Goal: Communication & Community: Answer question/provide support

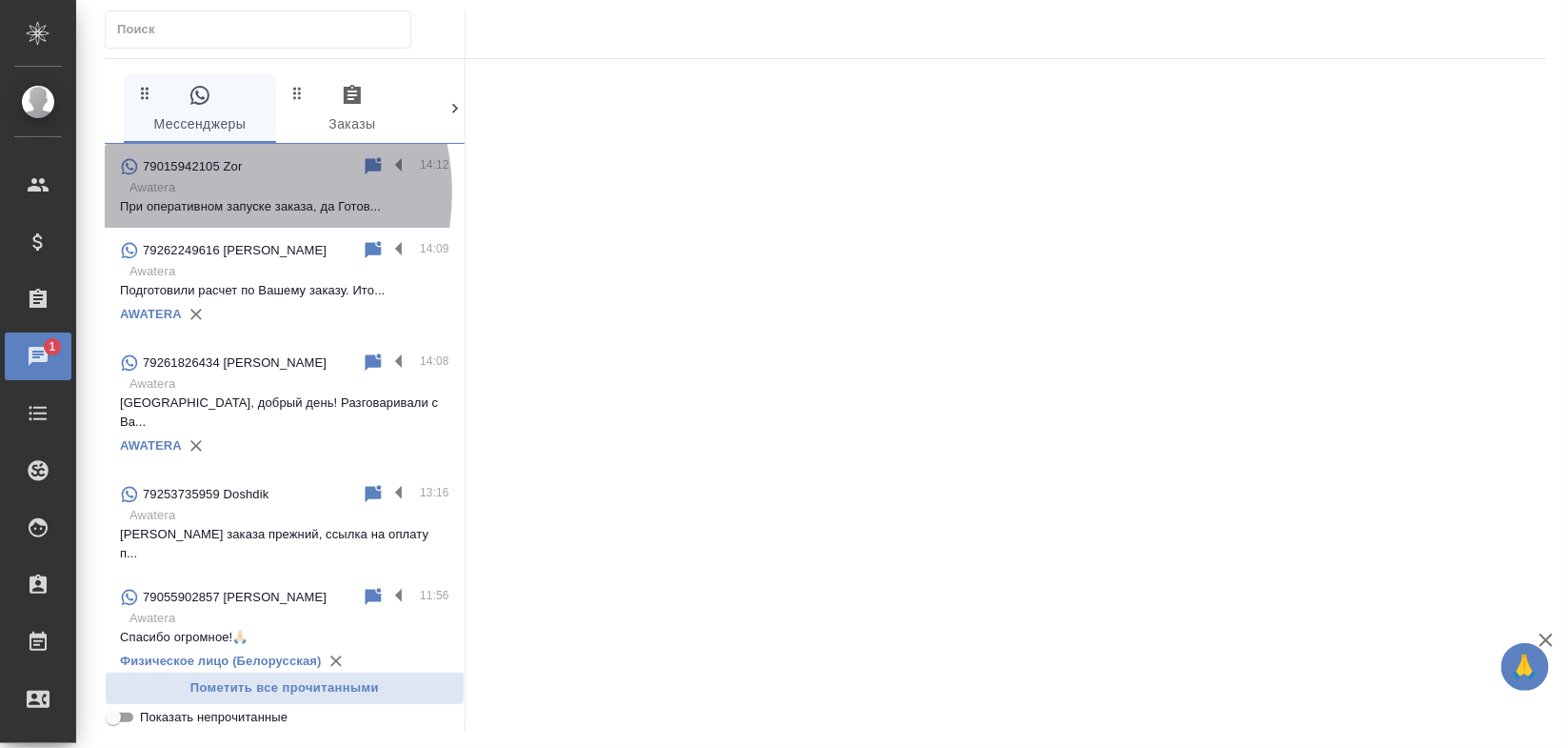
click at [210, 192] on p "Awatera" at bounding box center [290, 187] width 320 height 19
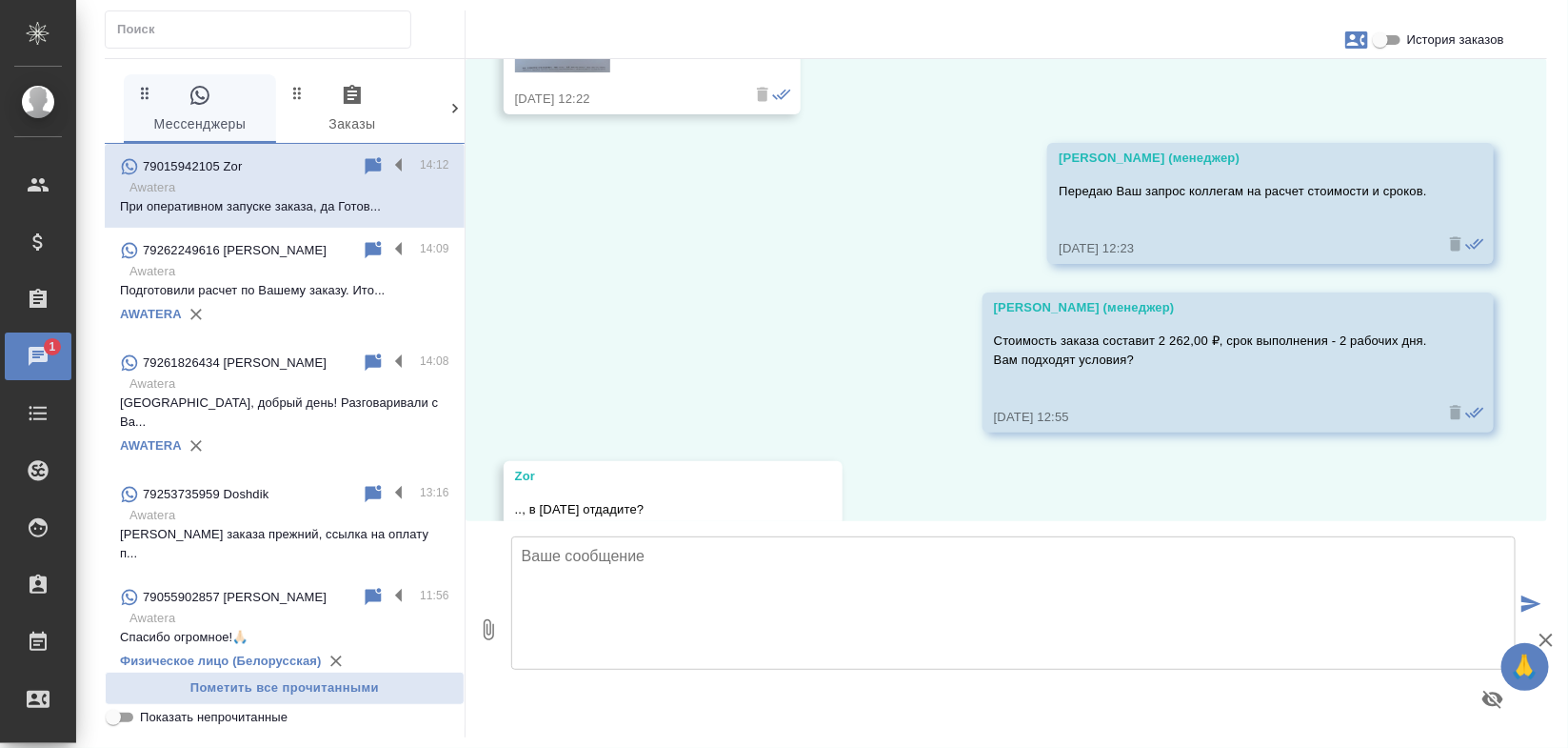
scroll to position [1781, 0]
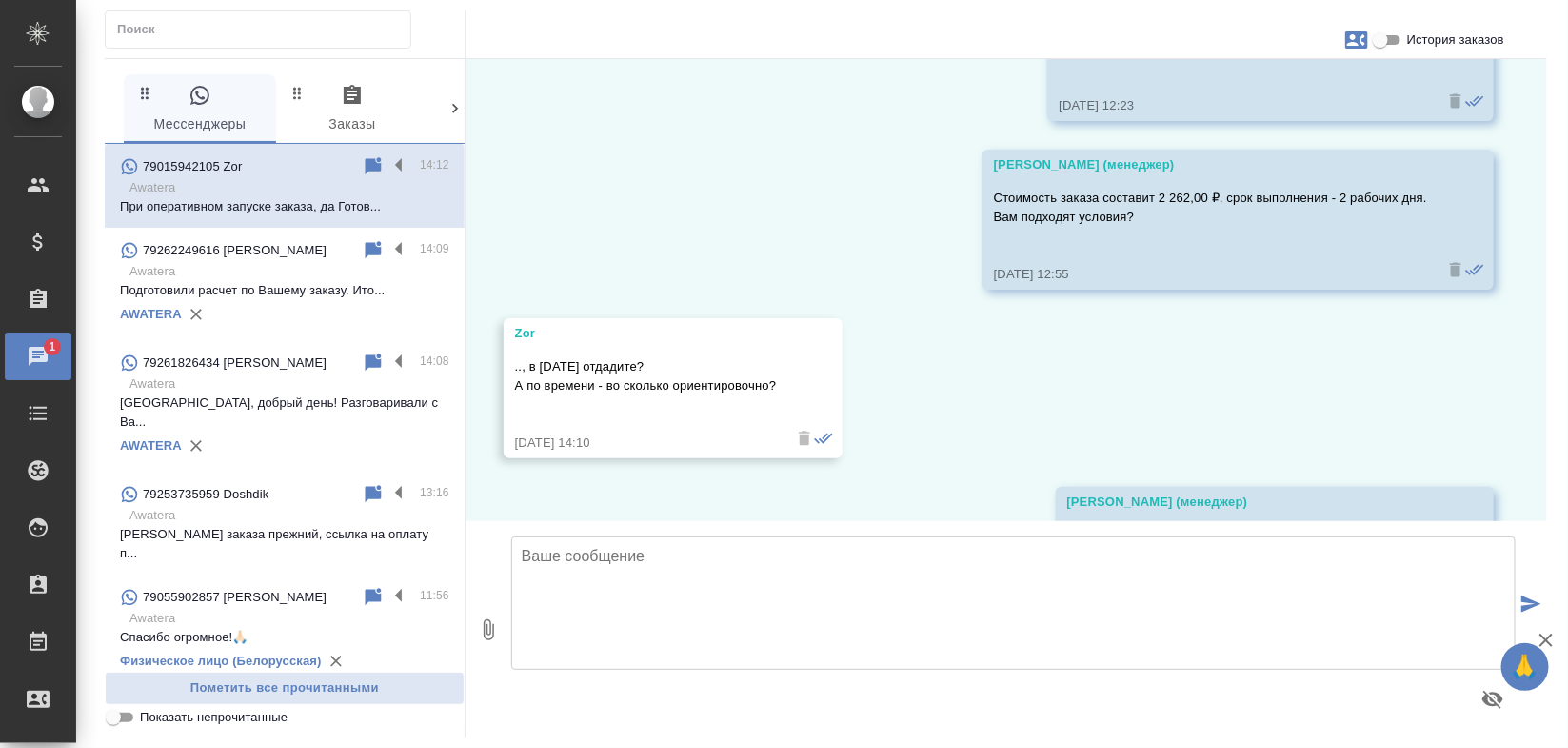
click at [764, 581] on textarea at bounding box center [1012, 602] width 1004 height 133
type textarea "Д"
paste textarea "Высылаем Вам ссылку на оплату заказа на нашем сайте: https://www.traktat.com/pr…"
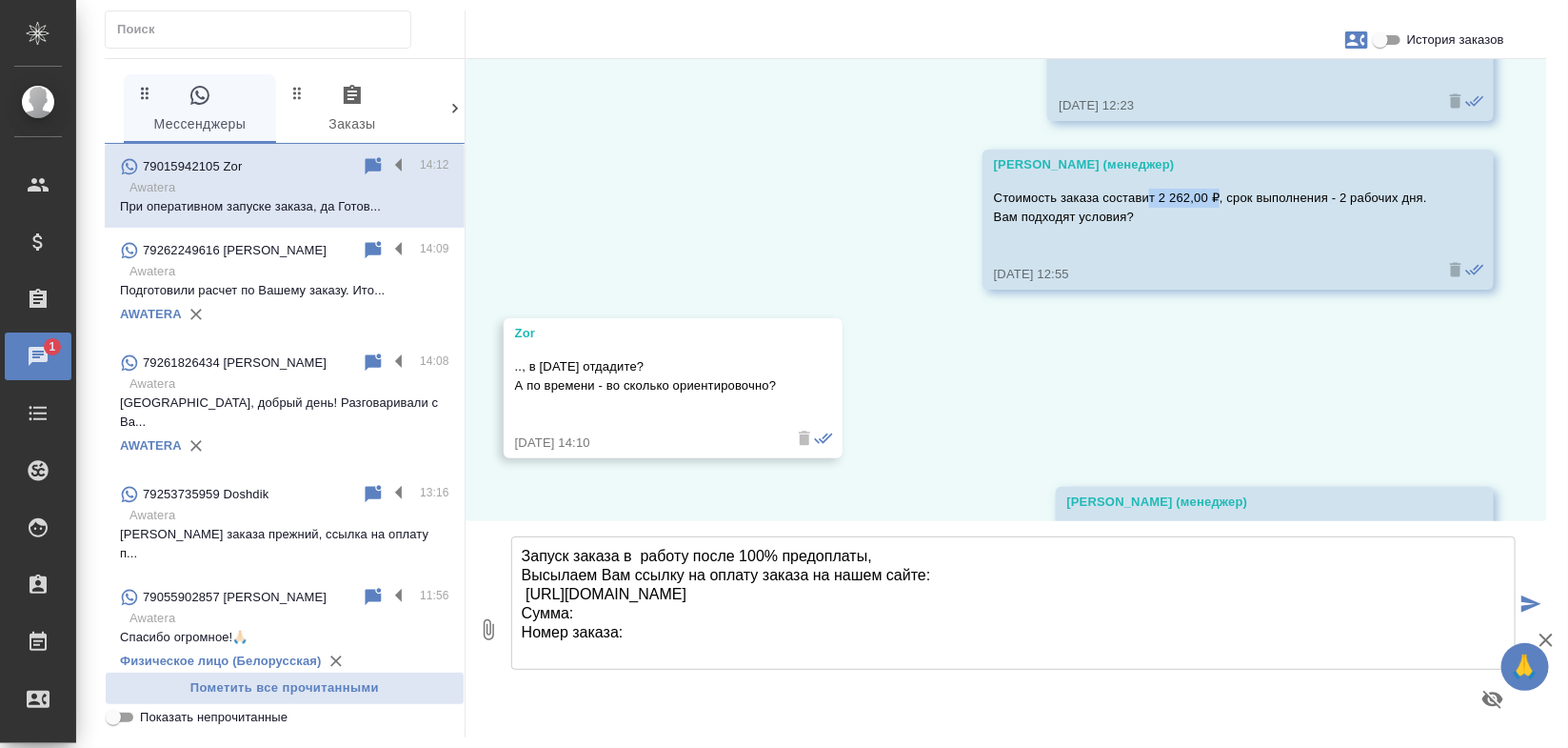
drag, startPoint x: 1130, startPoint y: 191, endPoint x: 1202, endPoint y: 200, distance: 72.6
click at [1202, 200] on p "Стоимость заказа составит 2 262,00 ₽, срок выполнения - 2 рабочих дня. Вам подх…" at bounding box center [1209, 208] width 433 height 38
copy p "т 2 262,00 ₽"
click at [598, 605] on textarea "Запуск заказа в работу после 100% предоплаты, Высылаем Вам ссылку на оплату зак…" at bounding box center [1012, 602] width 1004 height 133
paste textarea "т 2 262,00 ₽"
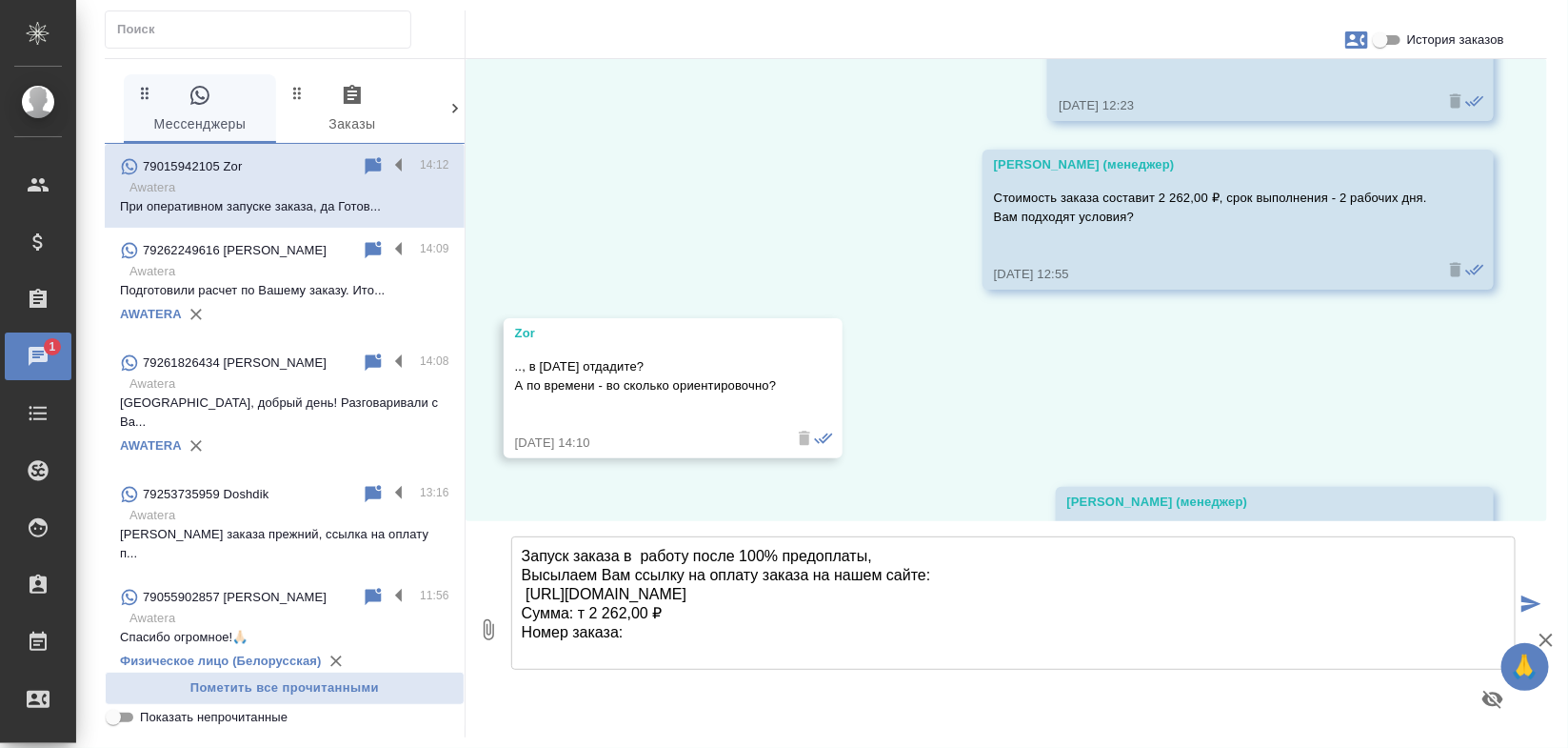
click at [584, 611] on textarea "Запуск заказа в работу после 100% предоплаты, Высылаем Вам ссылку на оплату зак…" at bounding box center [1012, 602] width 1004 height 133
type textarea "Запуск заказа в работу после 100% предоплаты, Высылаем Вам ссылку на оплату зак…"
click at [1410, 44] on span "История заказов" at bounding box center [1455, 39] width 97 height 19
click at [1410, 44] on input "История заказов" at bounding box center [1380, 40] width 69 height 23
checkbox input "true"
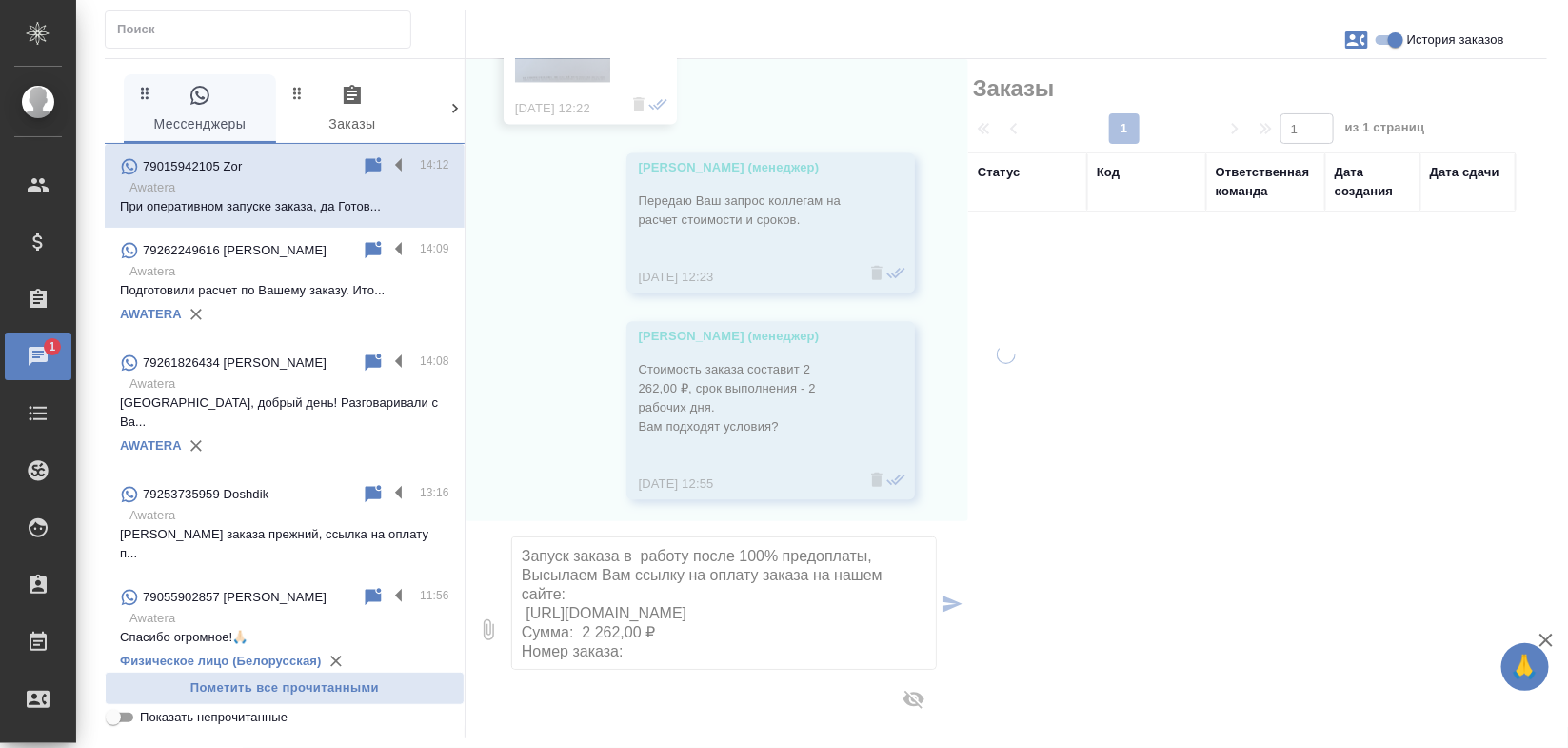
scroll to position [1933, 0]
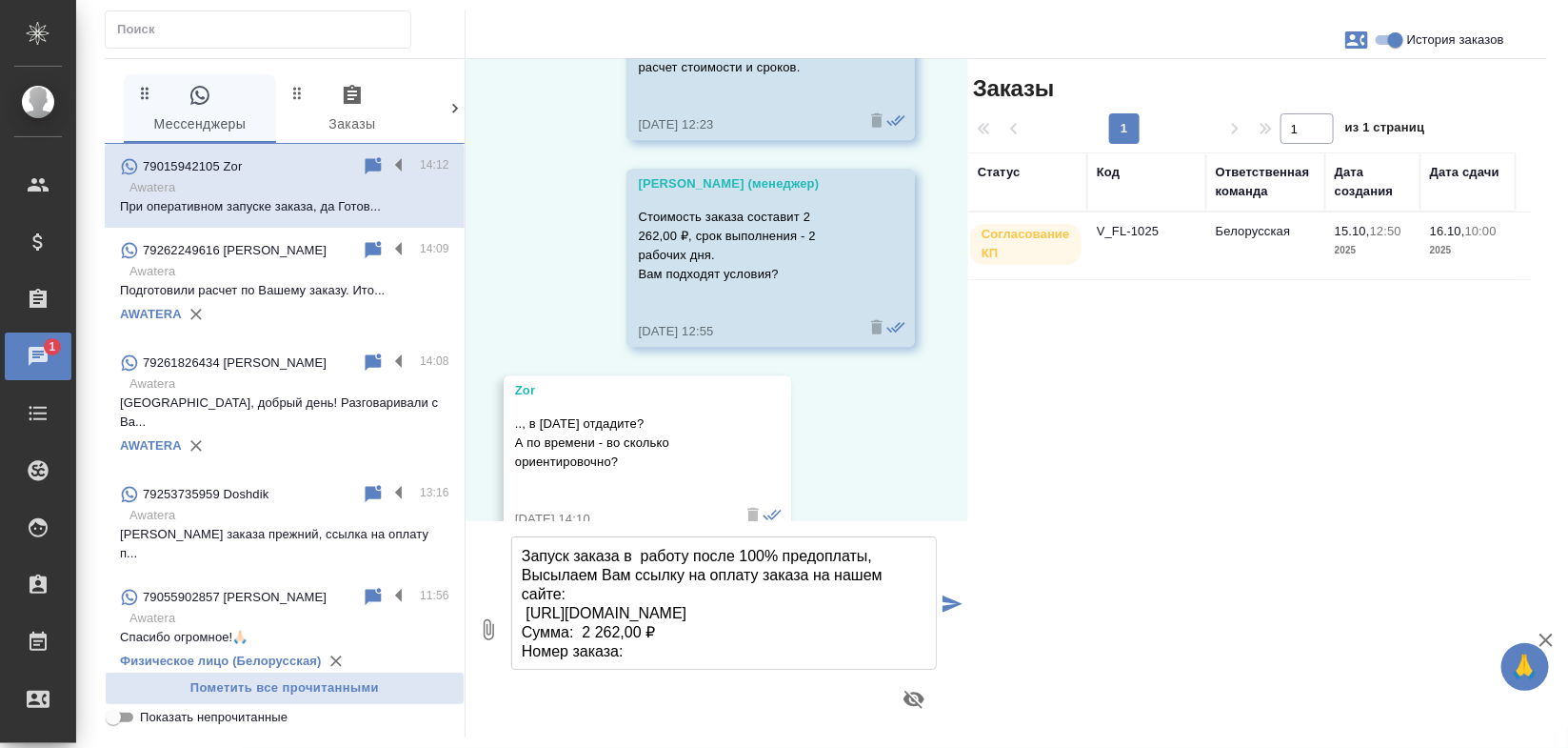
click at [1268, 235] on td "Белорусская" at bounding box center [1265, 245] width 119 height 67
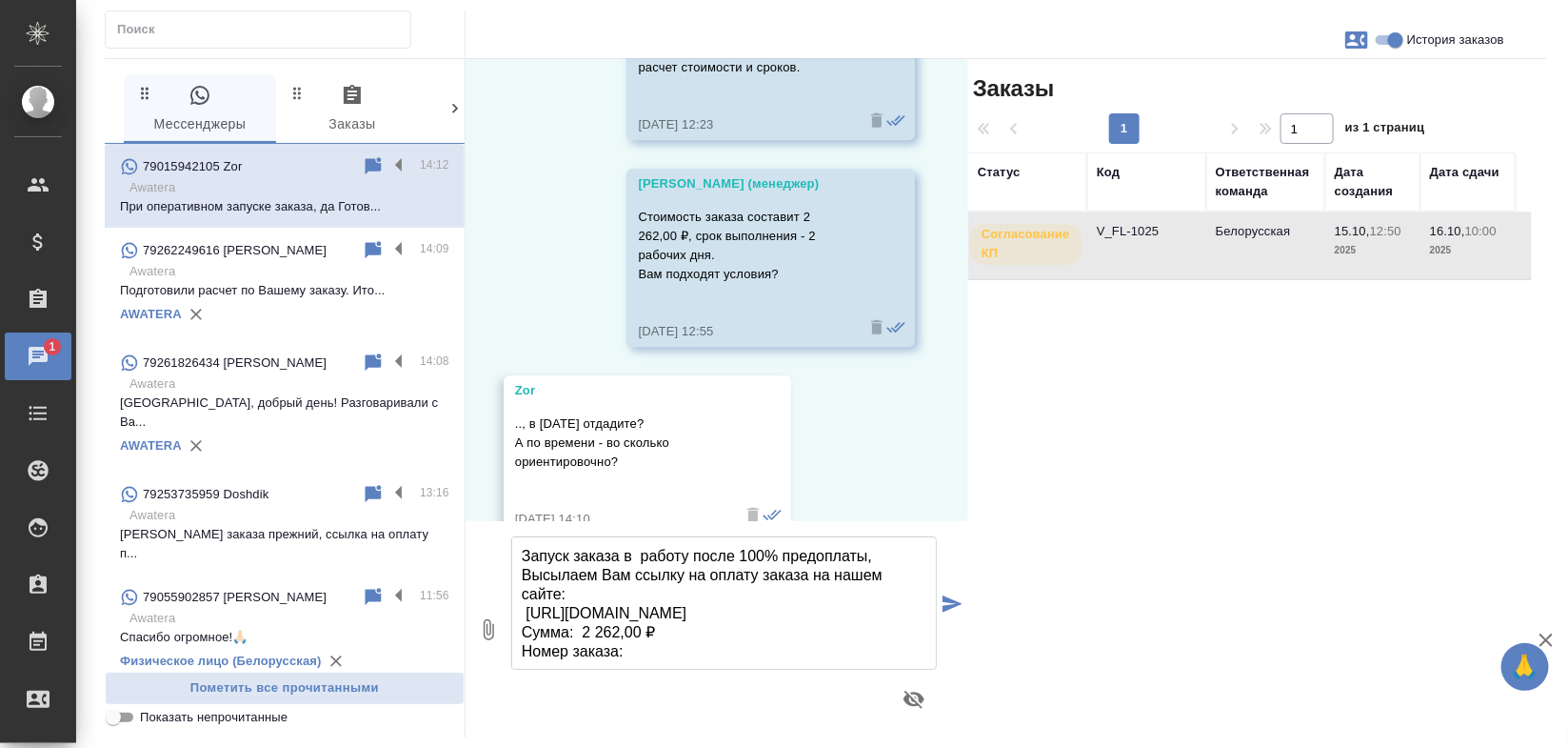
click at [1268, 235] on td "Белорусская" at bounding box center [1265, 245] width 119 height 67
click at [671, 651] on textarea "Запуск заказа в работу после 100% предоплаты, Высылаем Вам ссылку на оплату зак…" at bounding box center [724, 602] width 426 height 133
paste textarea "V_FL-1025"
type textarea "Запуск заказа в работу после 100% предоплаты, Высылаем Вам ссылку на оплату зак…"
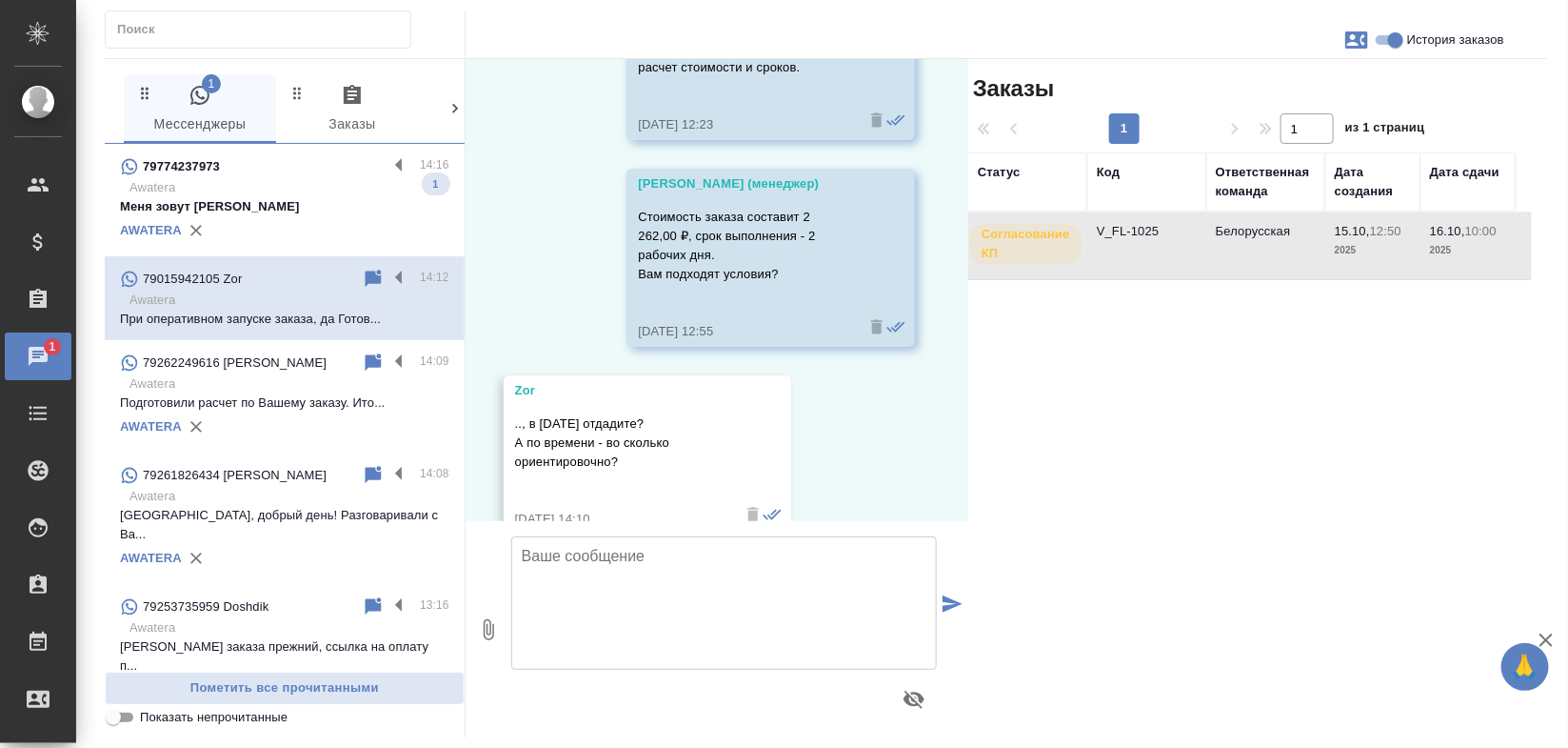
scroll to position [2219, 0]
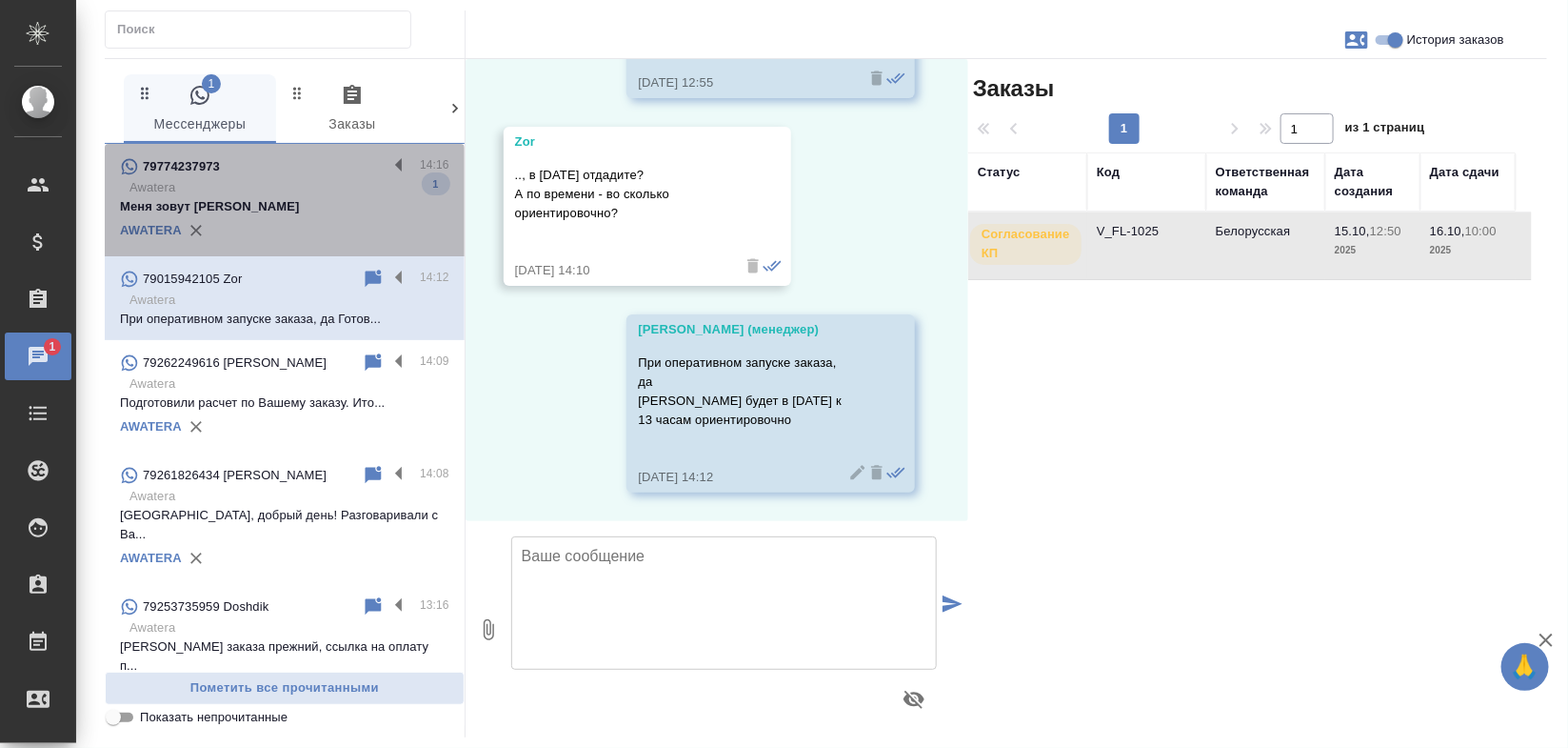
click at [300, 182] on p "Awatera" at bounding box center [290, 187] width 320 height 19
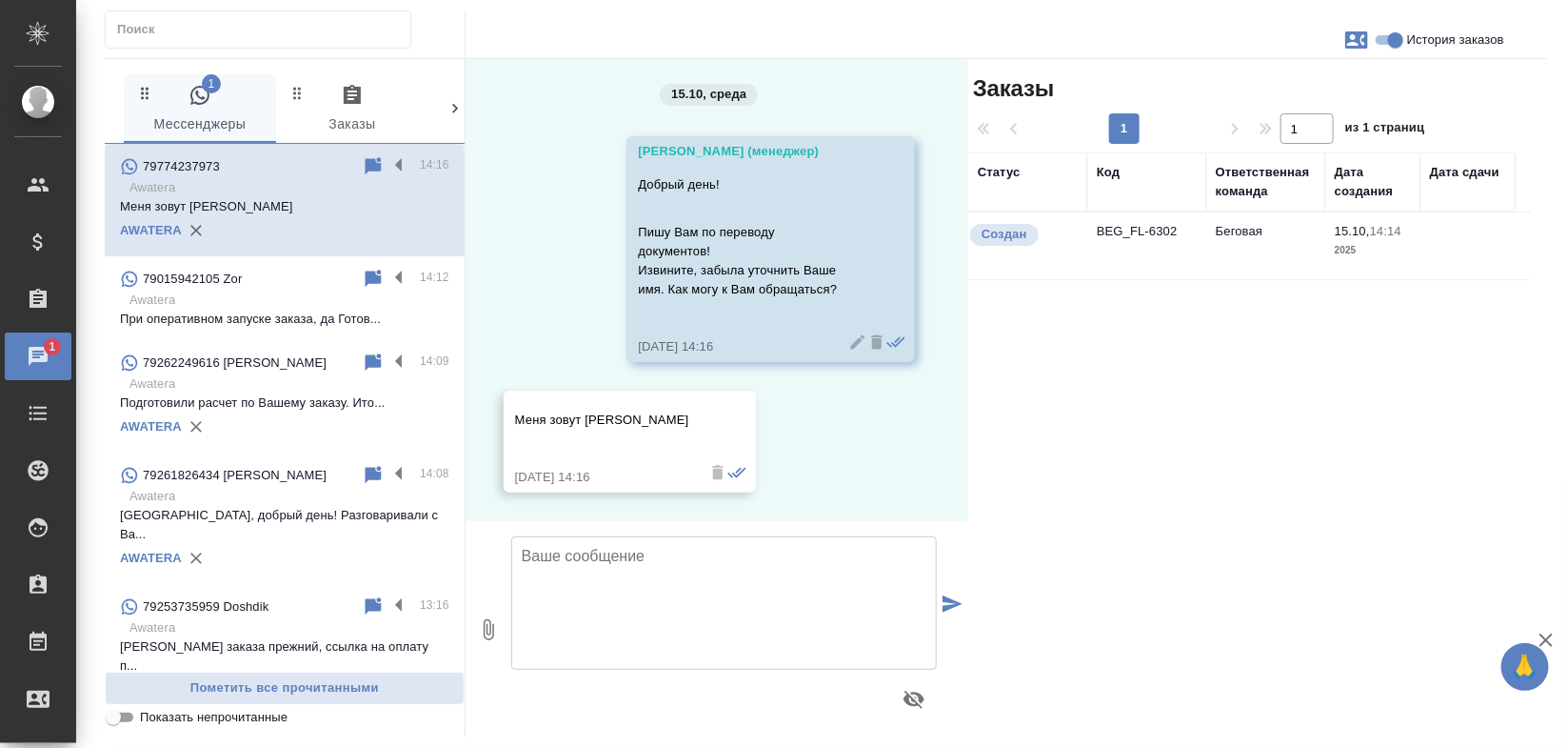
scroll to position [44, 0]
click at [388, 162] on label at bounding box center [404, 166] width 32 height 22
click at [0, 0] on input "checkbox" at bounding box center [0, 0] width 0 height 0
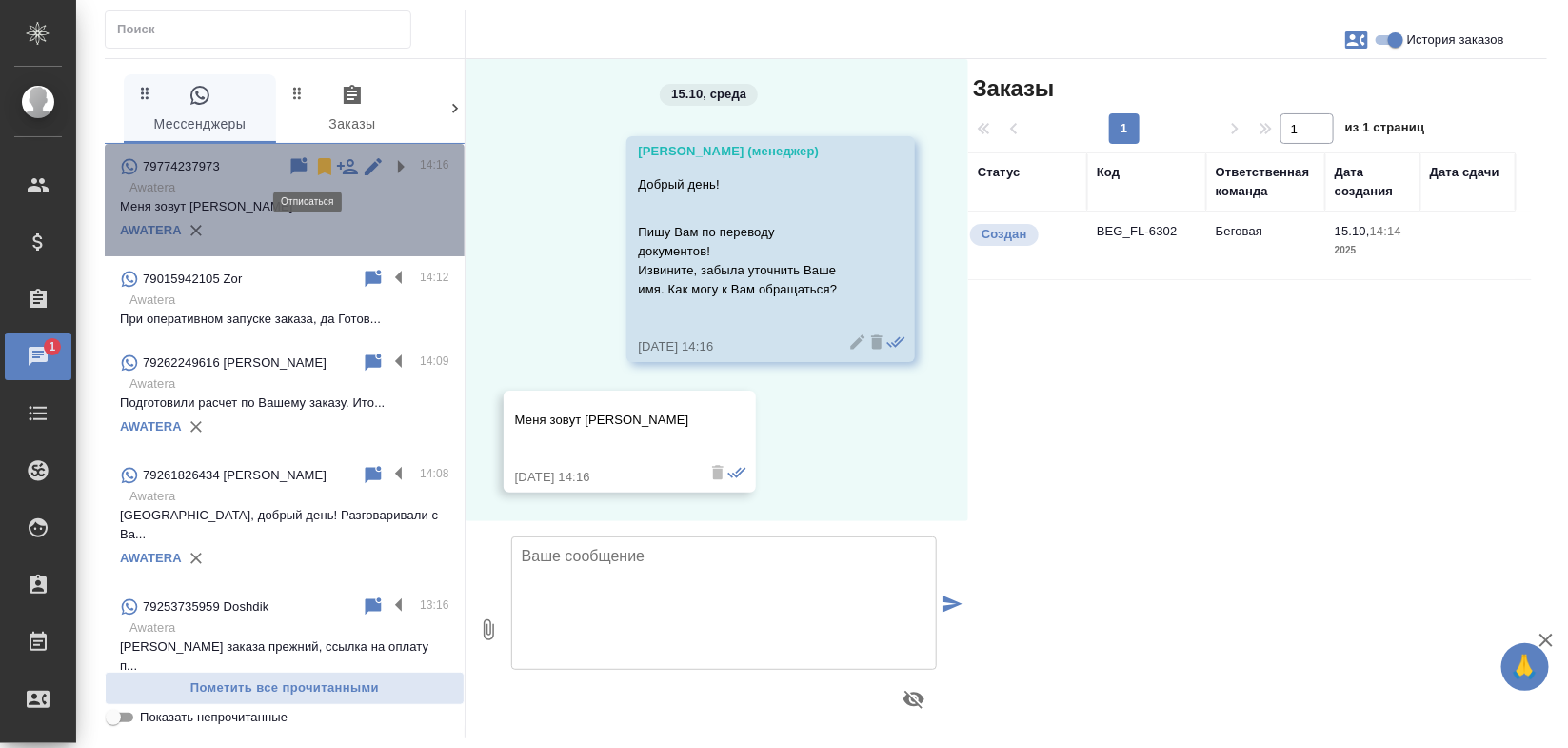
click at [313, 170] on icon at bounding box center [324, 166] width 23 height 23
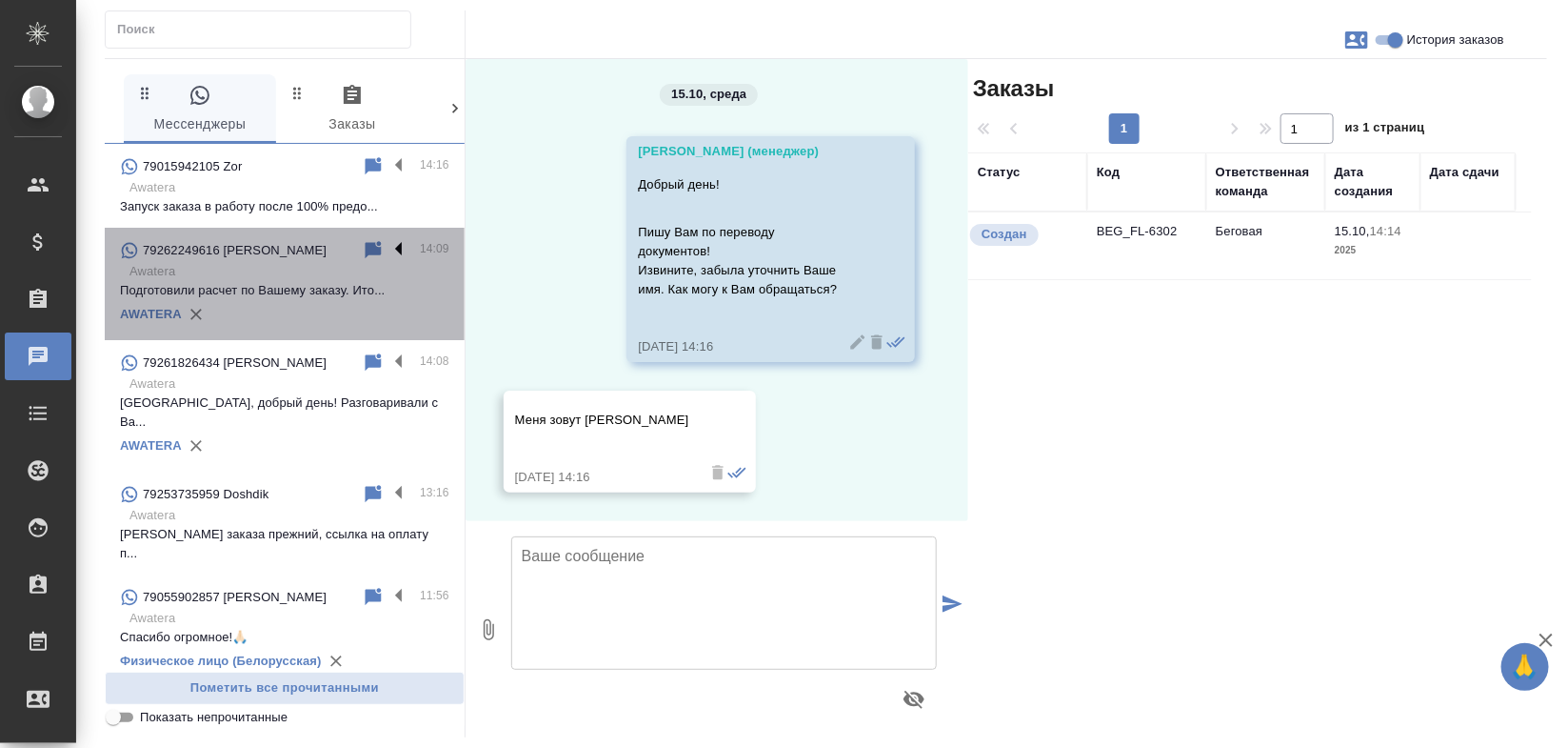
click at [388, 248] on label at bounding box center [404, 250] width 32 height 22
click at [0, 0] on input "checkbox" at bounding box center [0, 0] width 0 height 0
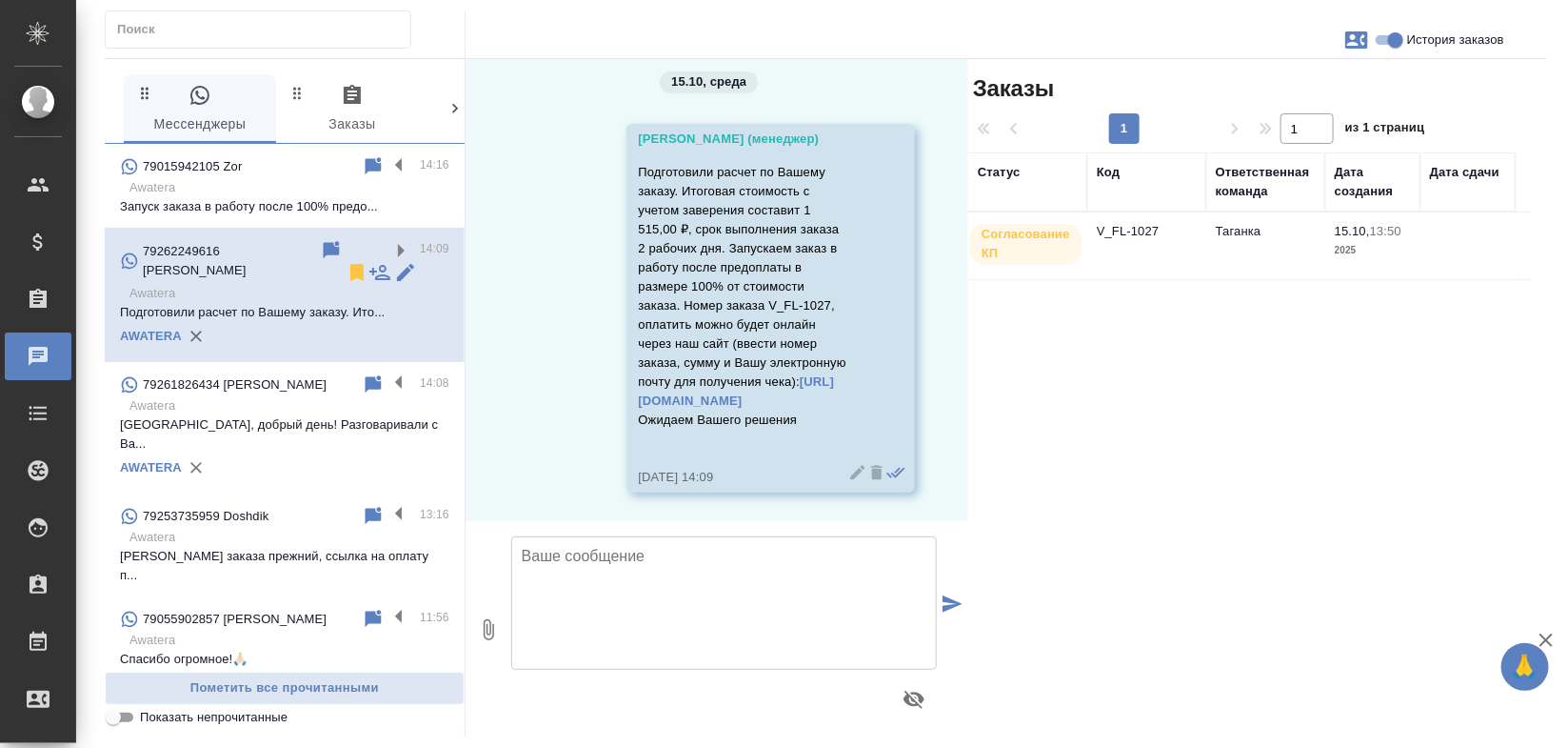
scroll to position [74, 0]
click at [351, 264] on icon at bounding box center [357, 272] width 13 height 17
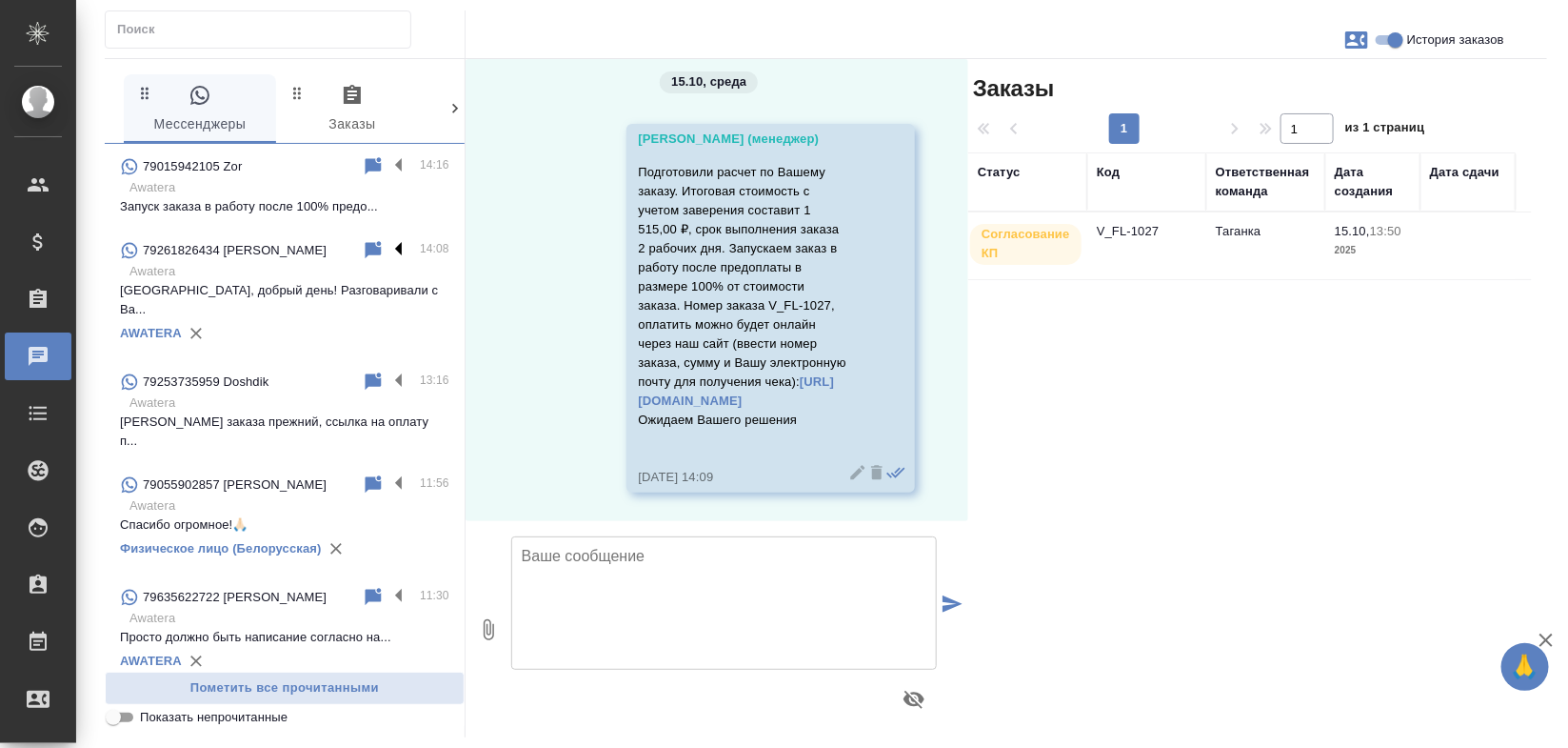
click at [388, 245] on label at bounding box center [404, 250] width 32 height 22
click at [0, 0] on input "checkbox" at bounding box center [0, 0] width 0 height 0
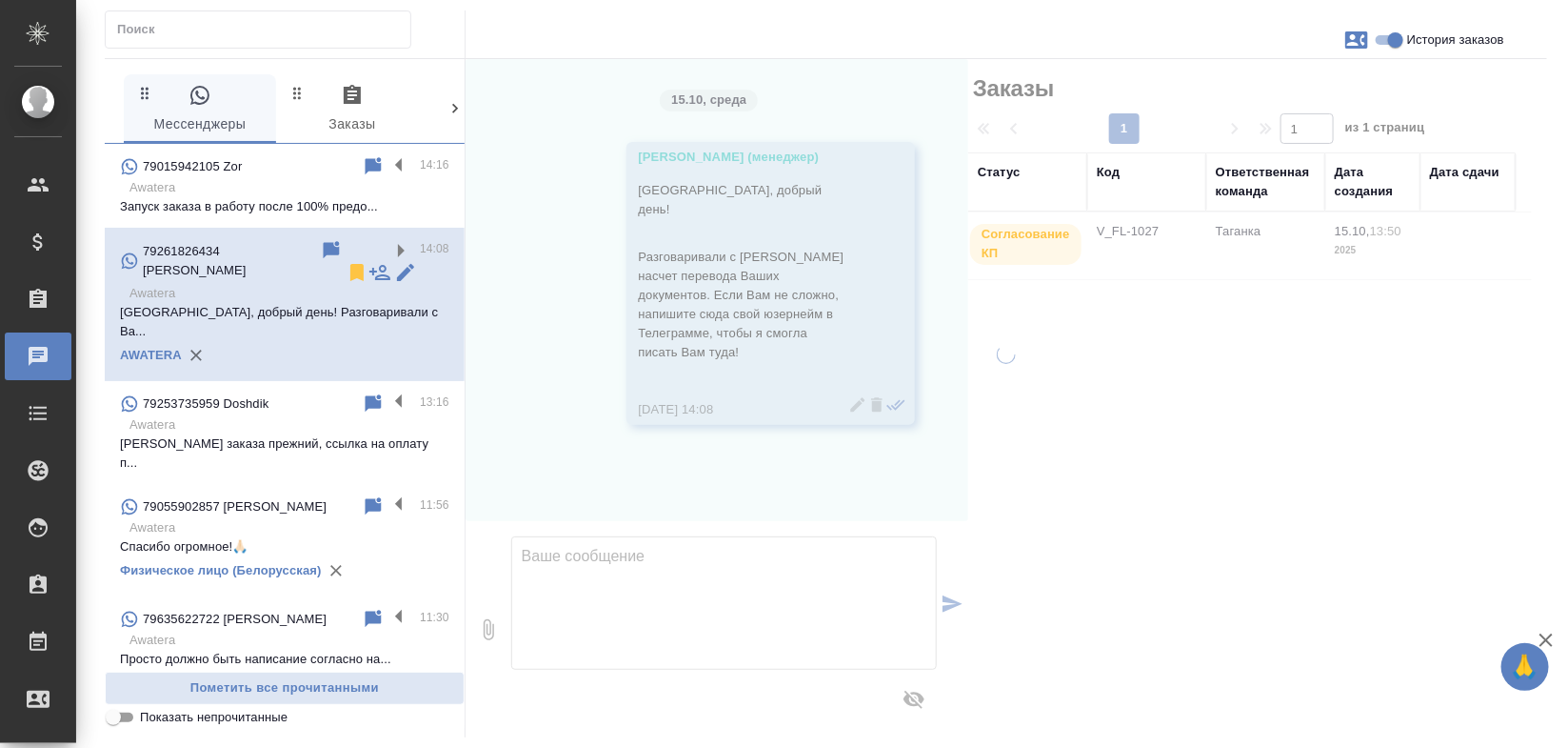
scroll to position [0, 0]
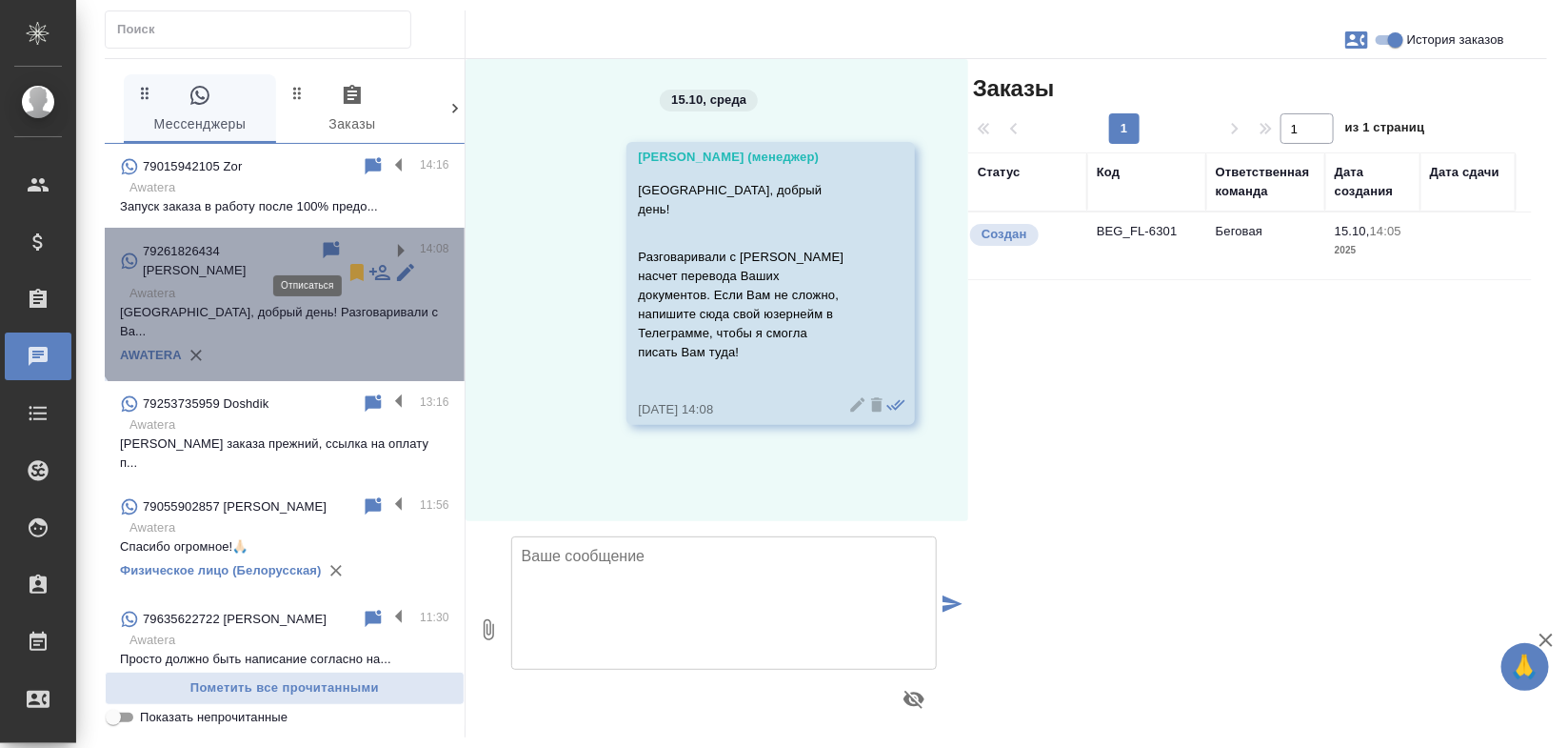
click at [351, 264] on icon at bounding box center [357, 272] width 13 height 17
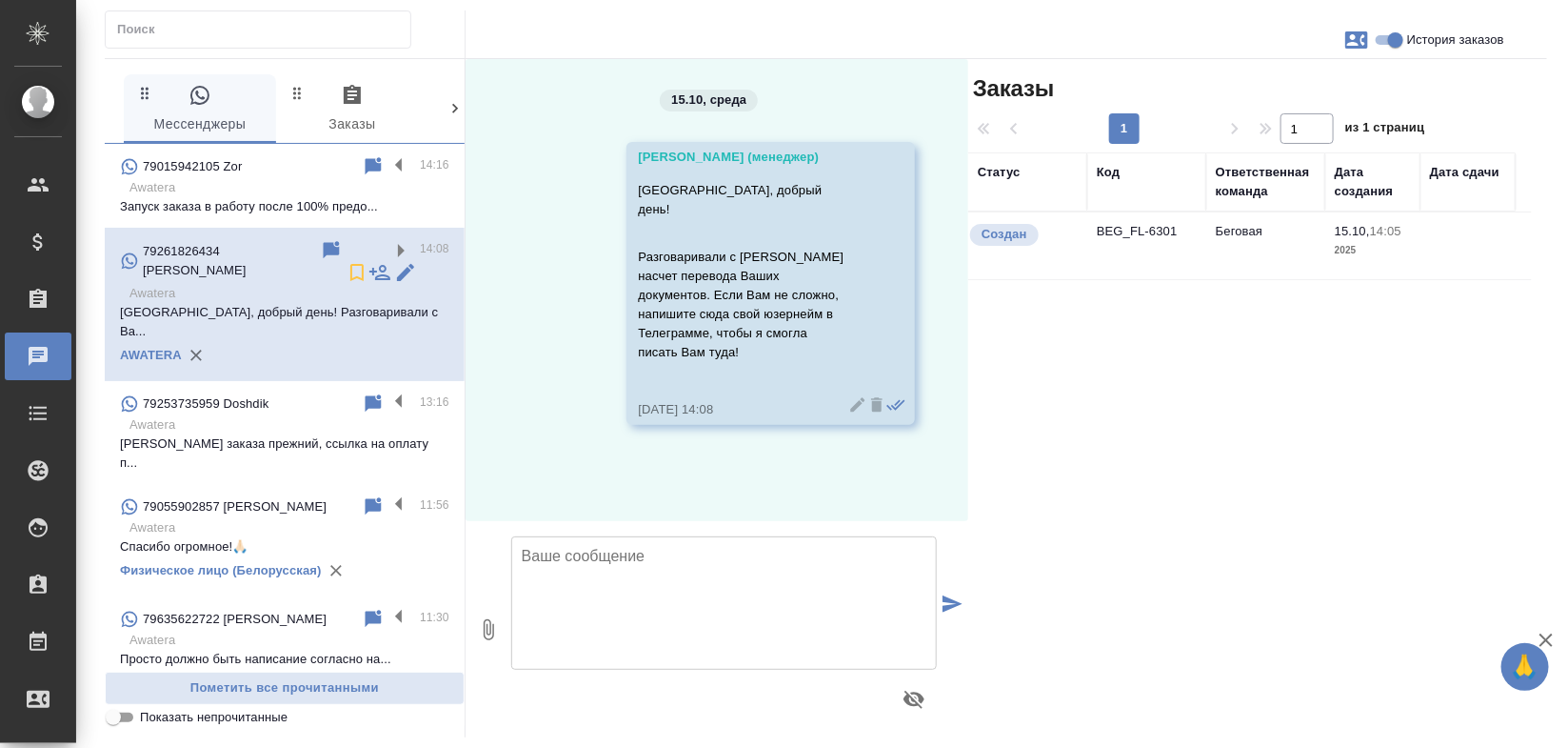
click at [287, 190] on p "Awatera" at bounding box center [290, 187] width 320 height 19
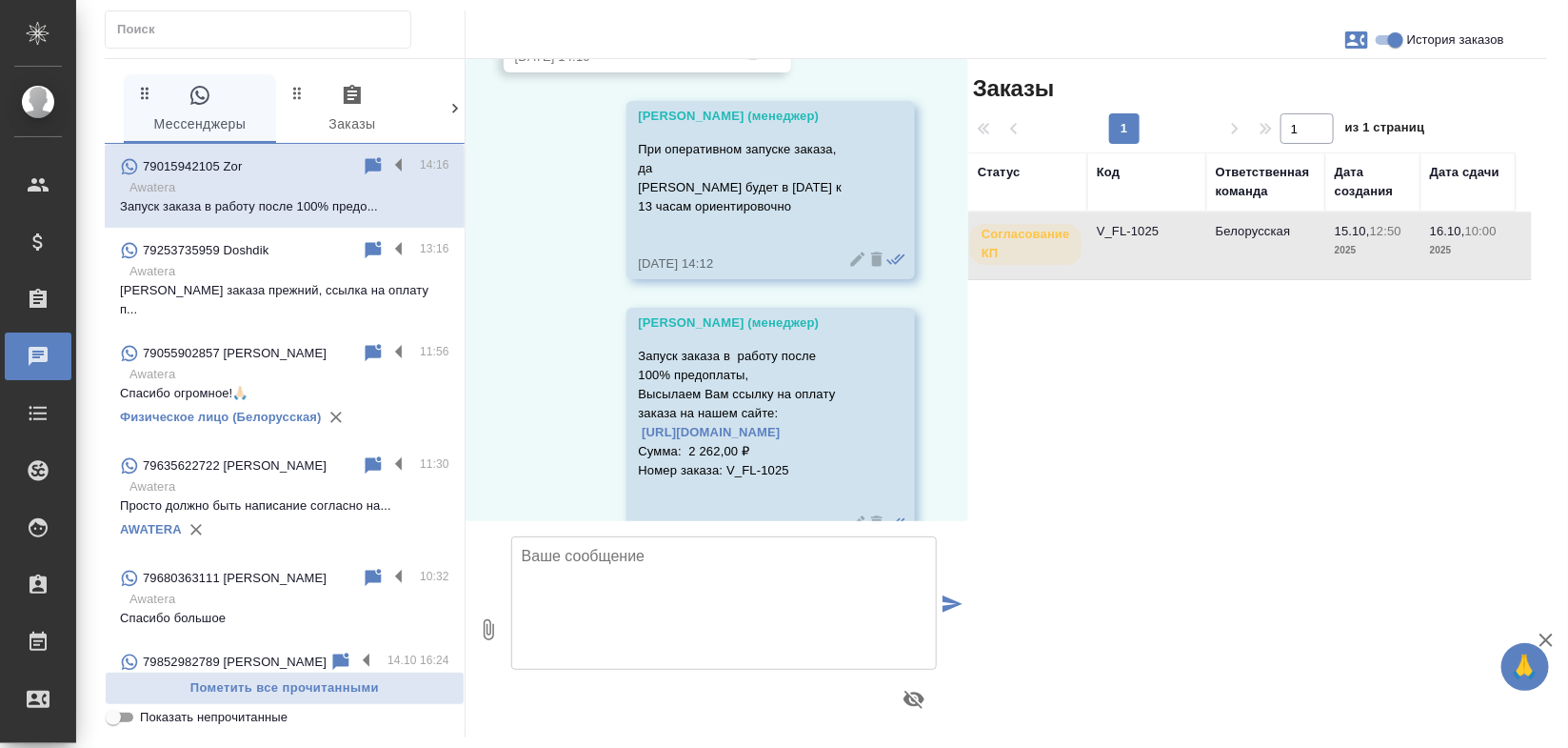
scroll to position [2406, 0]
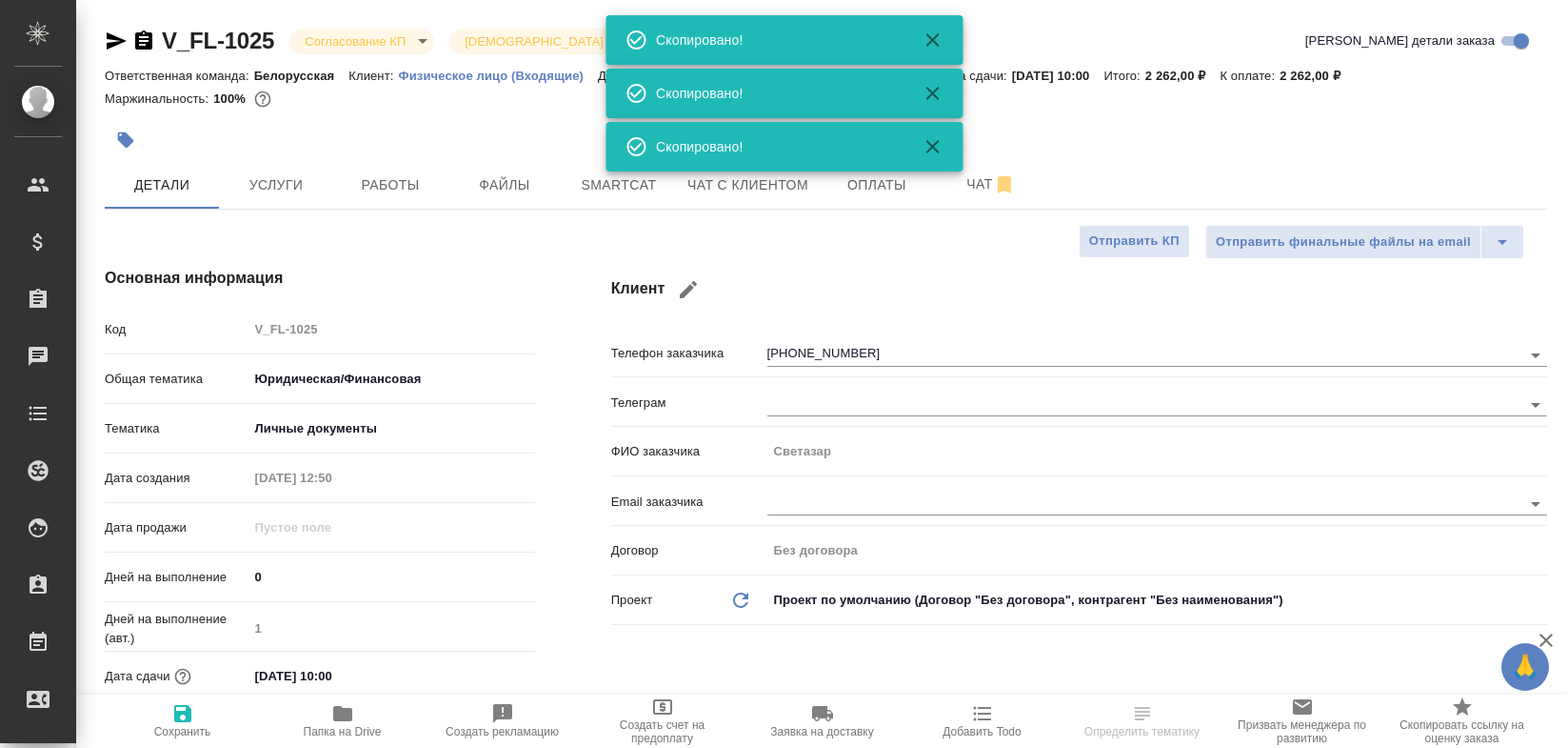
select select "RU"
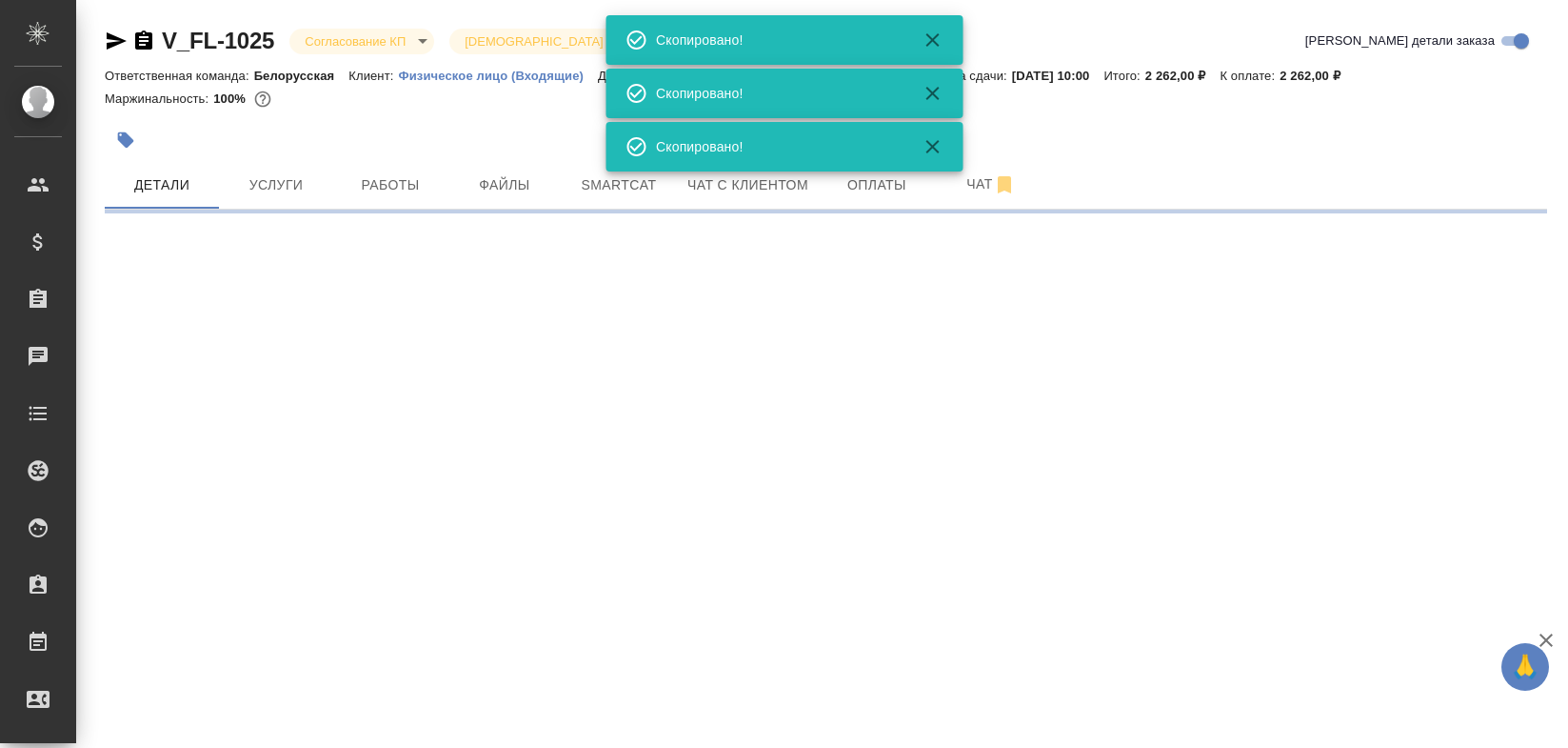
select select "RU"
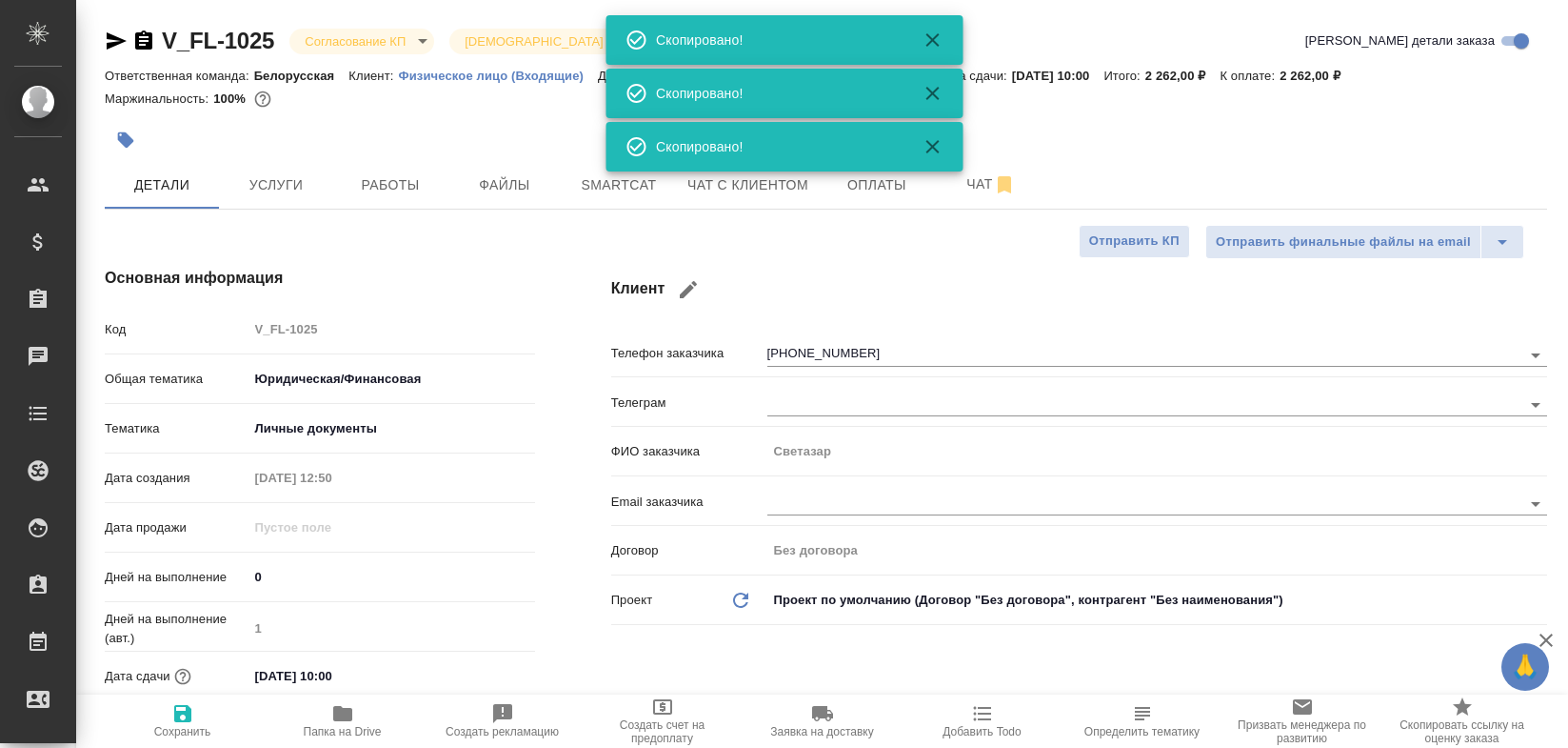
type textarea "x"
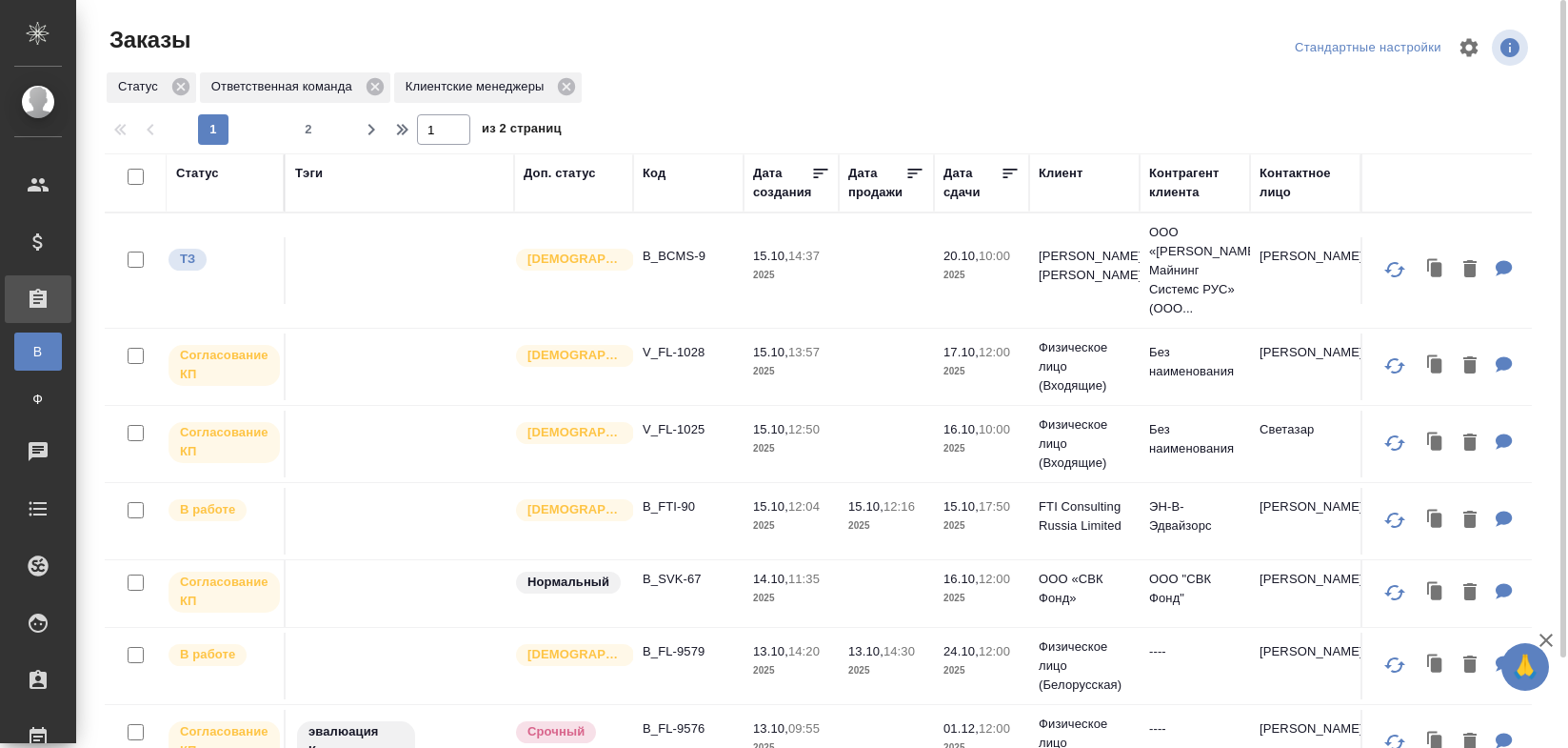
click at [629, 279] on td "Святая троица" at bounding box center [573, 270] width 119 height 67
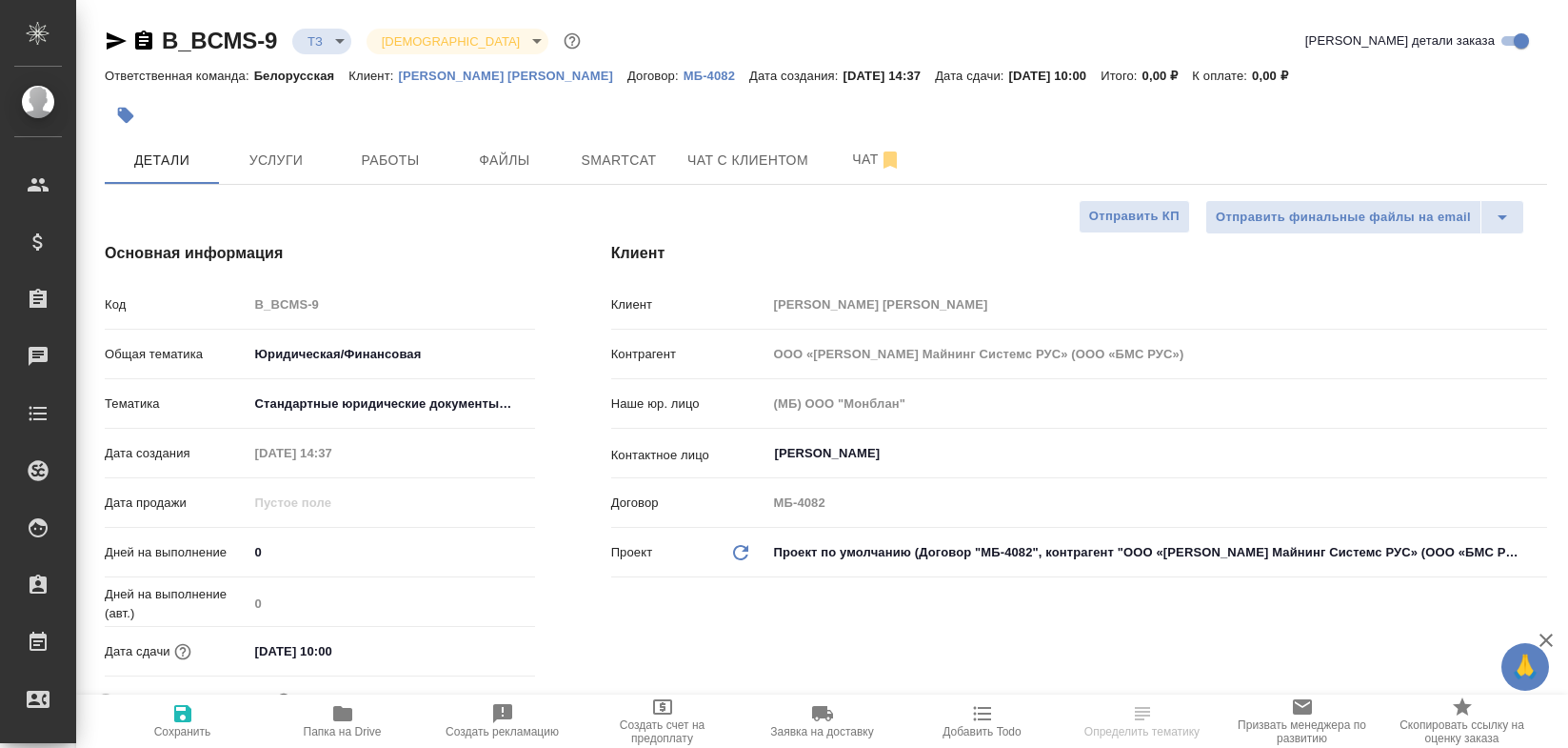
select select "RU"
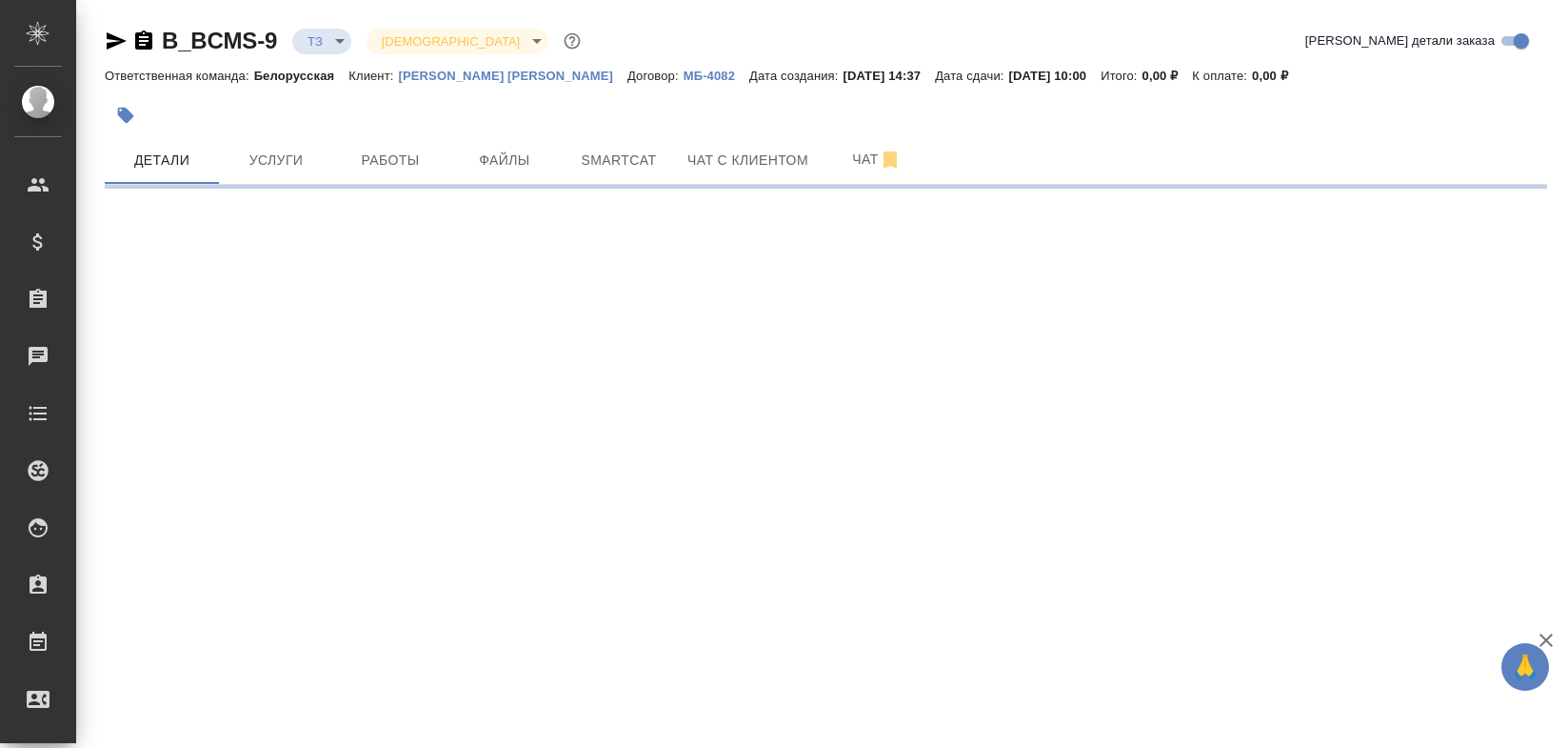
select select "RU"
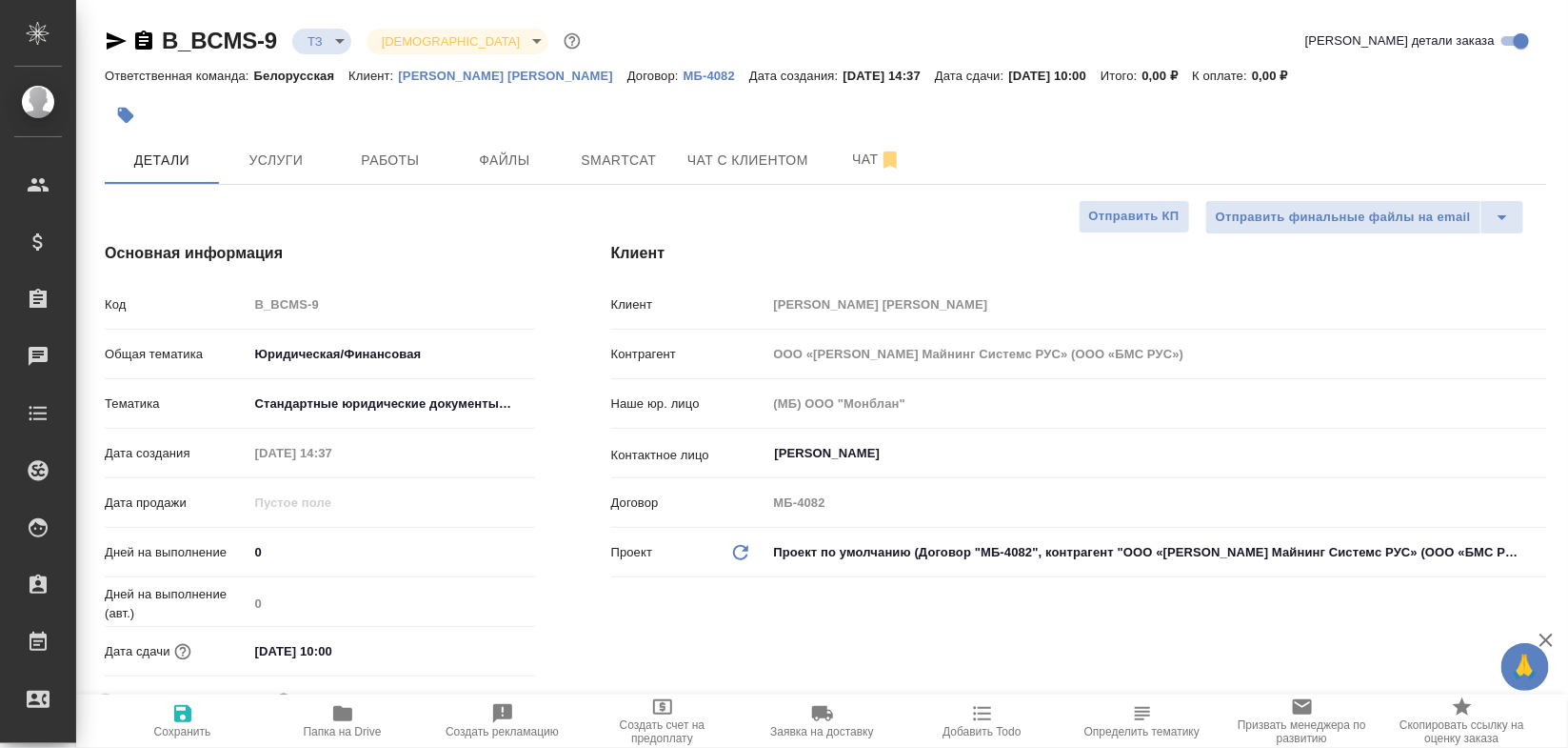
type textarea "x"
drag, startPoint x: 384, startPoint y: 73, endPoint x: 596, endPoint y: 73, distance: 212.0
click at [596, 73] on div "Ответственная команда: Белорусская Клиент: Беккер Майнинг Системс РУС Договор: …" at bounding box center [825, 75] width 1442 height 23
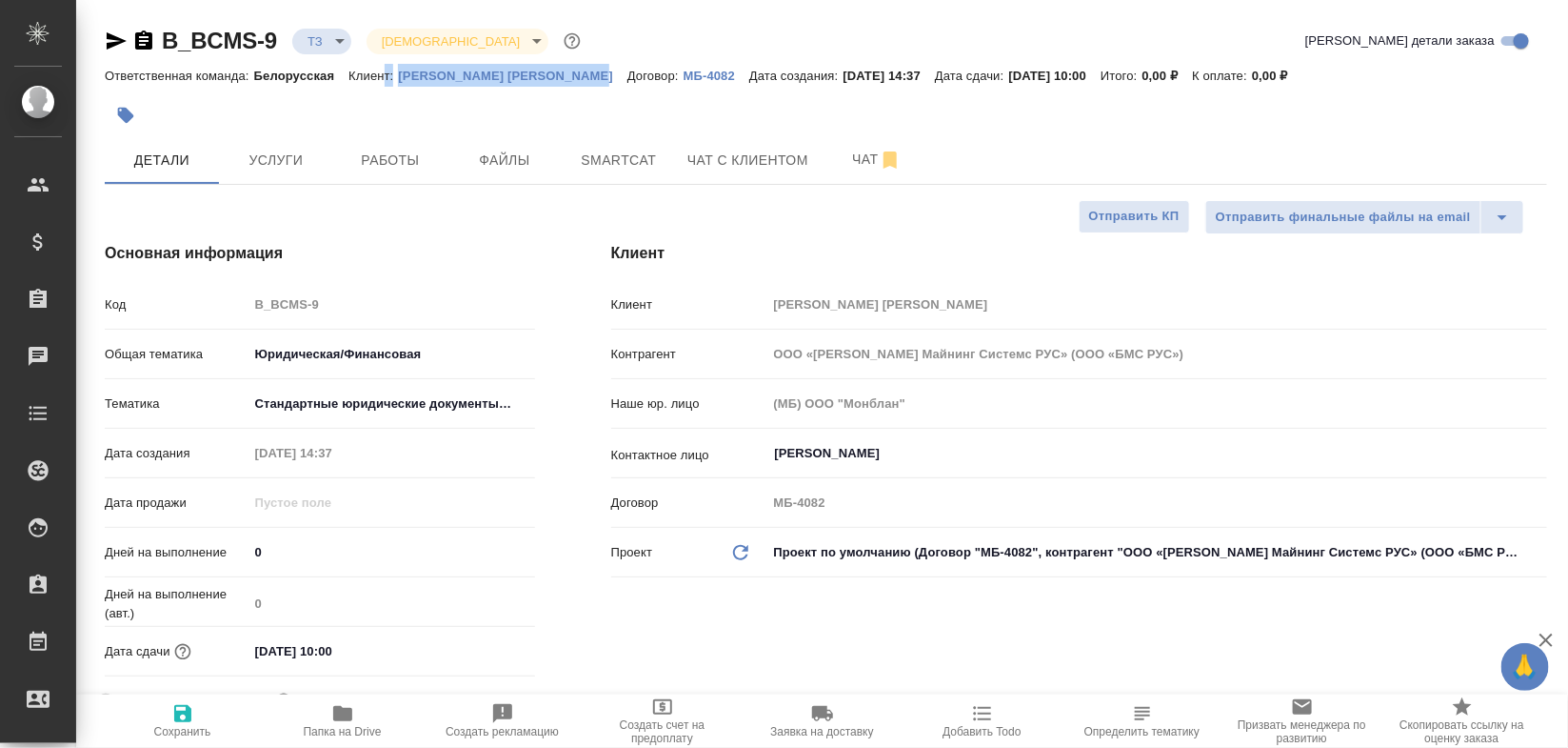
copy div "т: Беккер Майнинг Системс РУС"
type textarea "x"
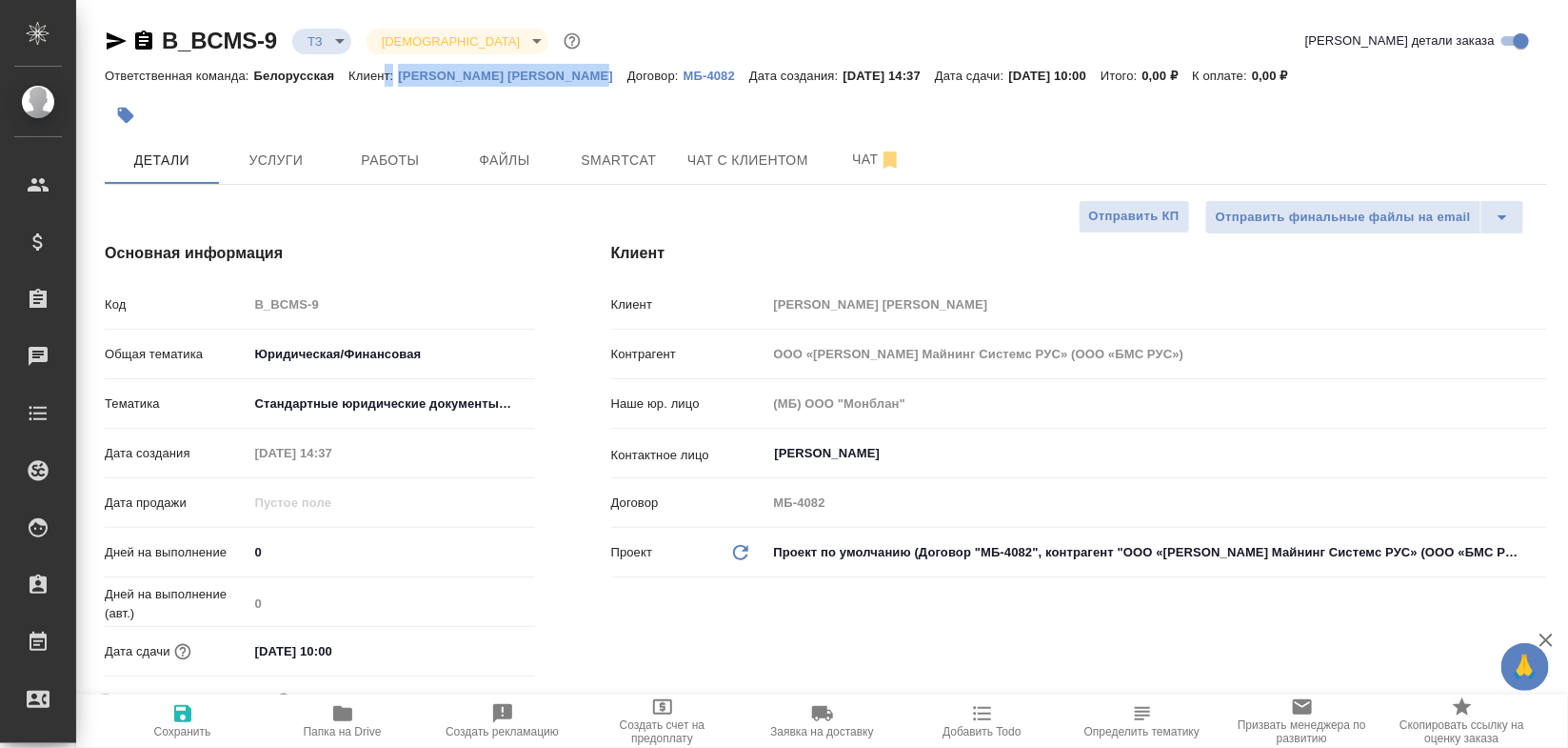
type textarea "x"
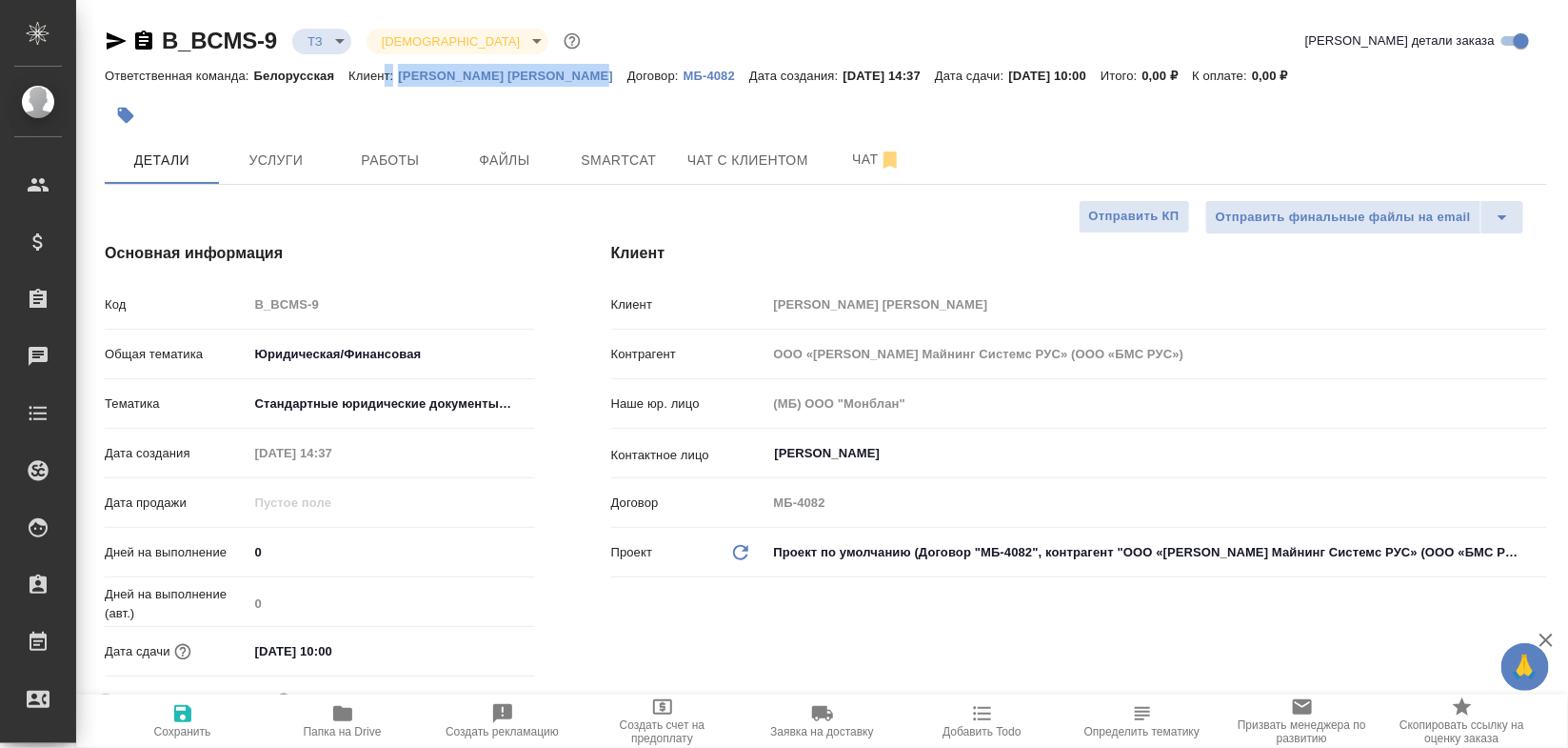
type textarea "x"
click at [140, 36] on icon "button" at bounding box center [143, 41] width 23 height 23
copy div "т: Беккер Майнинг Системс РУС"
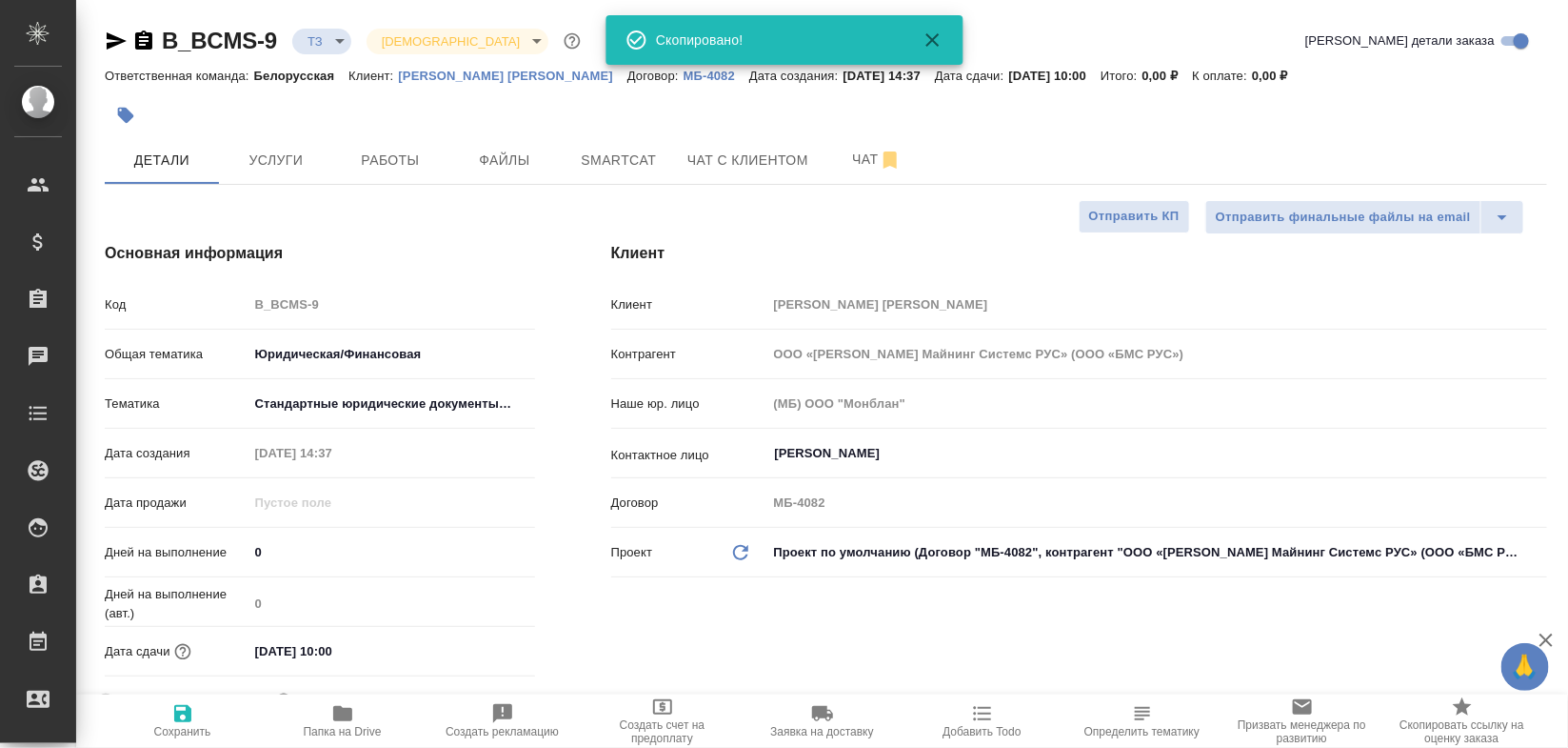
click at [140, 36] on icon "button" at bounding box center [143, 41] width 23 height 23
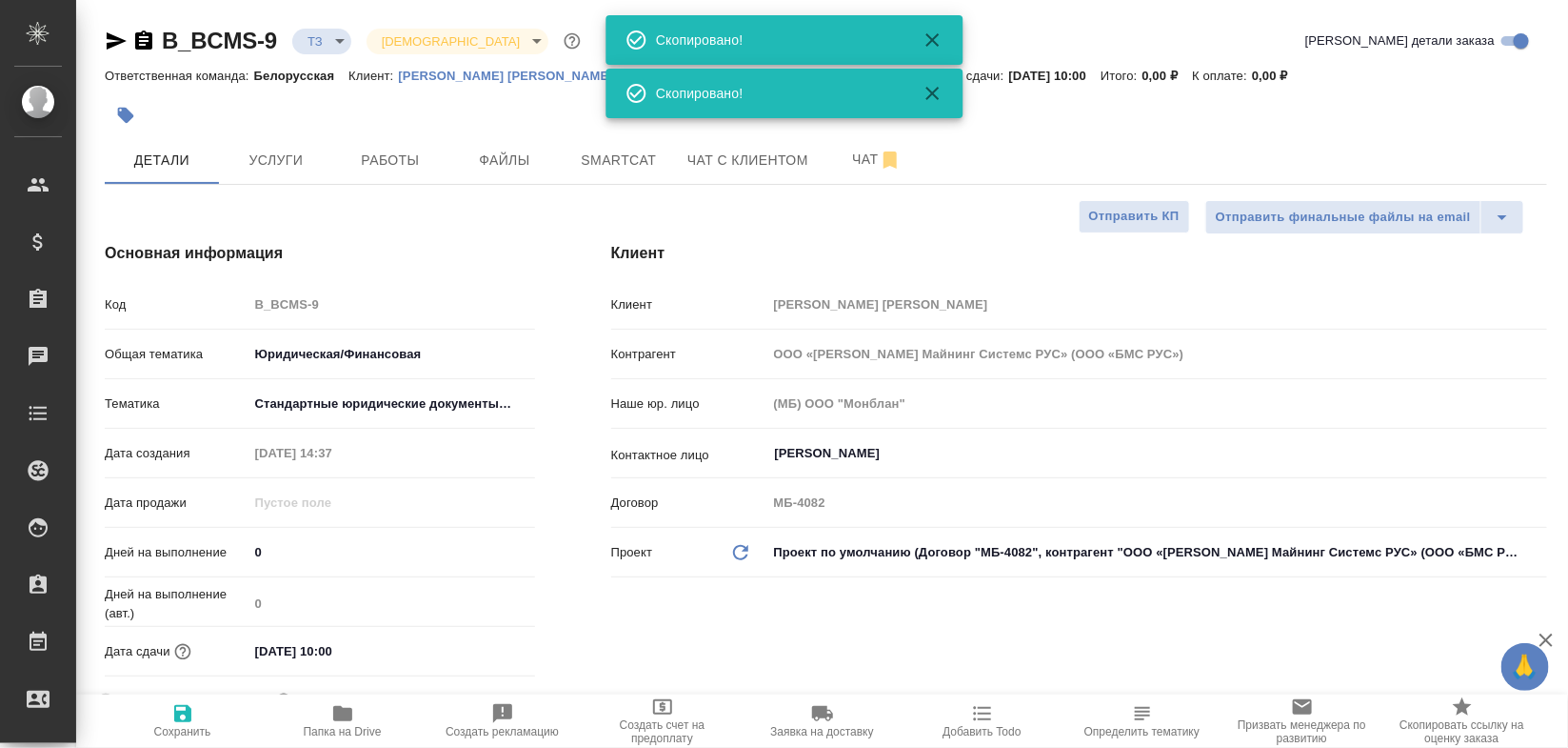
type textarea "x"
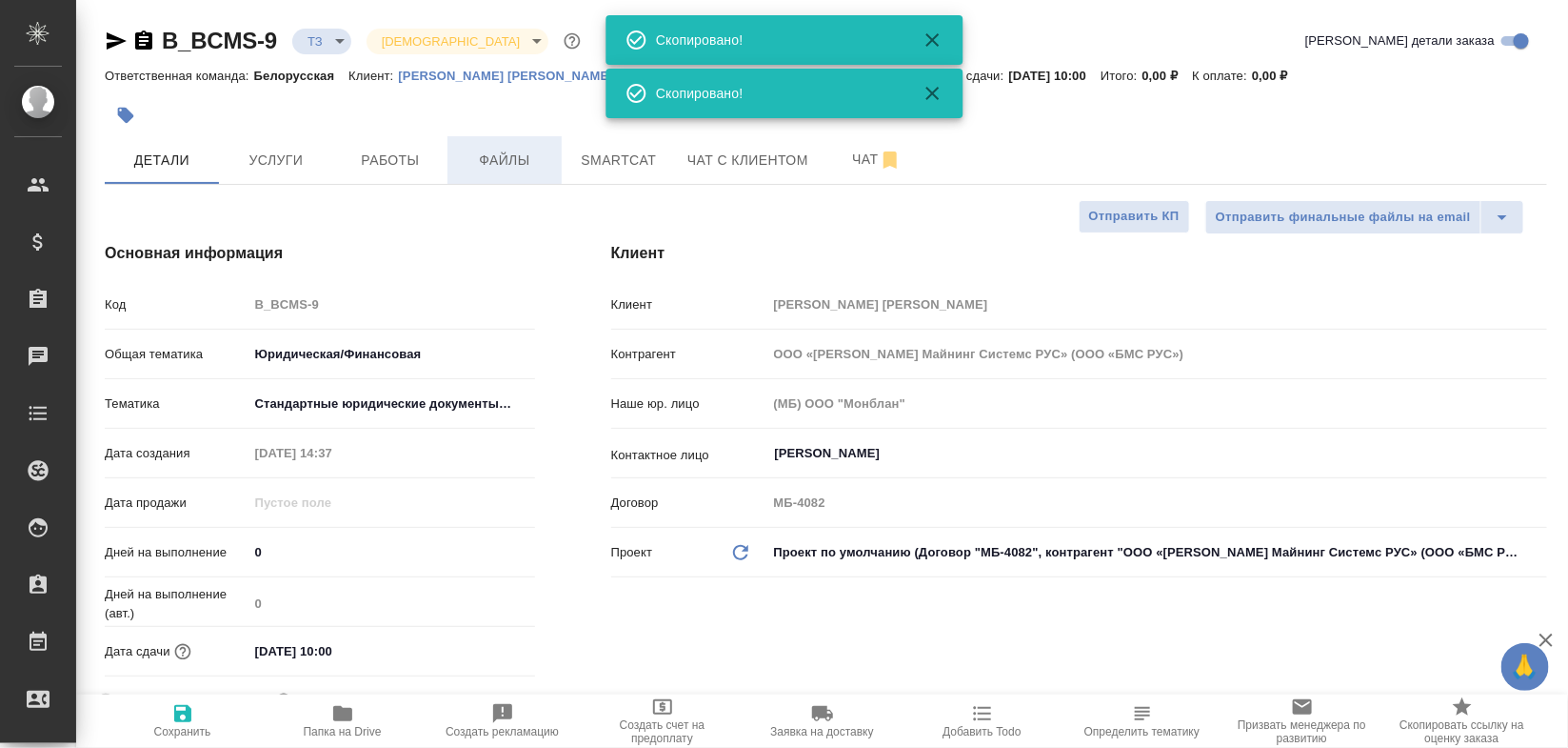
type textarea "x"
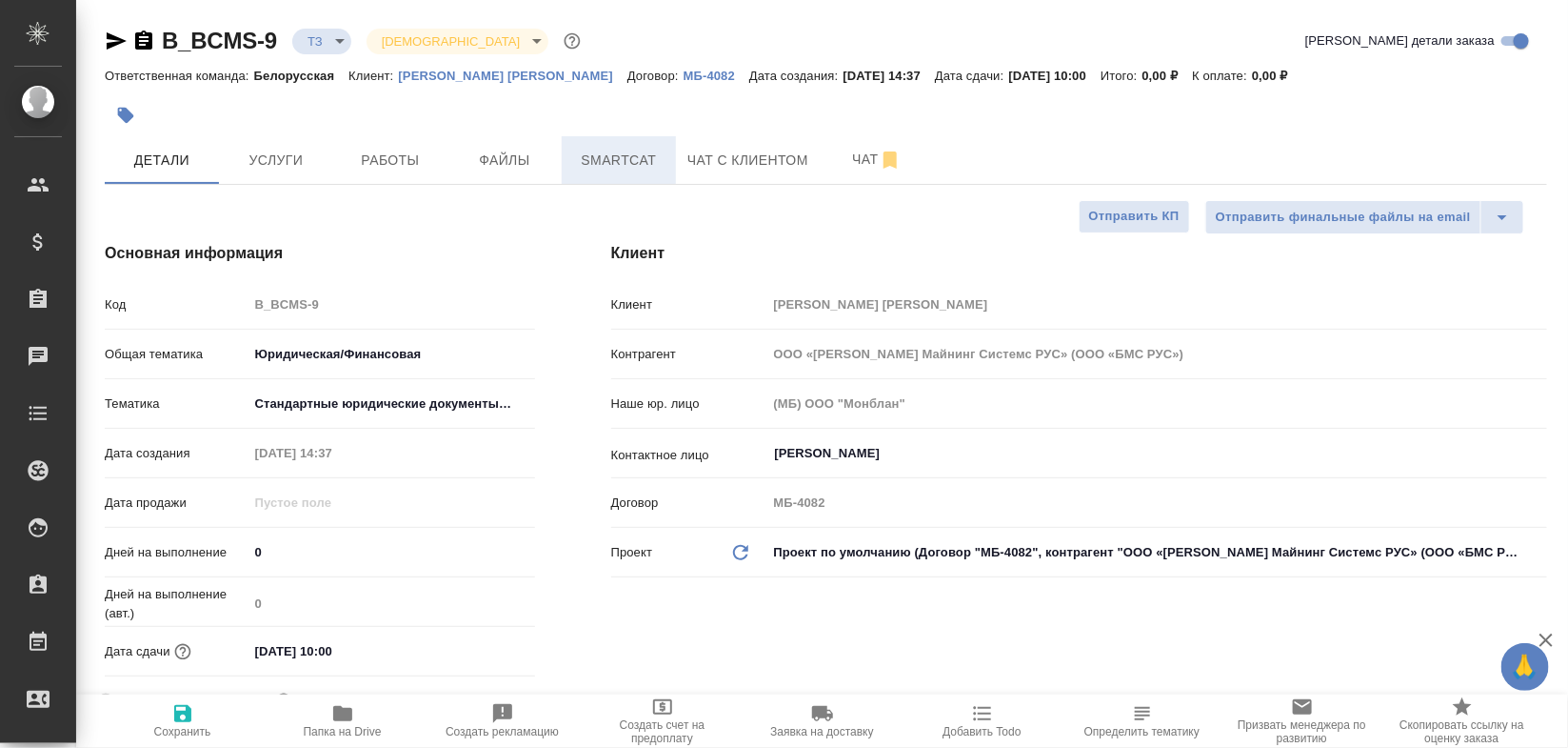
click at [619, 154] on span "Smartcat" at bounding box center [618, 161] width 91 height 24
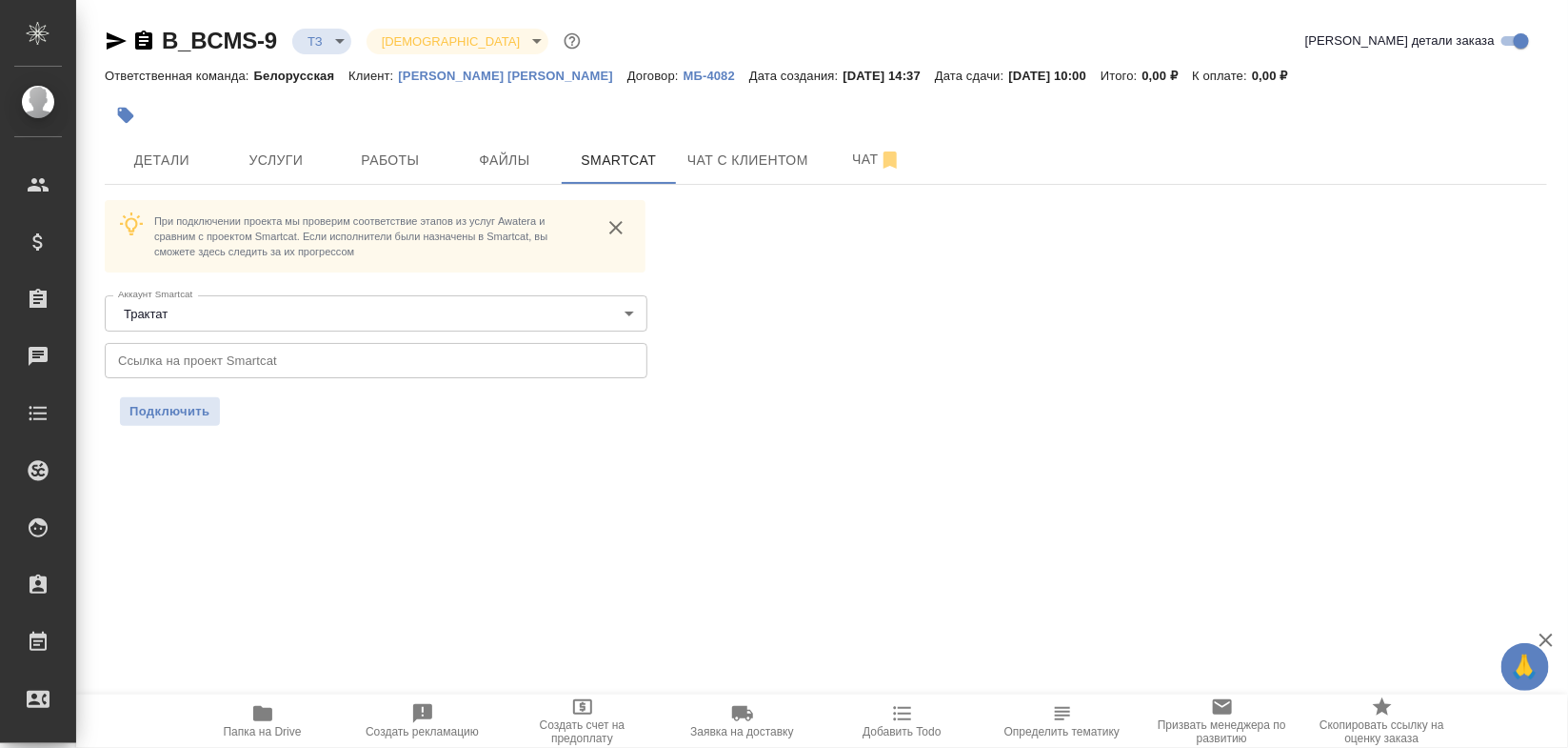
click at [362, 365] on input "text" at bounding box center [376, 360] width 543 height 34
click at [152, 406] on span "Подключить" at bounding box center [170, 411] width 81 height 19
click at [152, 406] on span "Подключить" at bounding box center [170, 411] width 100 height 29
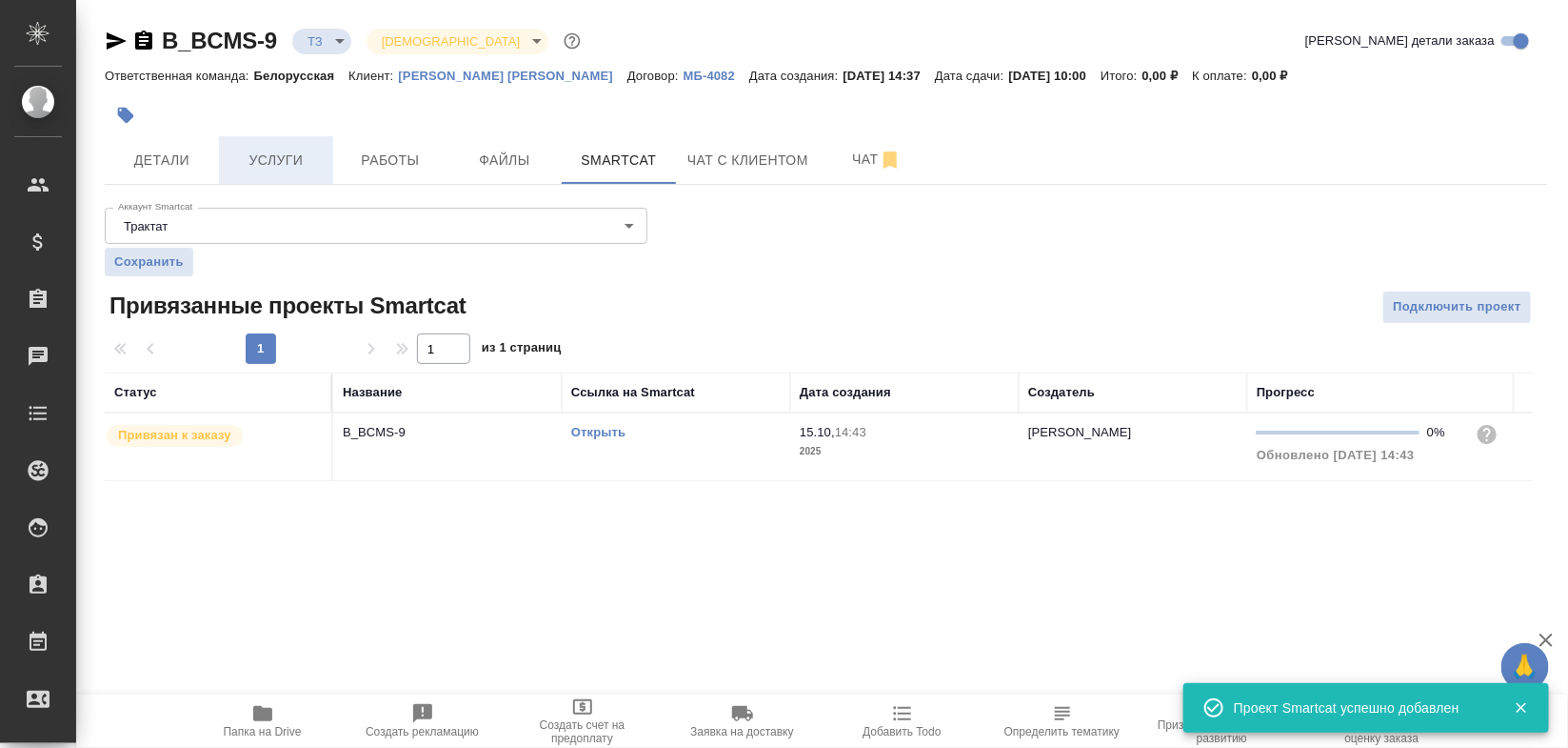
click at [270, 171] on span "Услуги" at bounding box center [275, 161] width 91 height 24
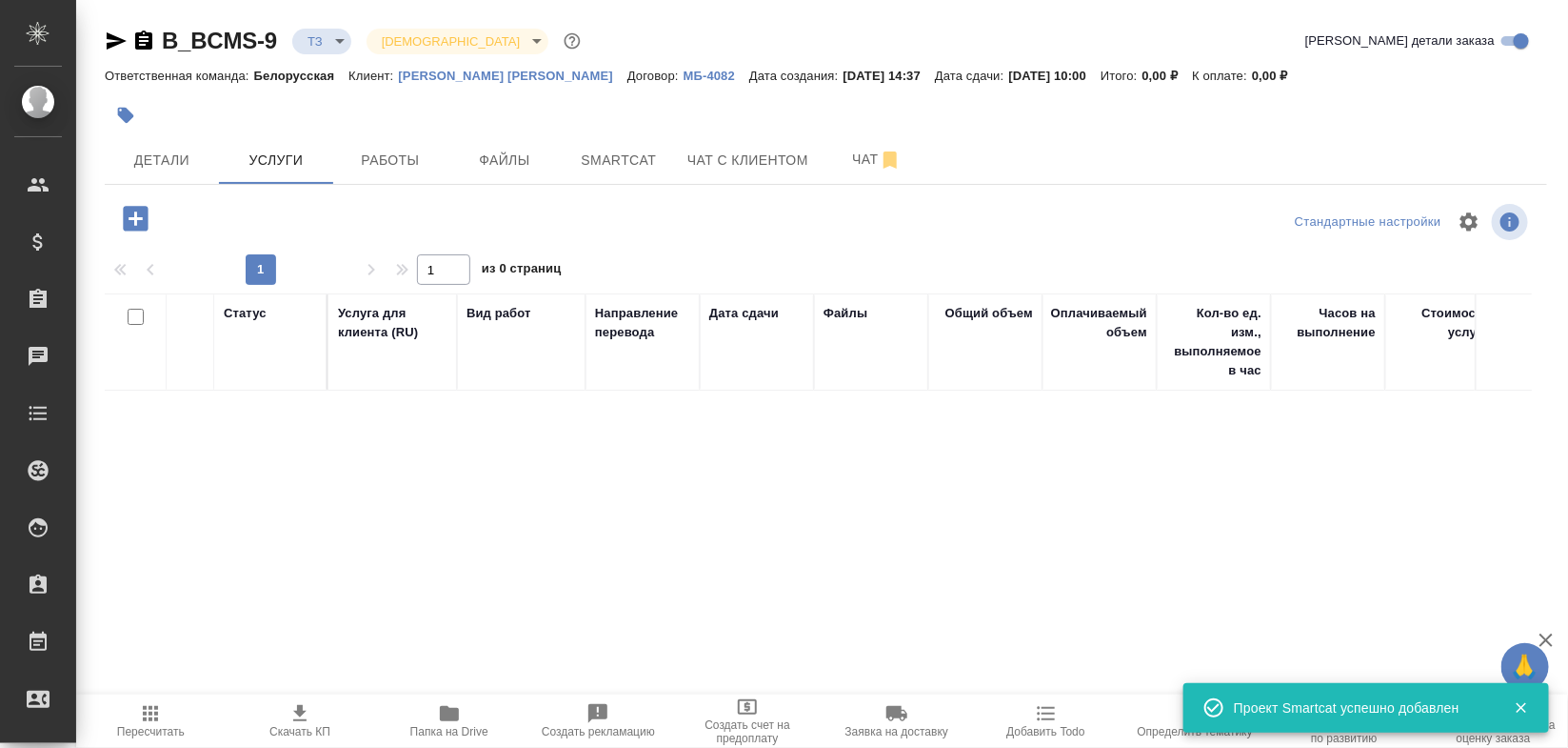
click at [134, 210] on icon "button" at bounding box center [135, 218] width 25 height 25
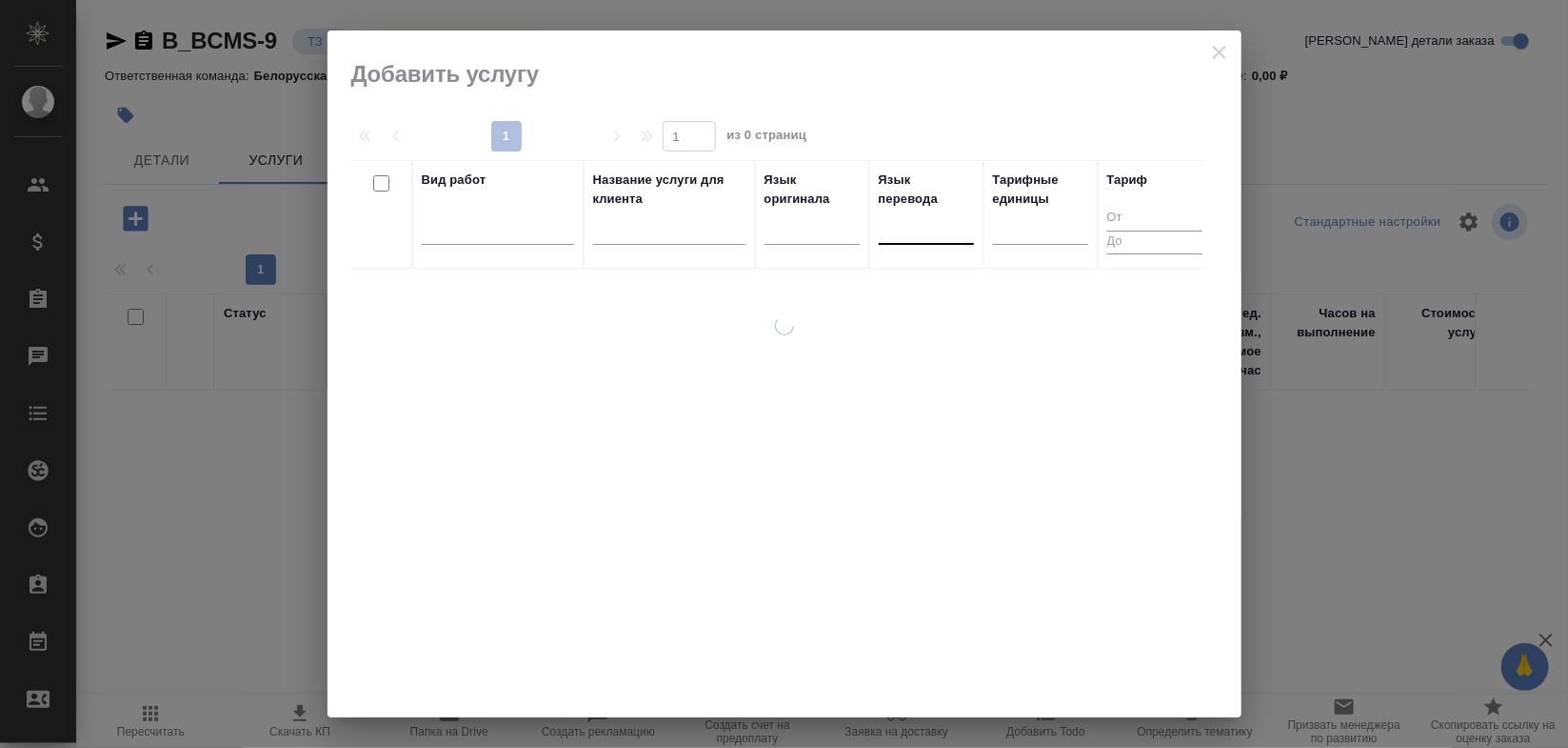
click at [925, 234] on div at bounding box center [925, 225] width 95 height 28
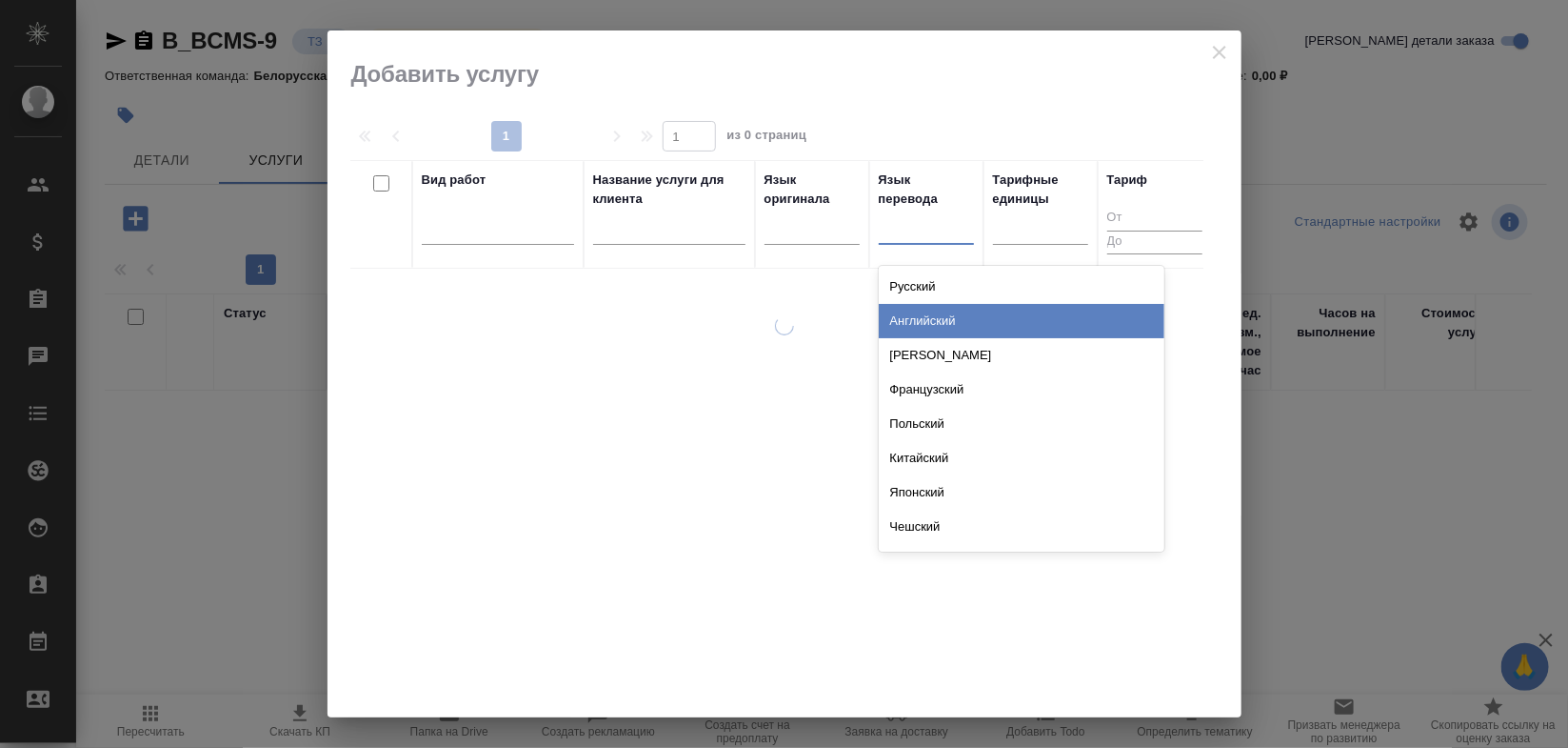
click at [907, 322] on div "Английский" at bounding box center [1021, 321] width 286 height 34
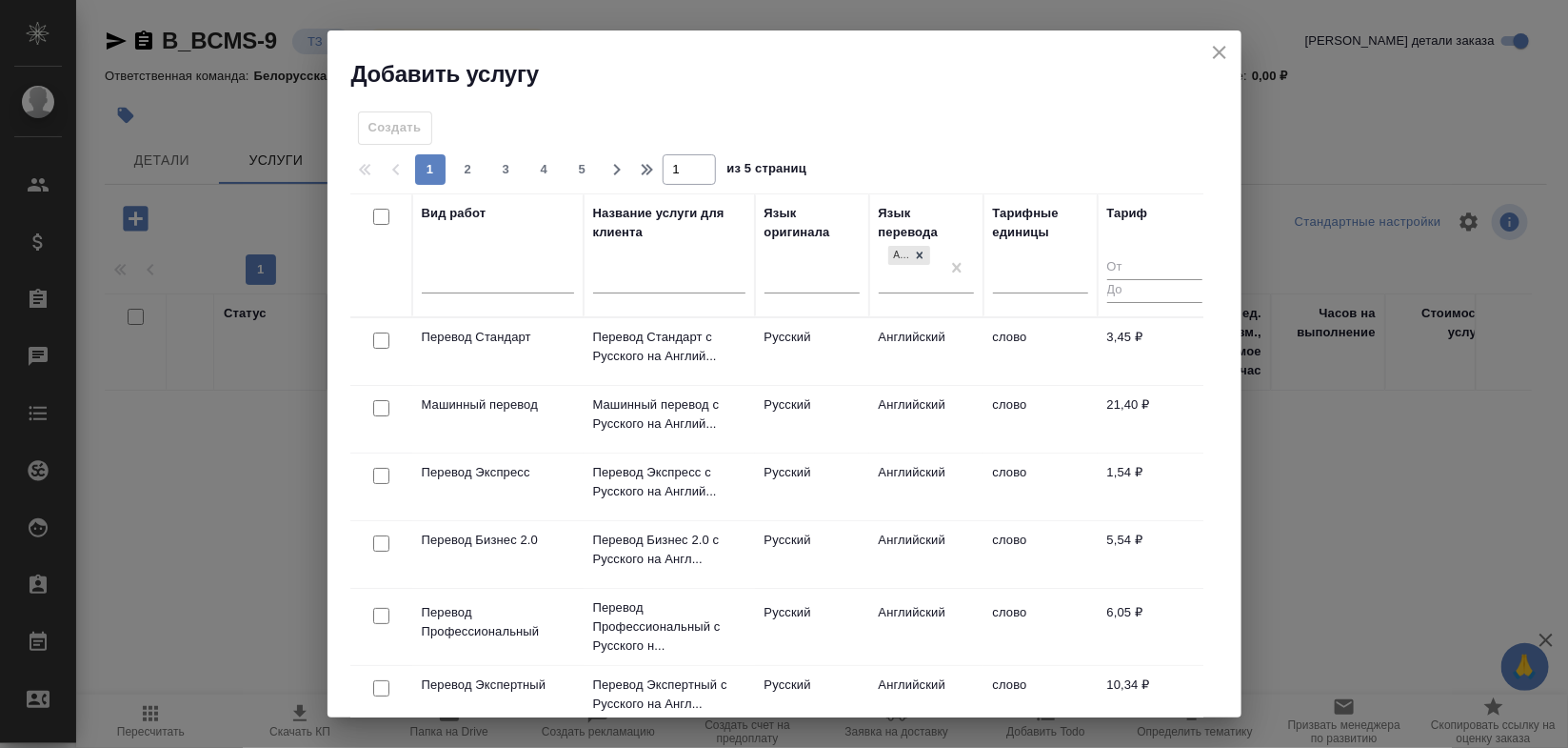
click at [795, 341] on td "Русский" at bounding box center [811, 351] width 114 height 67
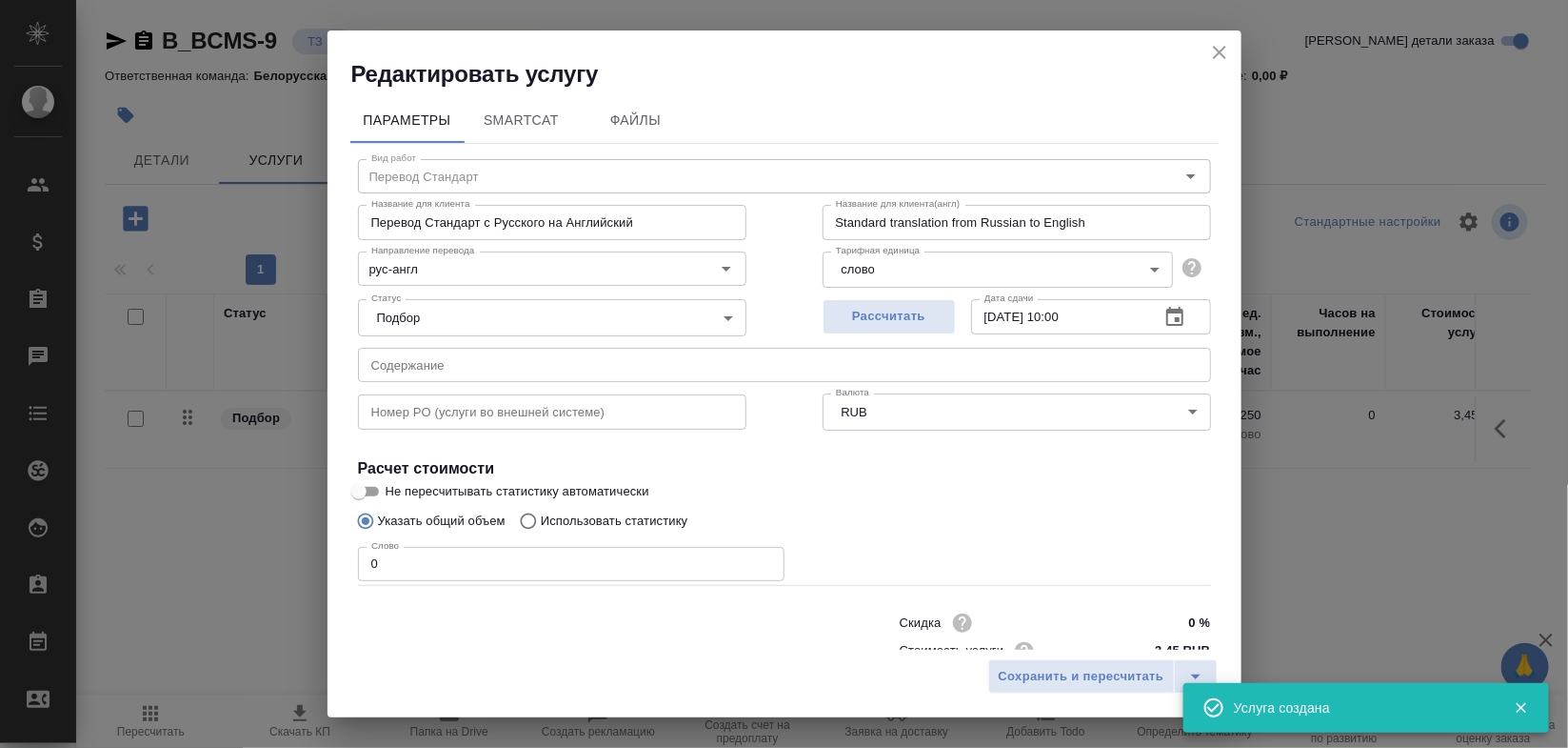
click at [387, 568] on input "0" at bounding box center [571, 564] width 427 height 34
type input "1"
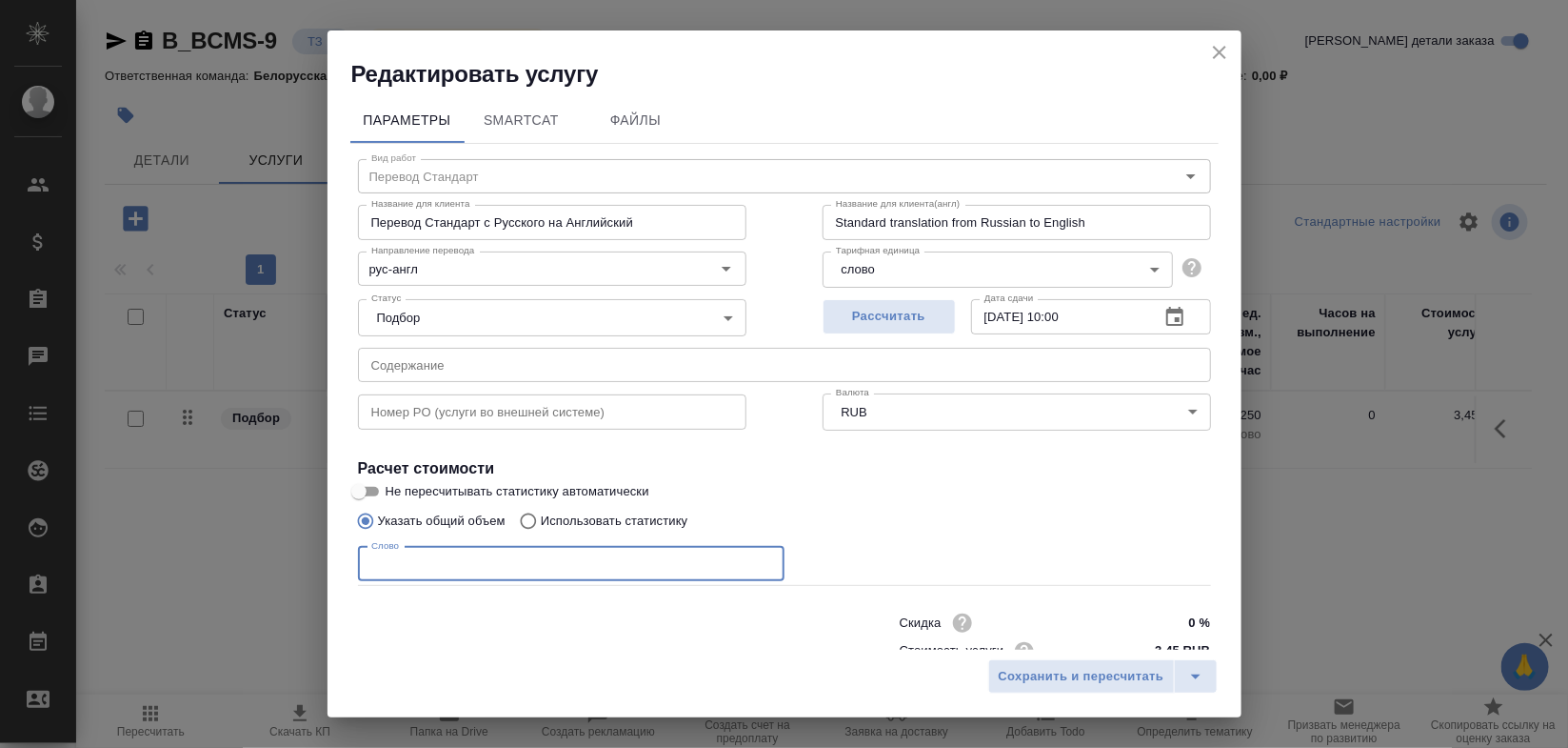
type input "1"
type input "6860"
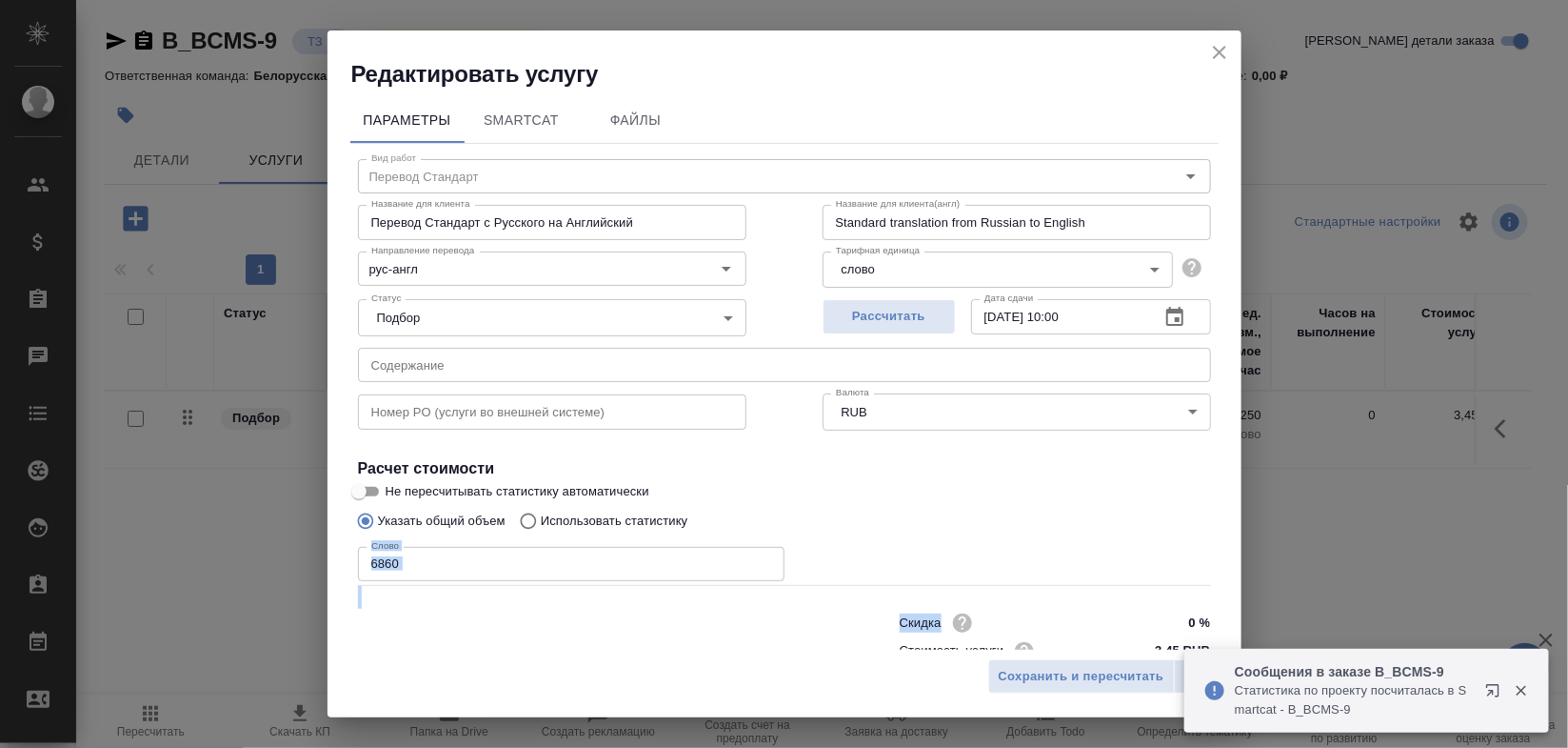
drag, startPoint x: 1221, startPoint y: 536, endPoint x: 1216, endPoint y: 591, distance: 55.2
click at [1216, 591] on div "Параметры SmartCat Файлы Вид работ Перевод Стандарт Вид работ Название для клие…" at bounding box center [784, 370] width 913 height 560
click at [1130, 516] on div "Указать общий объем Использовать статистику" at bounding box center [784, 521] width 852 height 36
click at [1139, 617] on input "0 %" at bounding box center [1174, 624] width 70 height 28
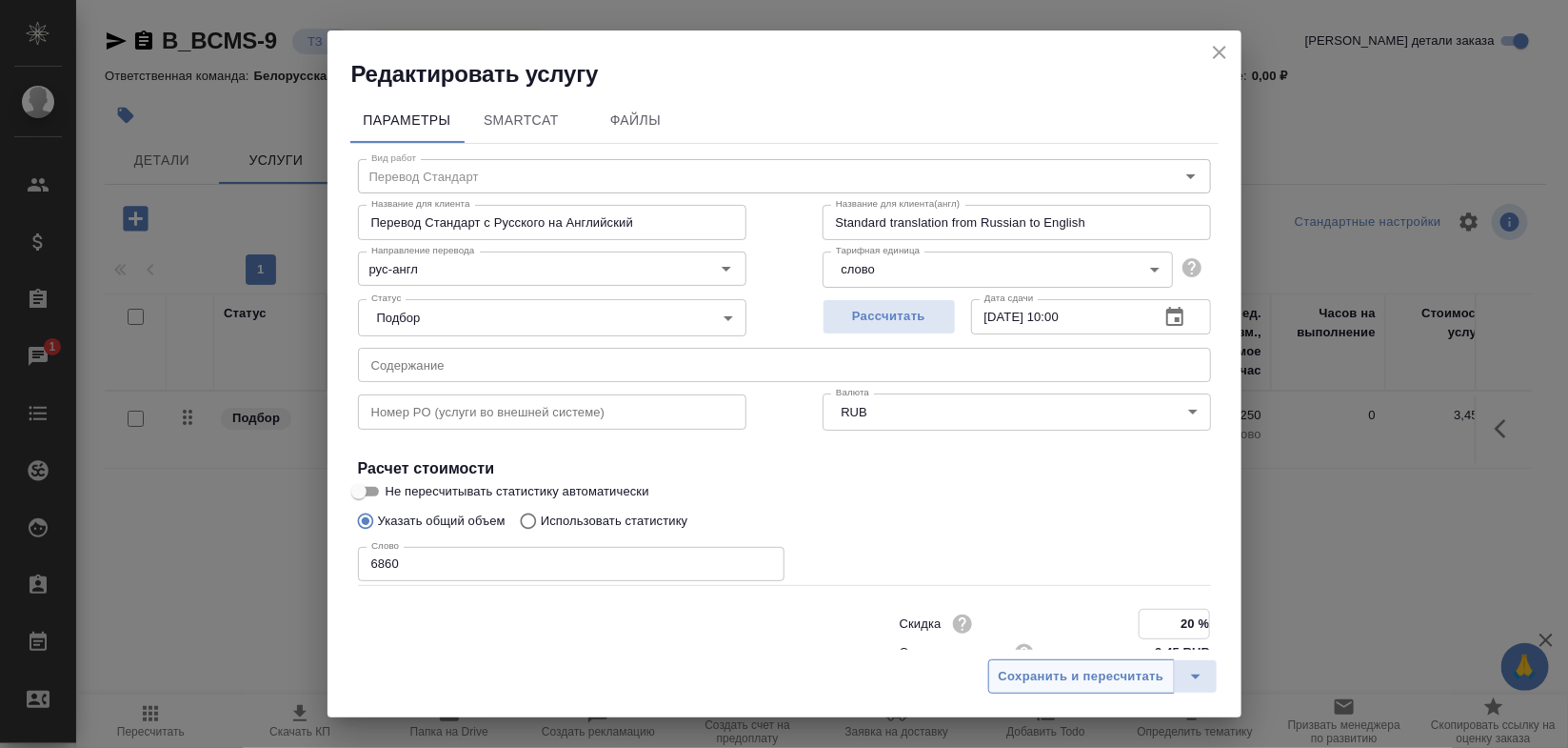
type input "20 %"
click at [1080, 683] on span "Сохранить и пересчитать" at bounding box center [1081, 677] width 166 height 22
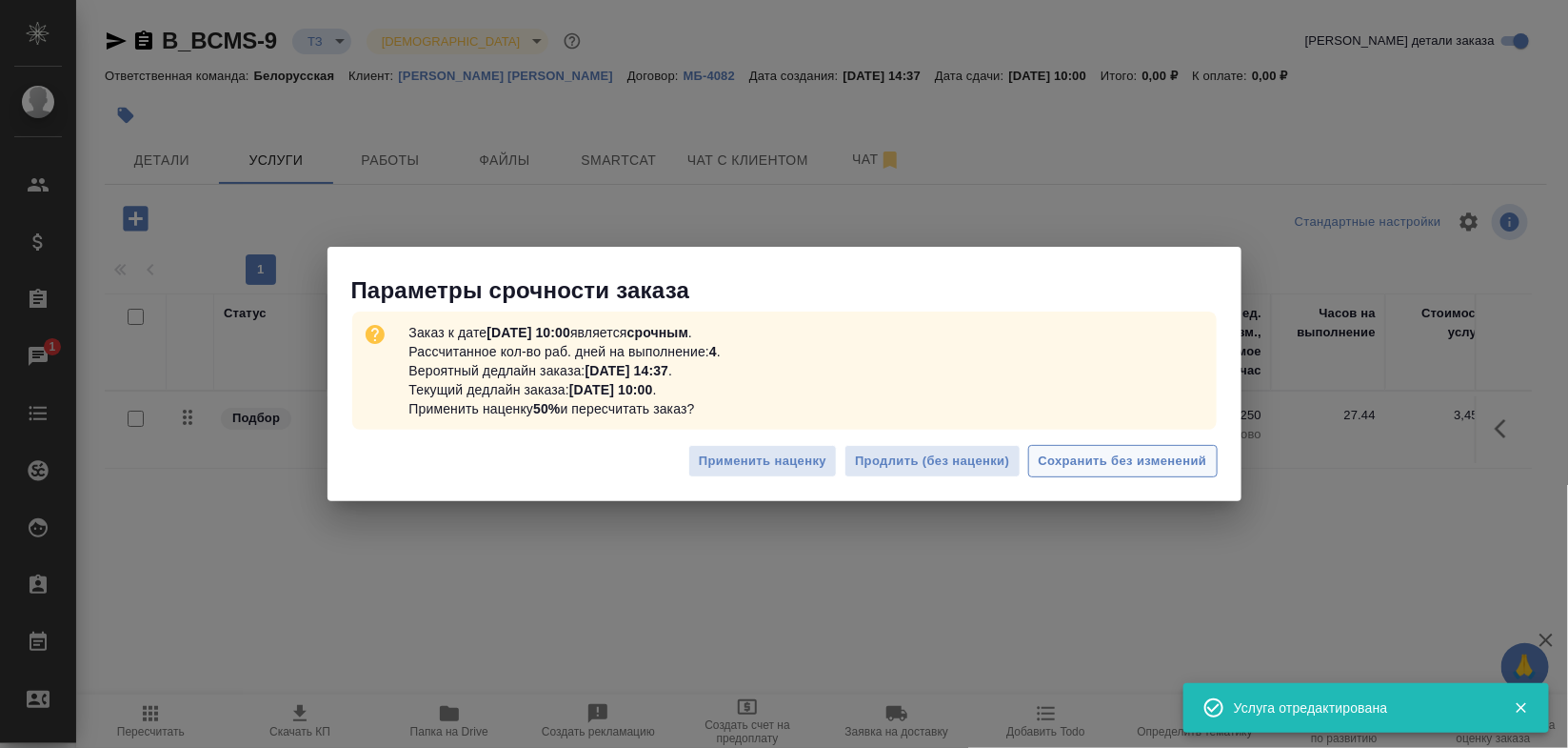
click at [1123, 464] on span "Сохранить без изменений" at bounding box center [1122, 462] width 169 height 22
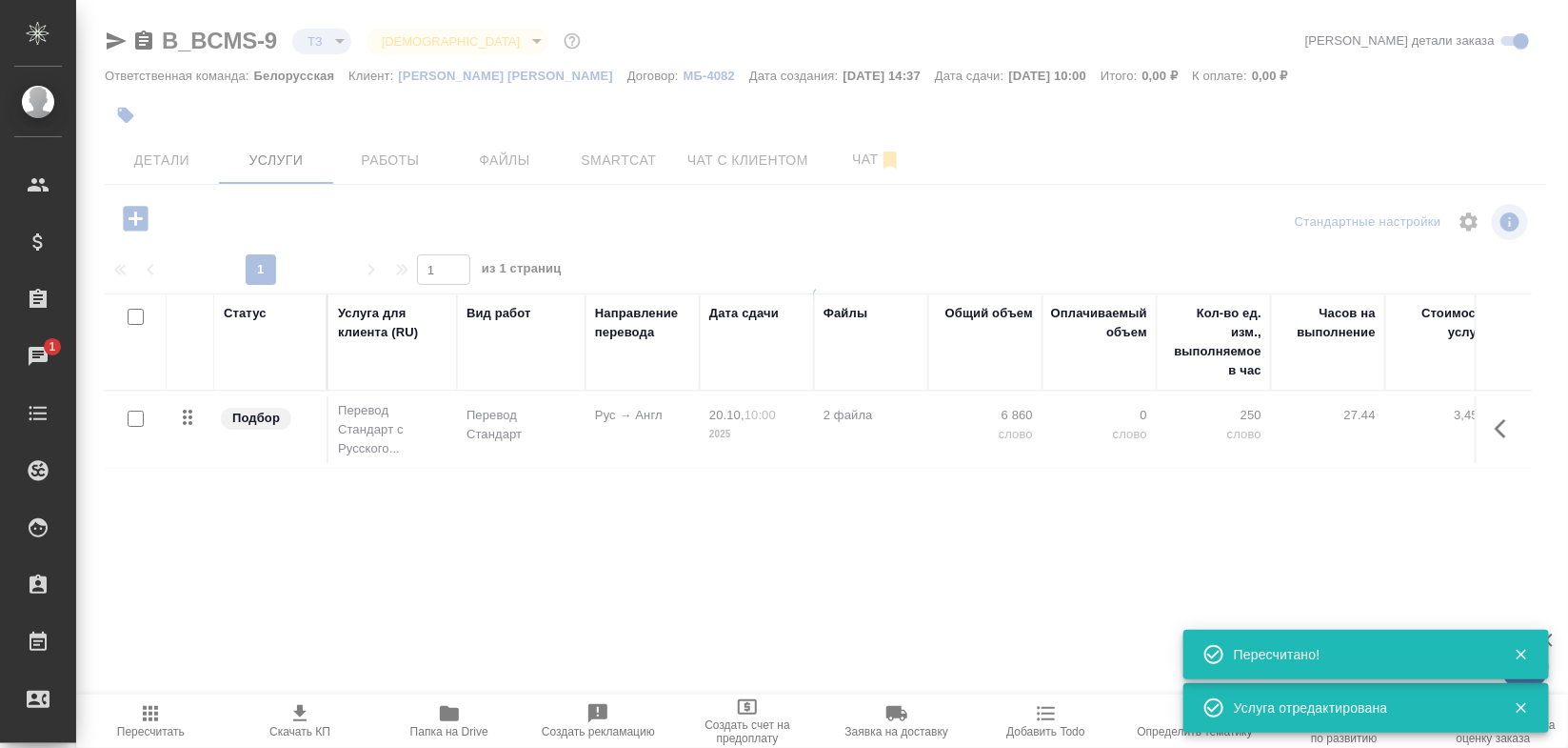
type input "urgent"
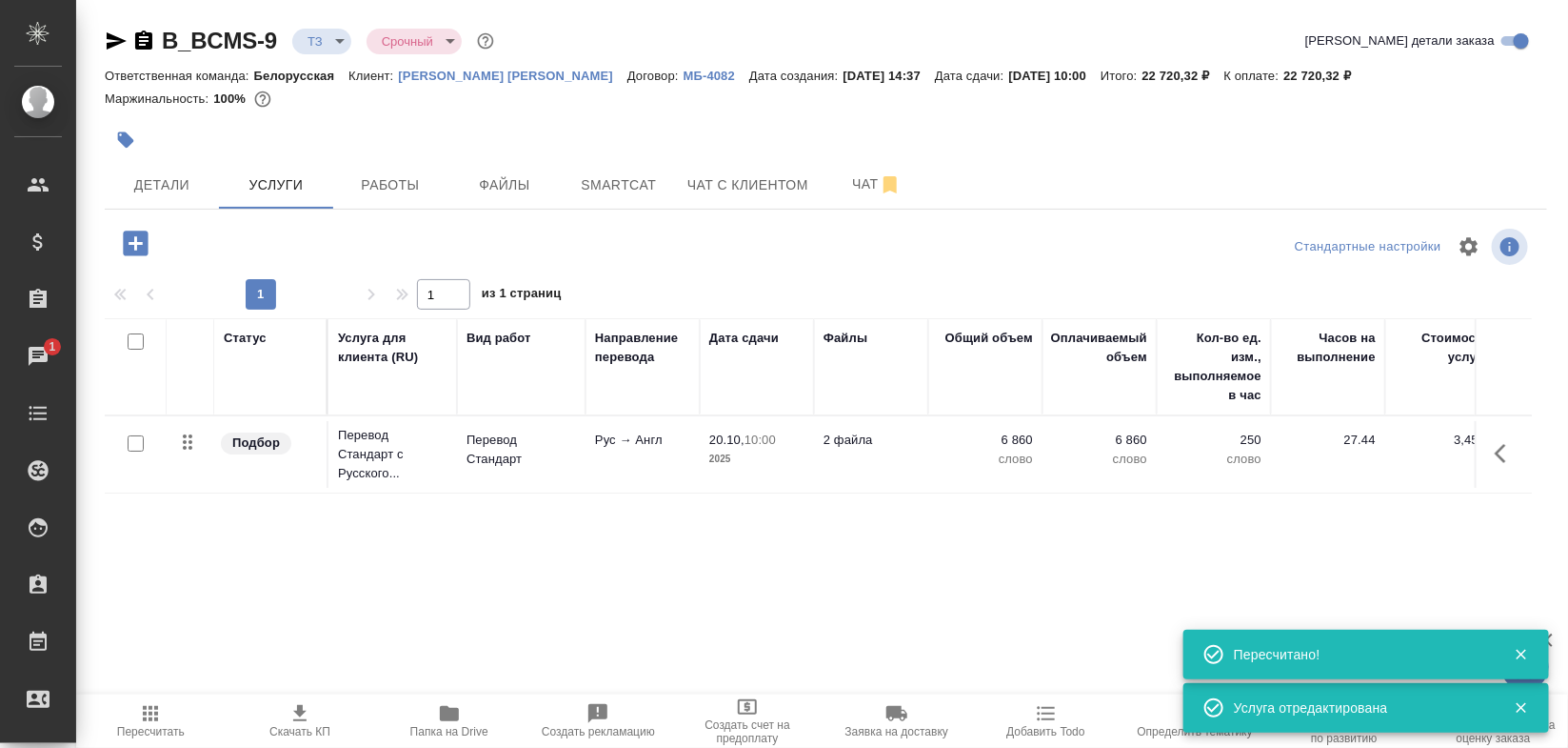
click at [126, 239] on icon "button" at bounding box center [135, 242] width 25 height 25
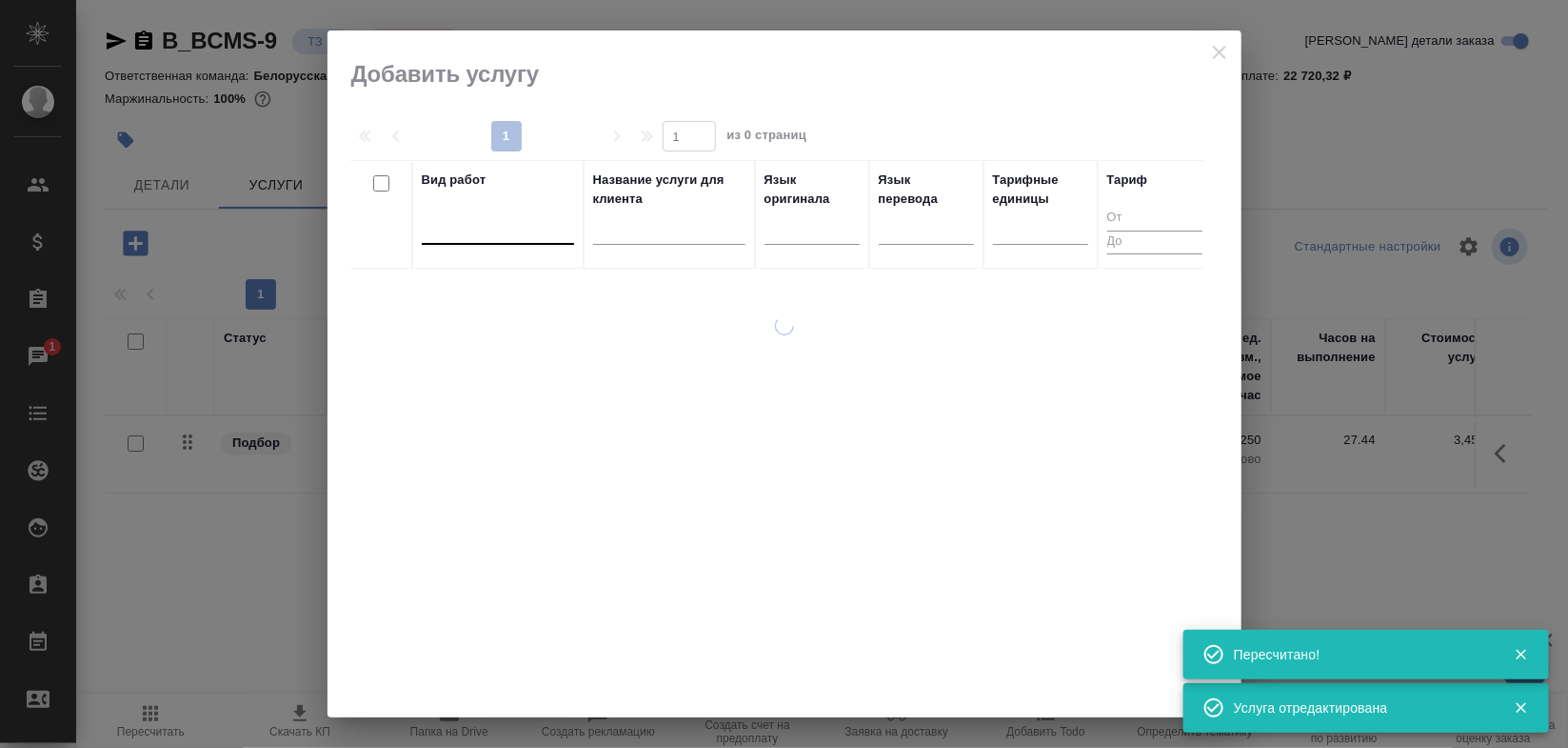
click at [531, 230] on div at bounding box center [498, 225] width 152 height 28
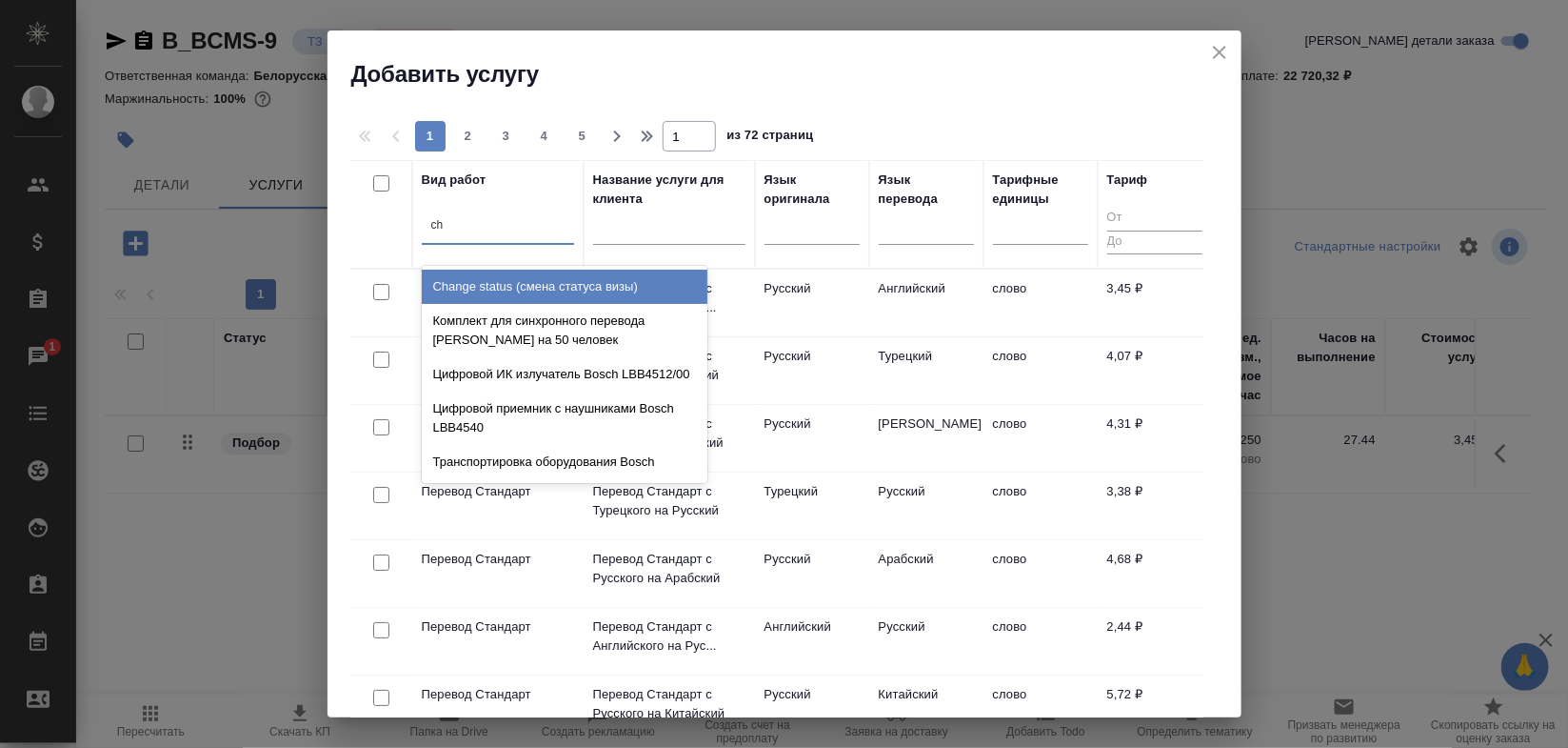
type input "c"
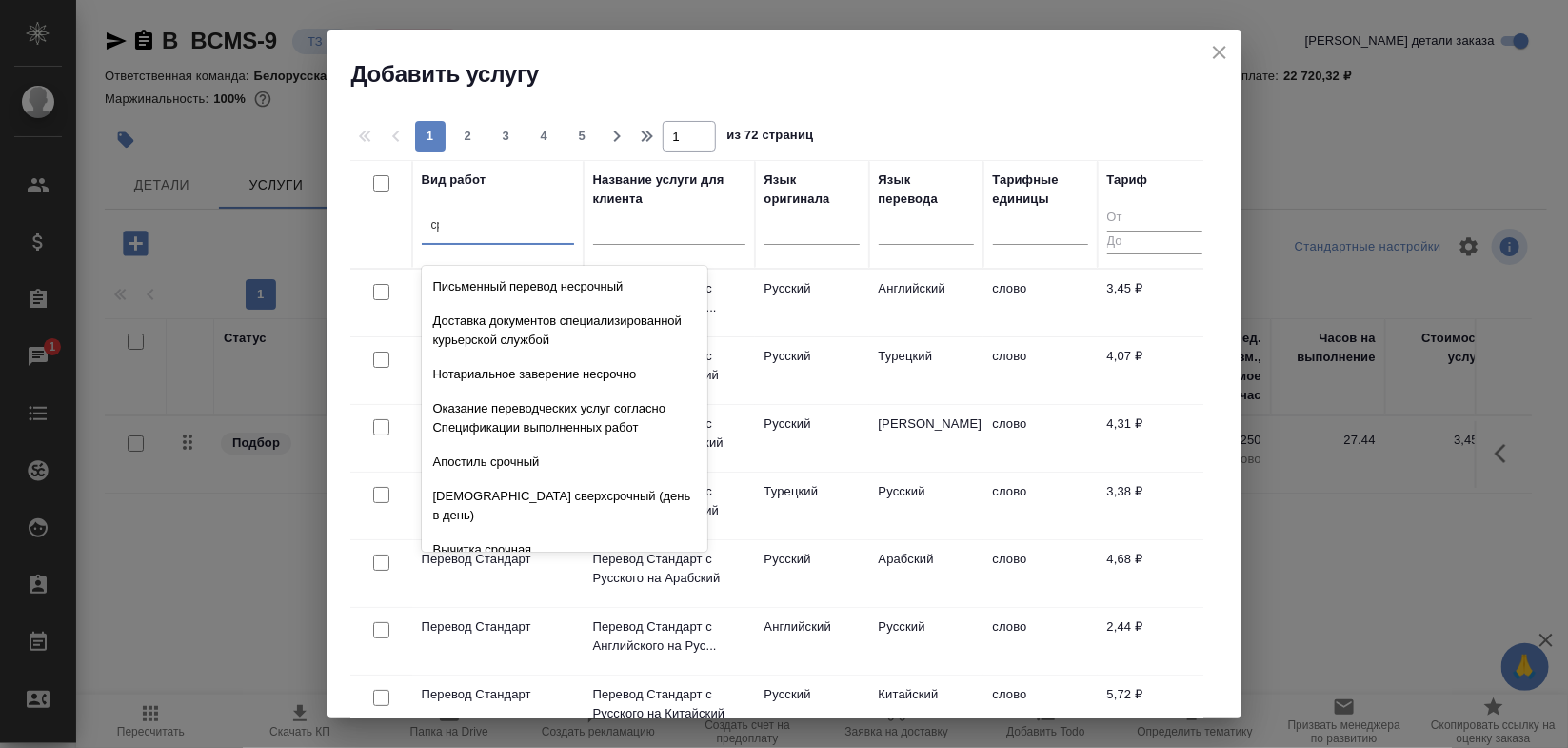
type input "сред"
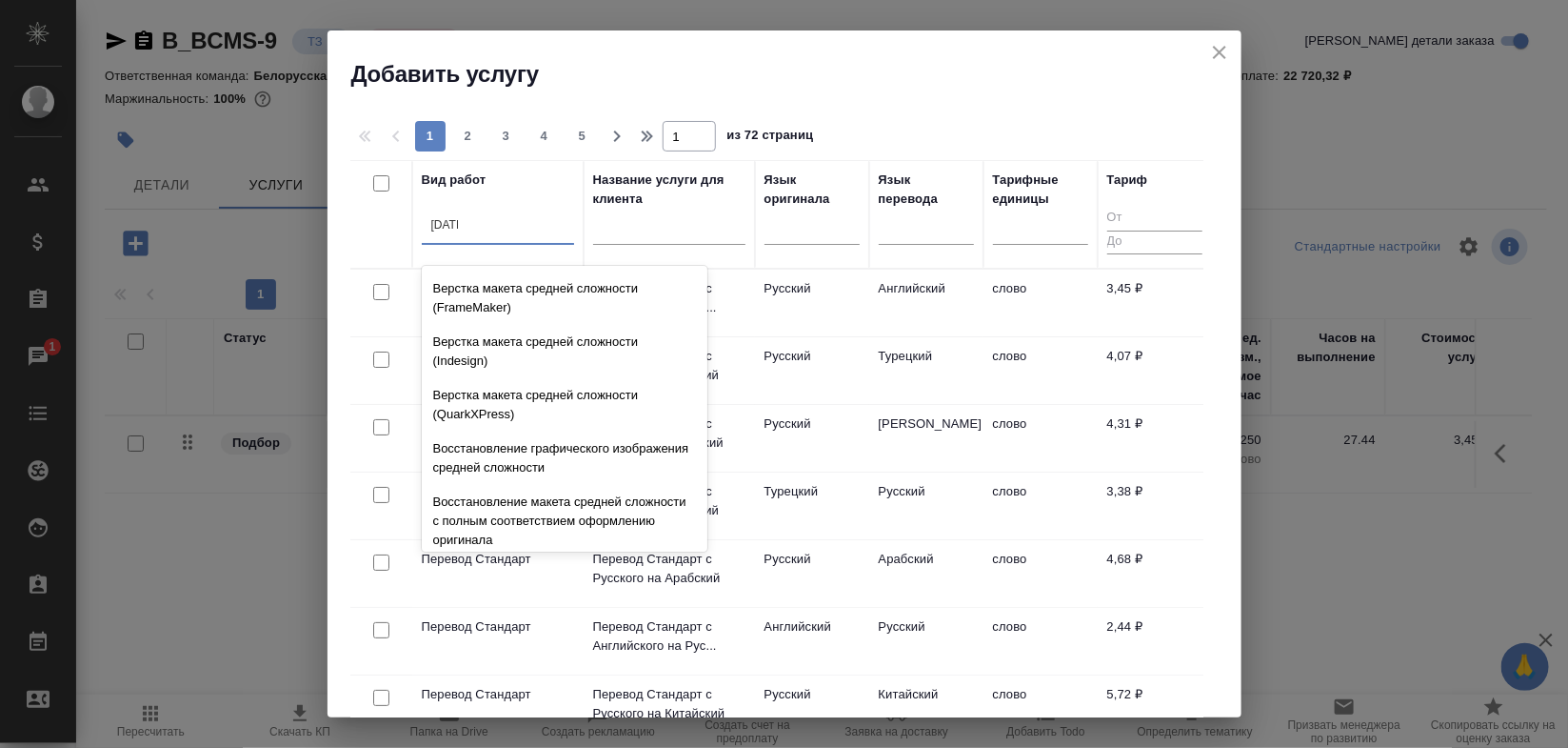
scroll to position [201, 0]
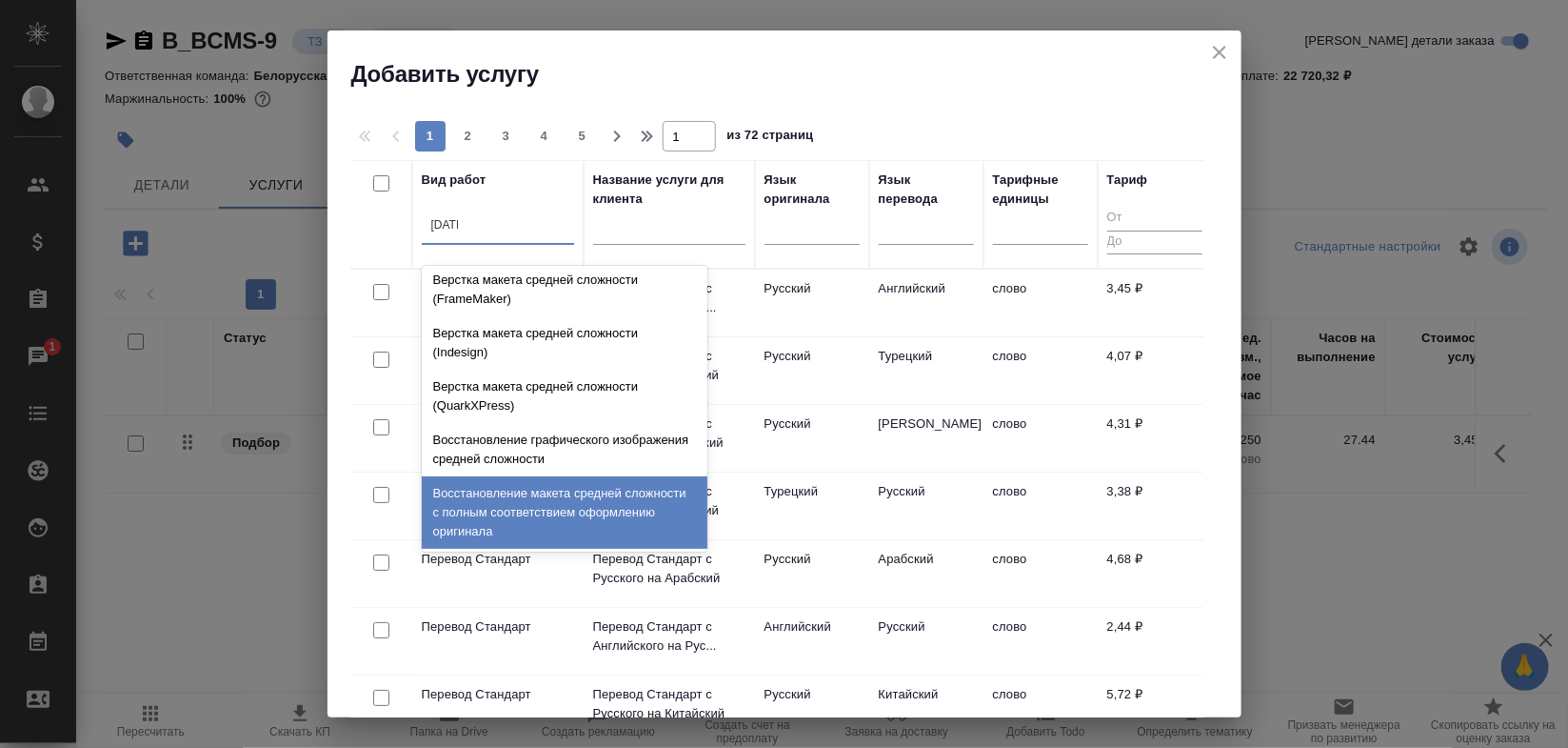
click at [641, 496] on div "Восстановление макета средней сложности с полным соответствием оформлению ориги…" at bounding box center [565, 512] width 286 height 72
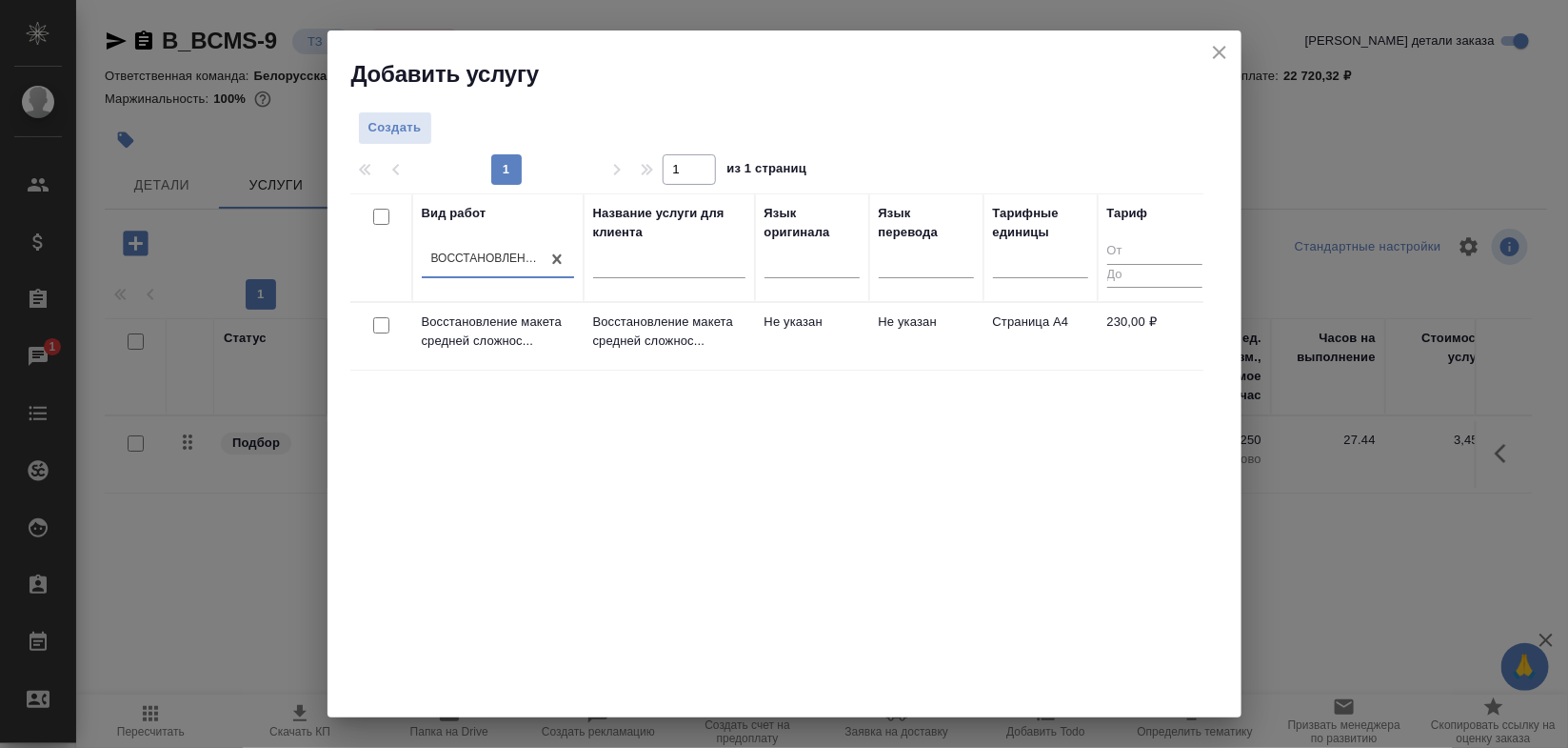
click at [1038, 330] on td "Страница А4" at bounding box center [1040, 336] width 114 height 67
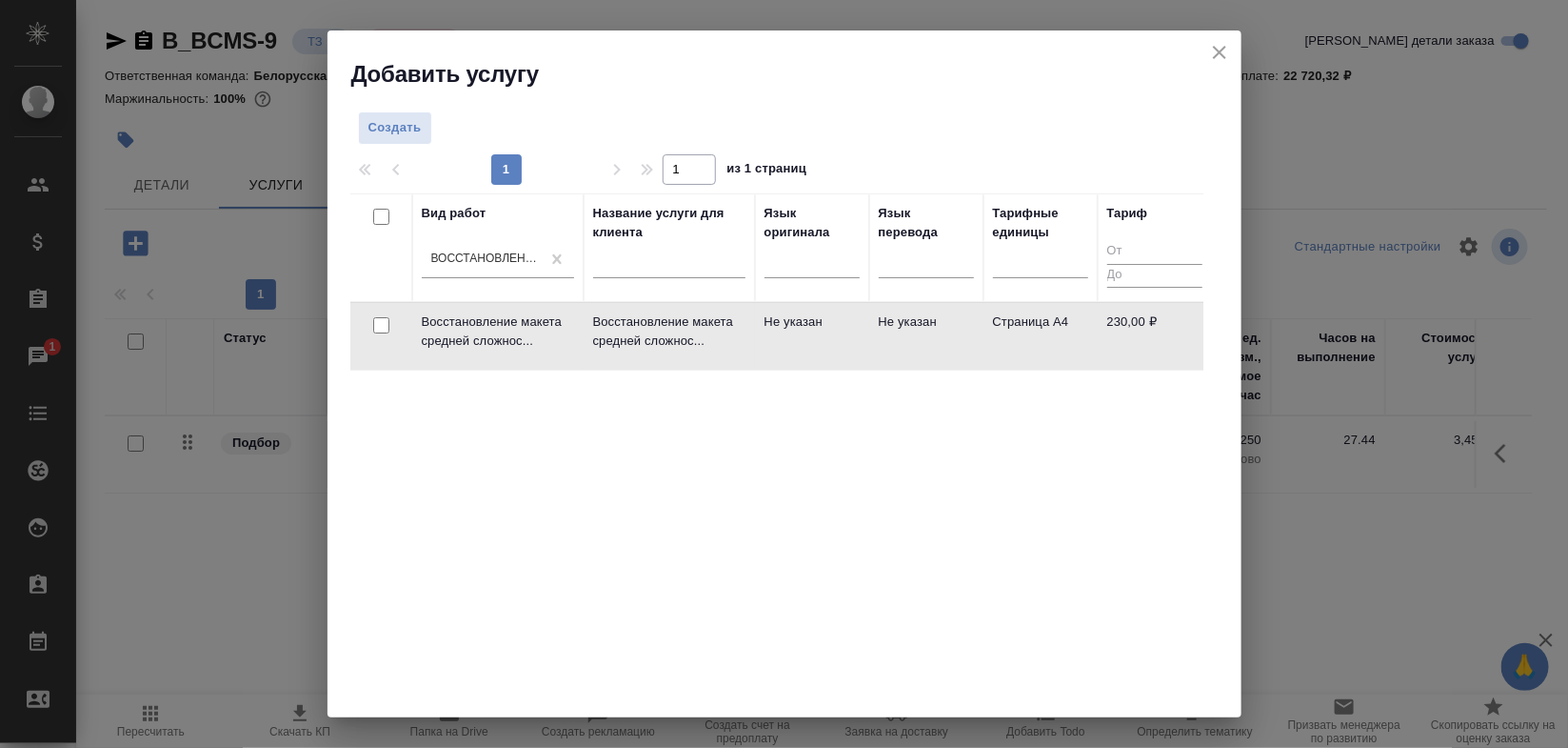
click at [1038, 330] on td "Страница А4" at bounding box center [1040, 336] width 114 height 67
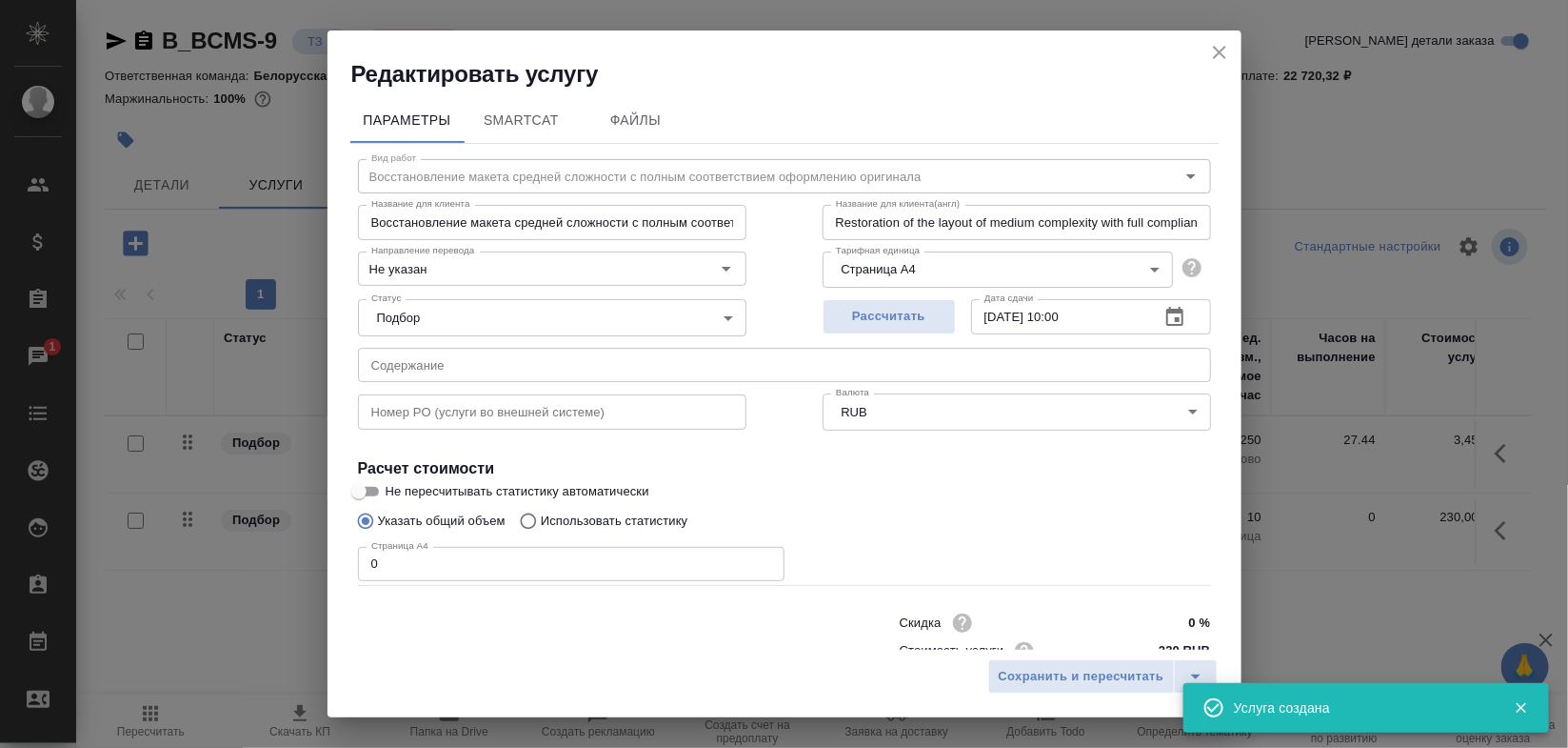
click at [1211, 38] on div "Редактировать услугу" at bounding box center [784, 59] width 913 height 59
click at [1211, 46] on icon "close" at bounding box center [1219, 52] width 23 height 23
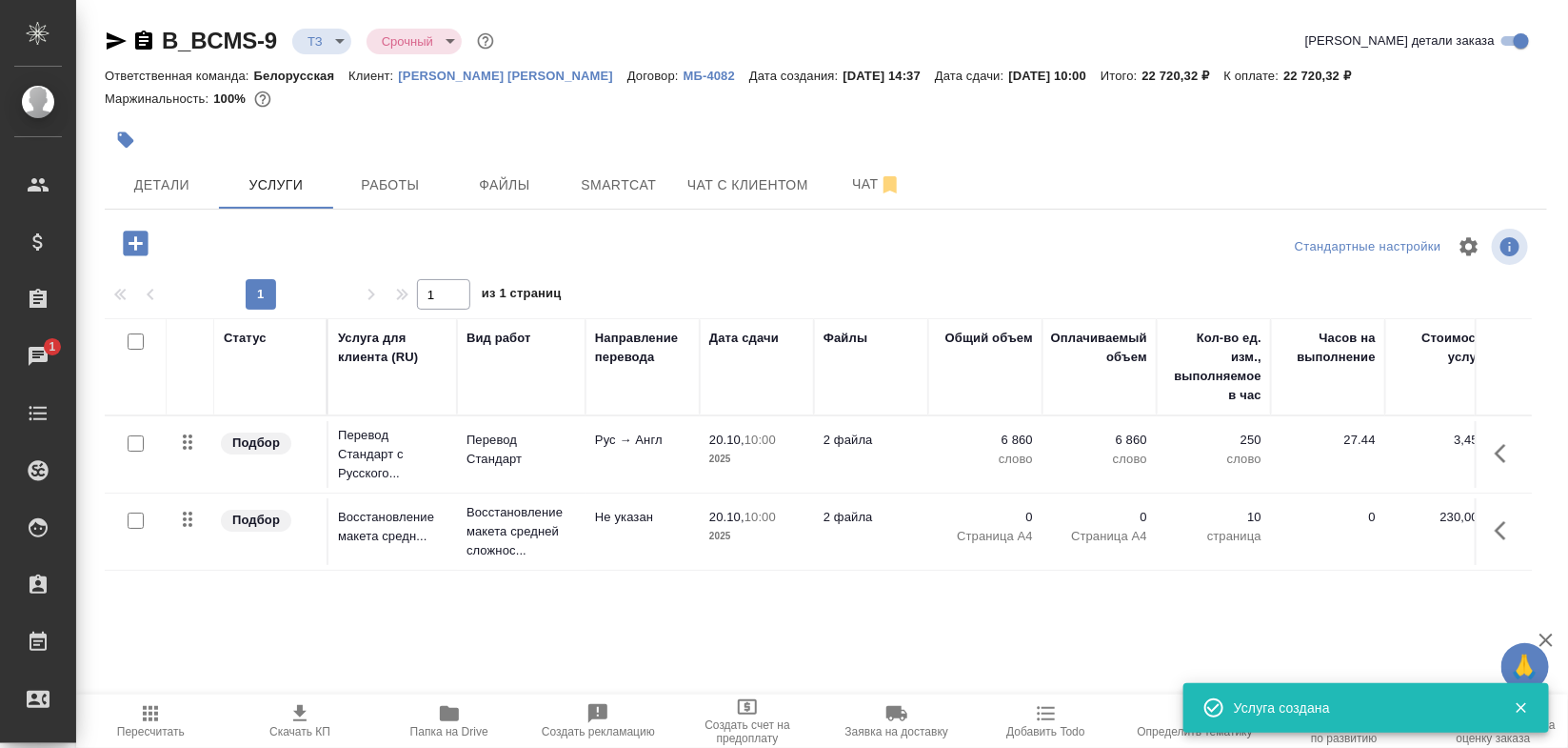
click at [1496, 531] on icon "button" at bounding box center [1499, 530] width 11 height 19
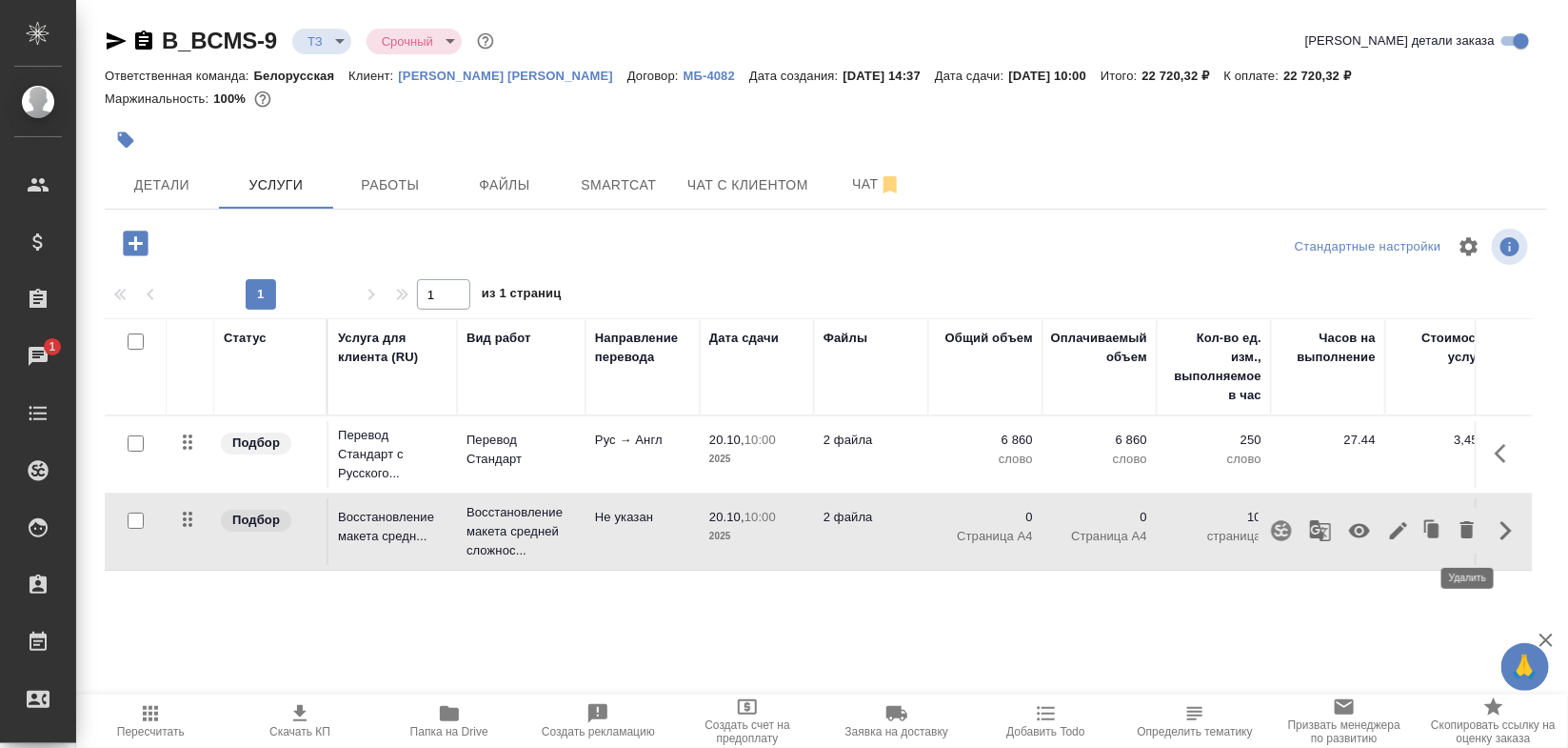
click at [1455, 534] on icon "button" at bounding box center [1466, 529] width 23 height 23
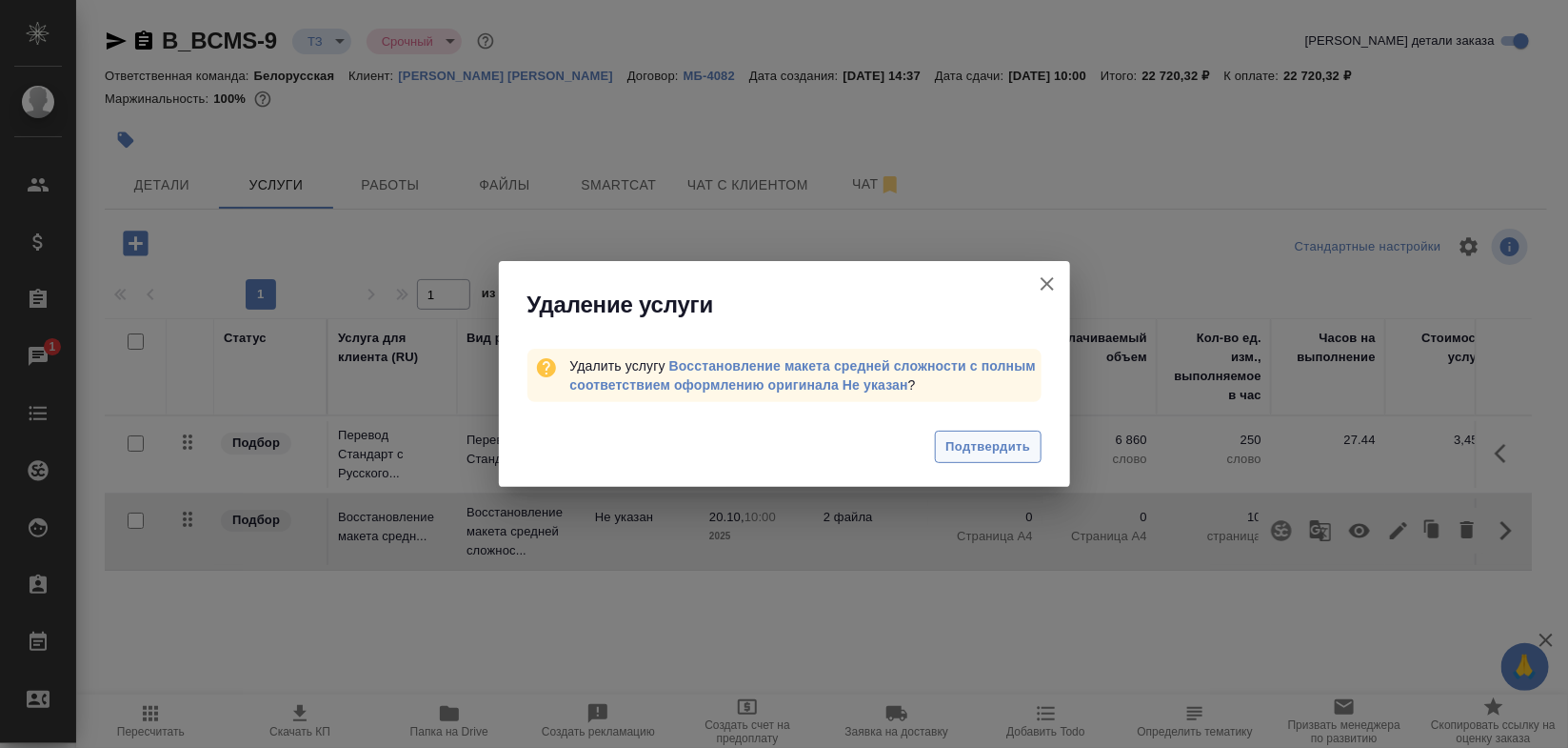
click at [986, 458] on button "Подтвердить" at bounding box center [987, 447] width 106 height 33
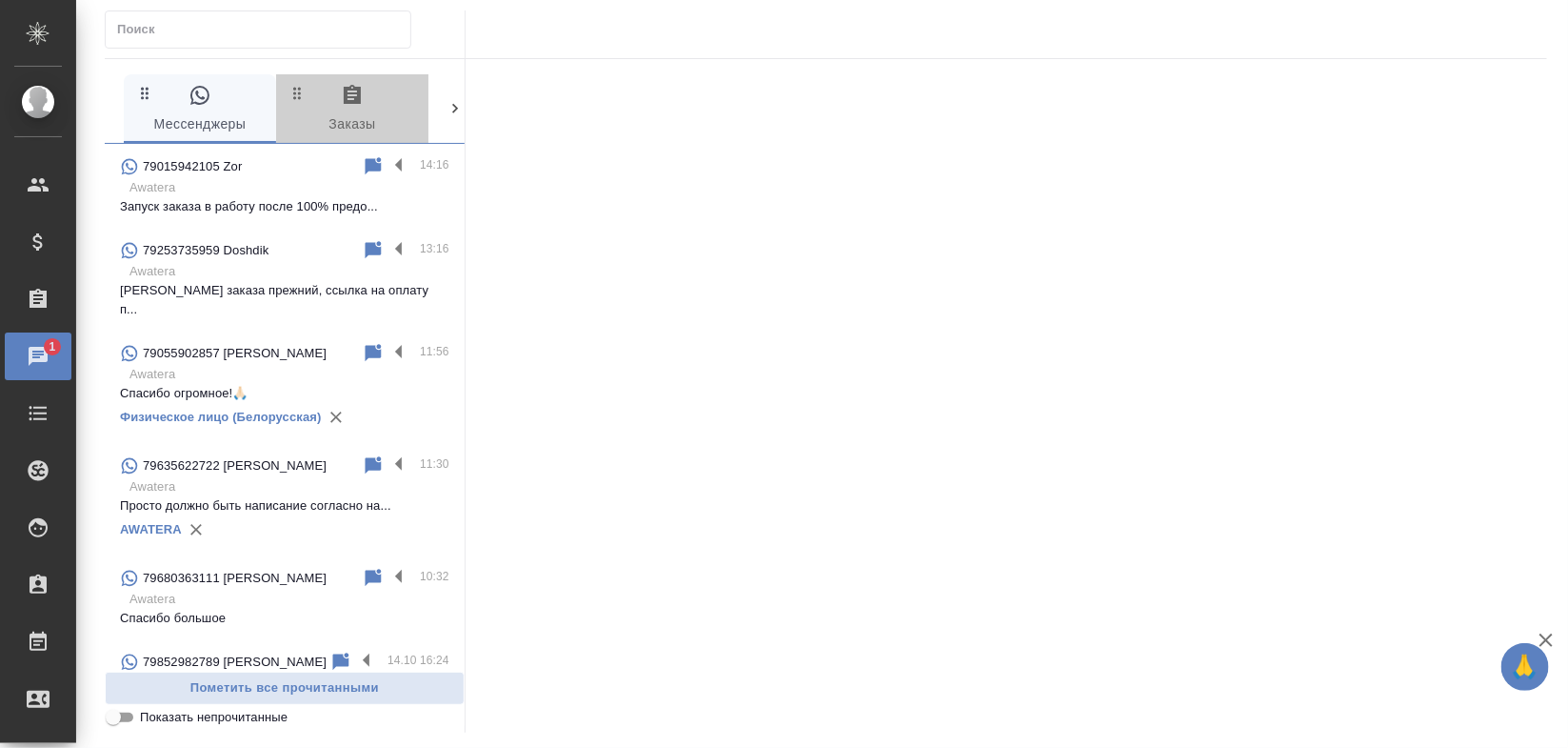
click at [346, 111] on span "0 Заказы" at bounding box center [353, 110] width 130 height 52
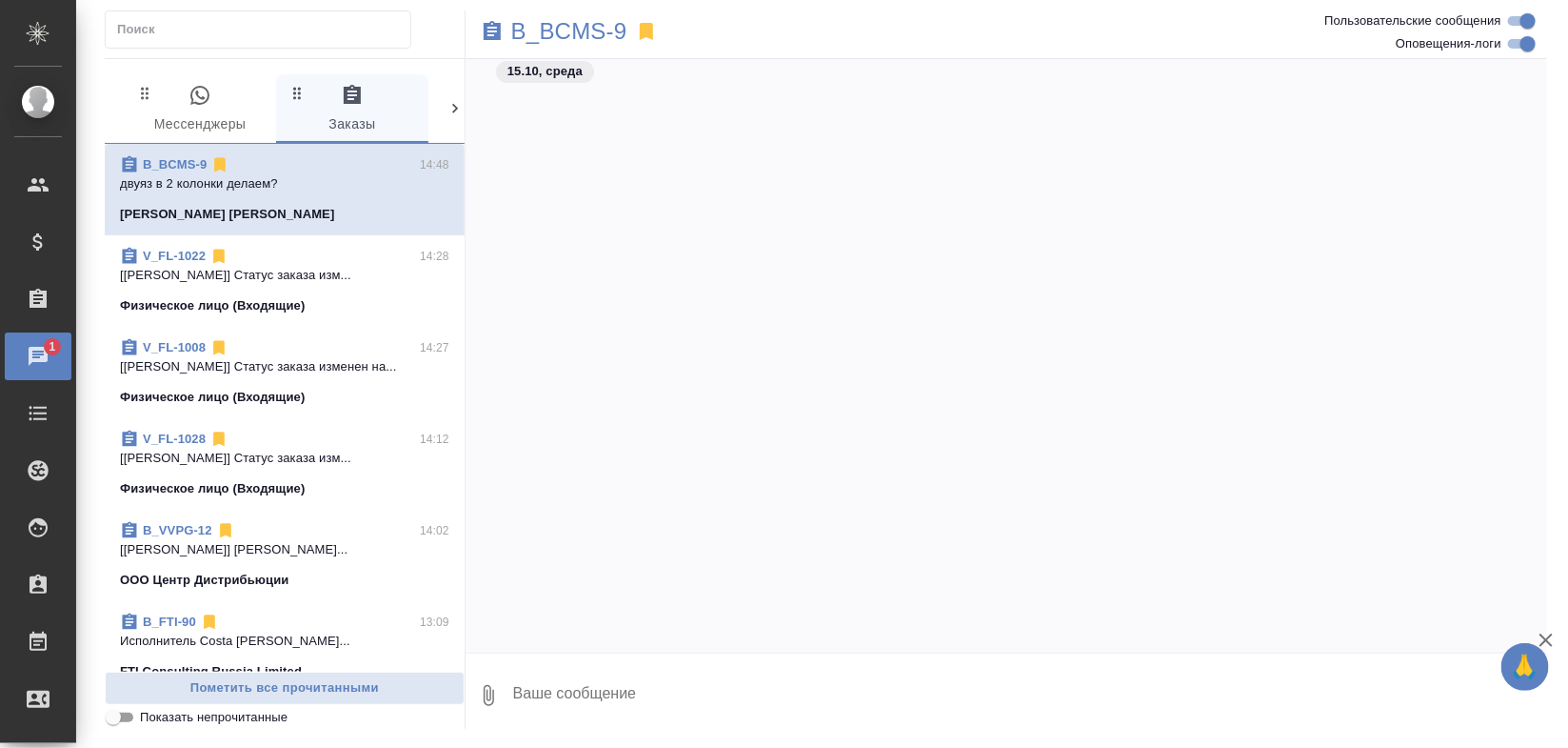
scroll to position [838, 0]
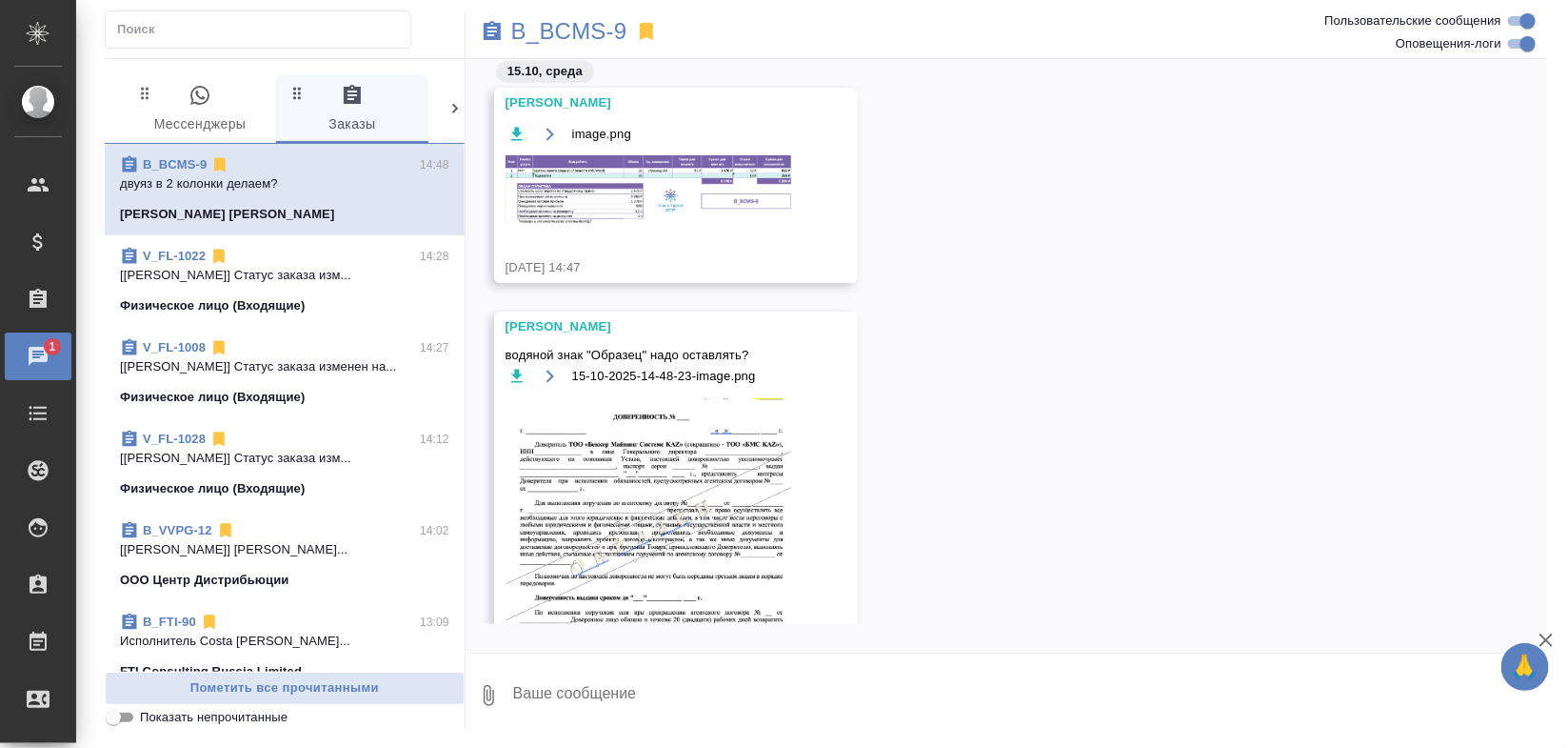
click at [749, 346] on span "водяной знак "Образец" надо оставлять?" at bounding box center [649, 355] width 286 height 19
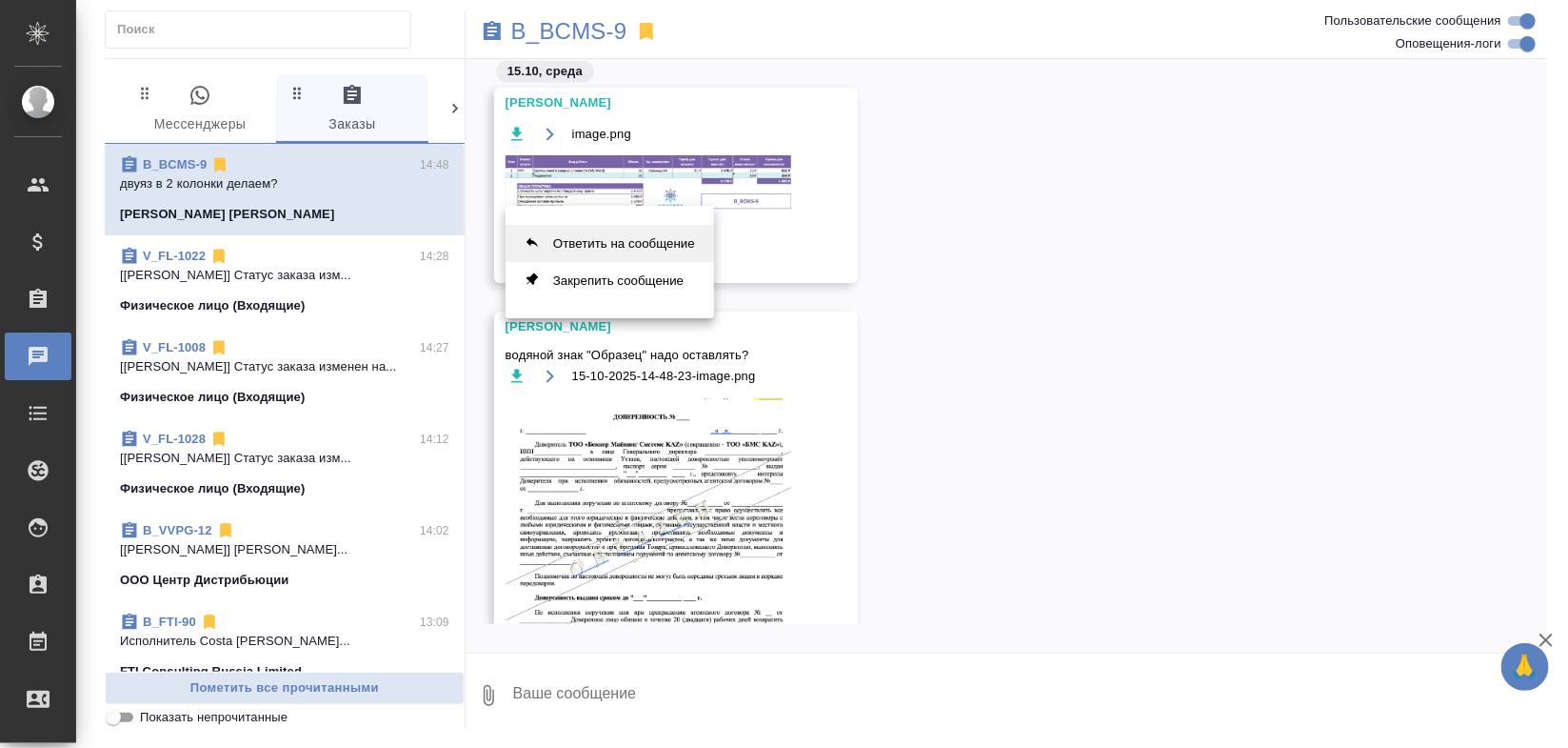
click at [641, 238] on button "Ответить на сообщение" at bounding box center [610, 243] width 209 height 37
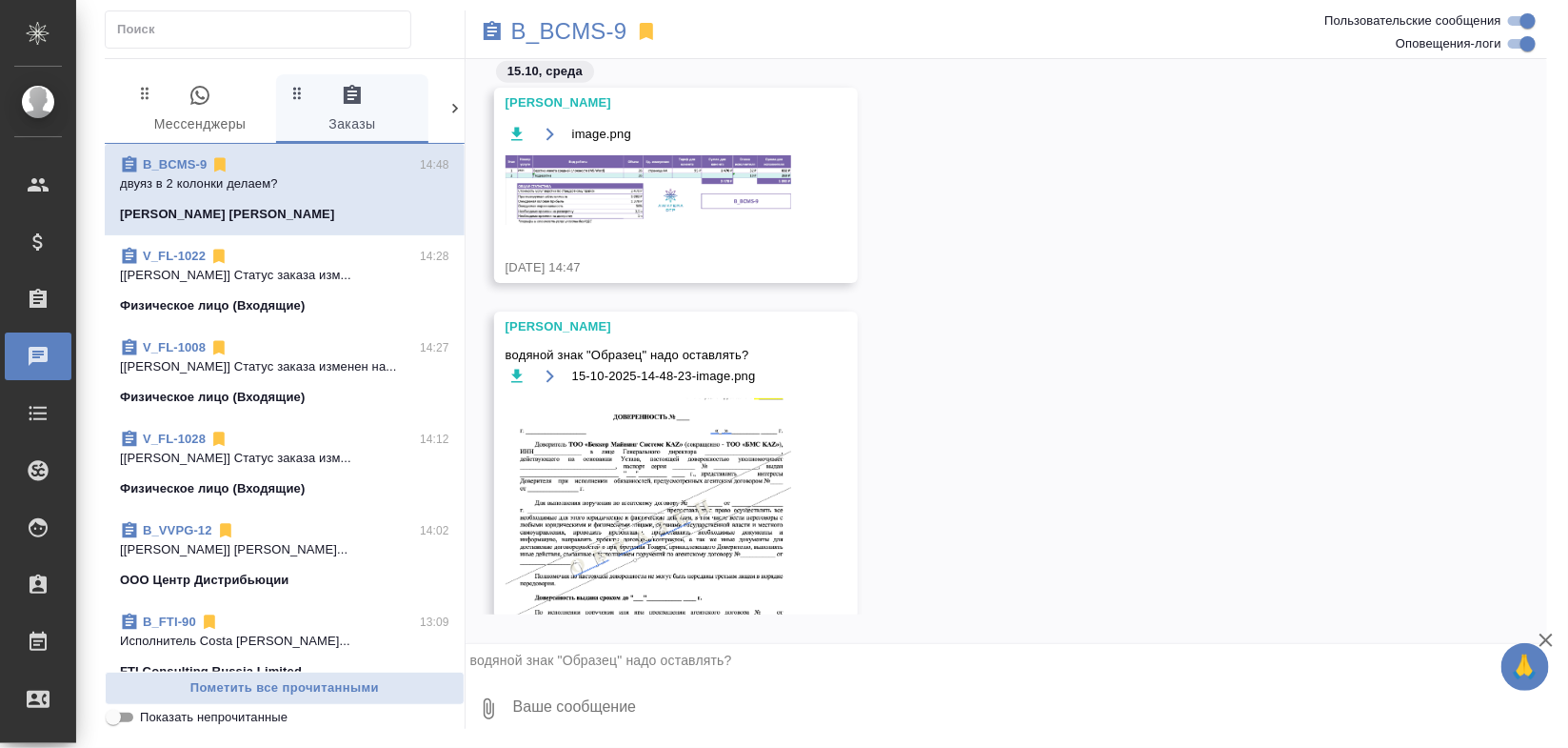
click at [638, 717] on textarea at bounding box center [1028, 708] width 1035 height 65
type textarea "уточню"
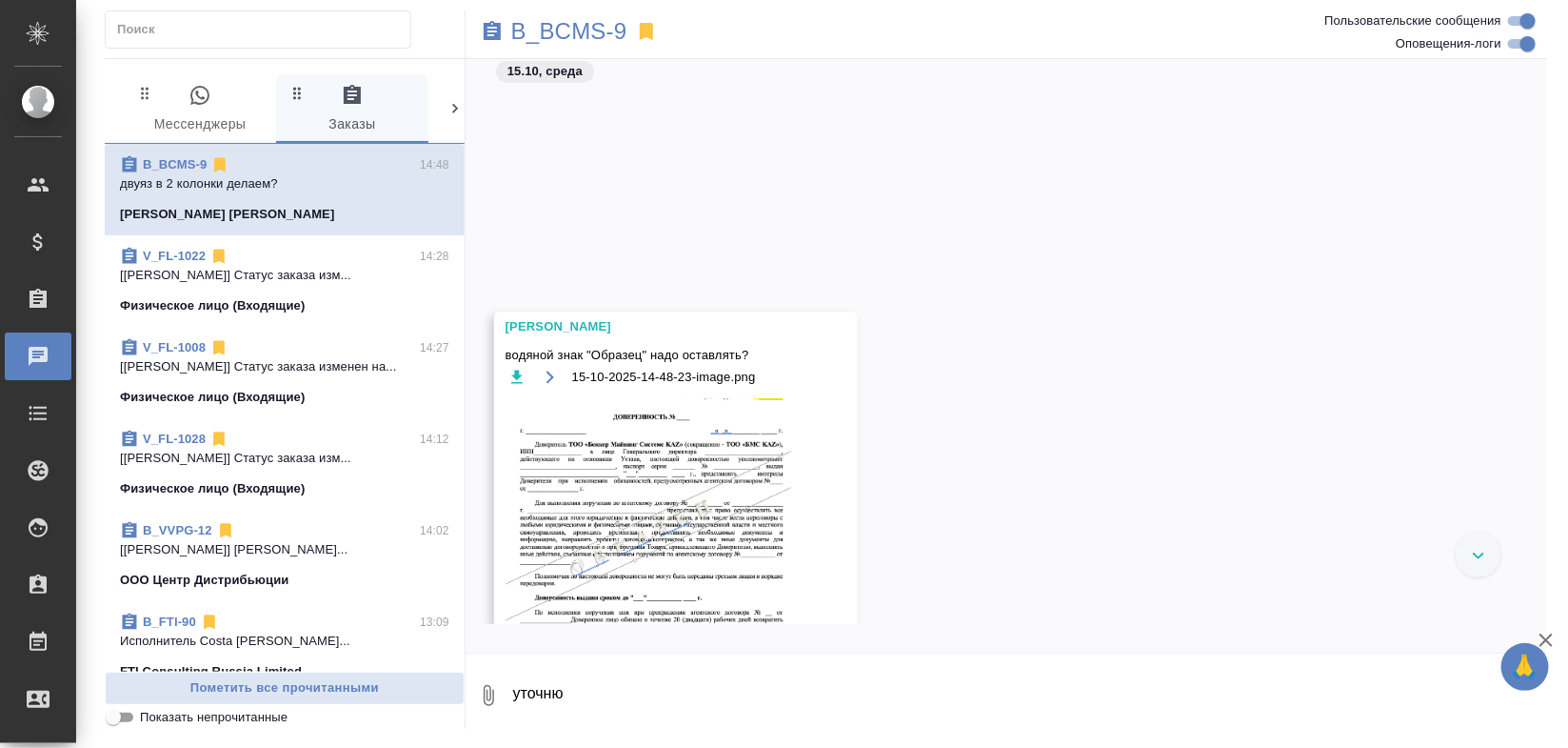
scroll to position [1319, 0]
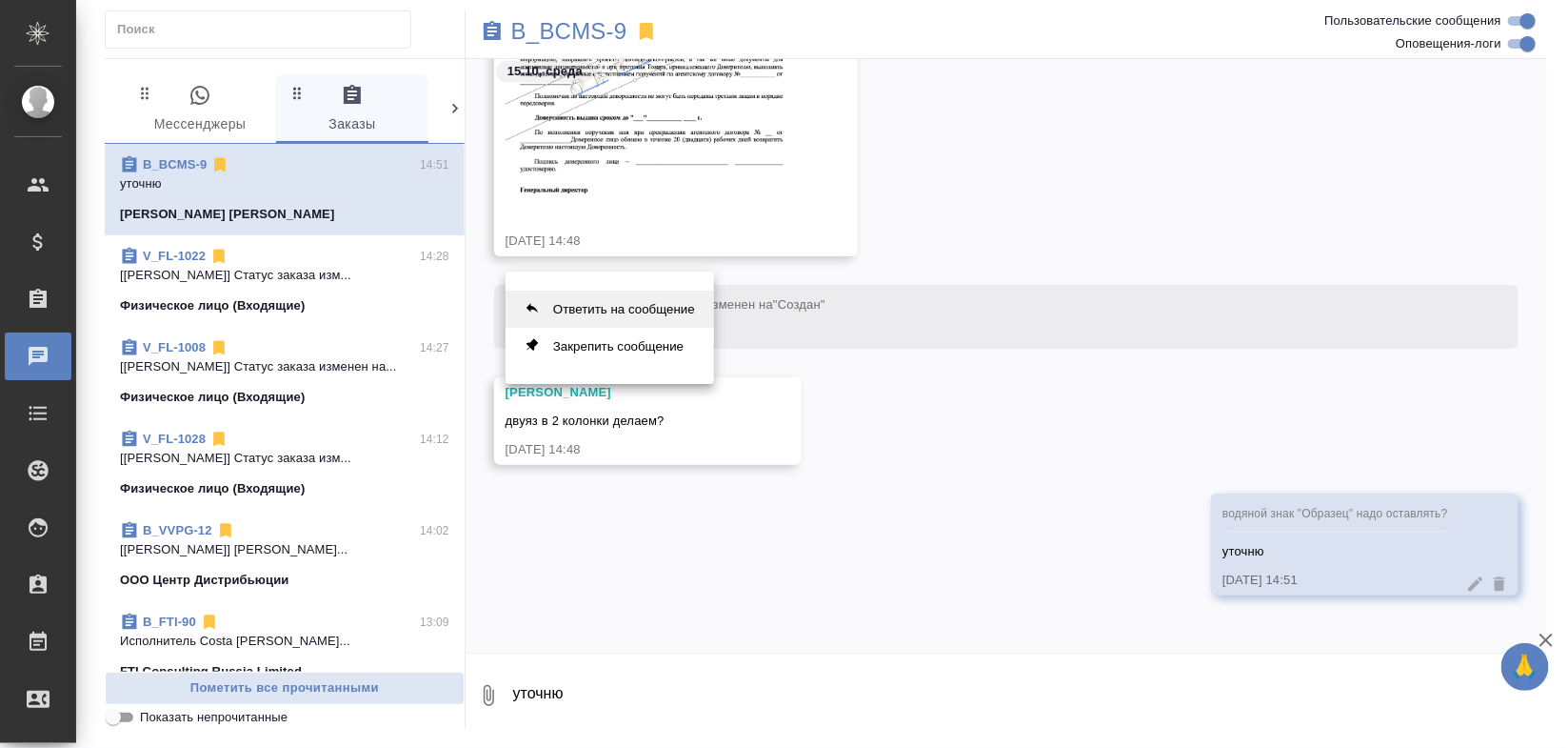
click at [652, 306] on button "Ответить на сообщение" at bounding box center [610, 308] width 209 height 37
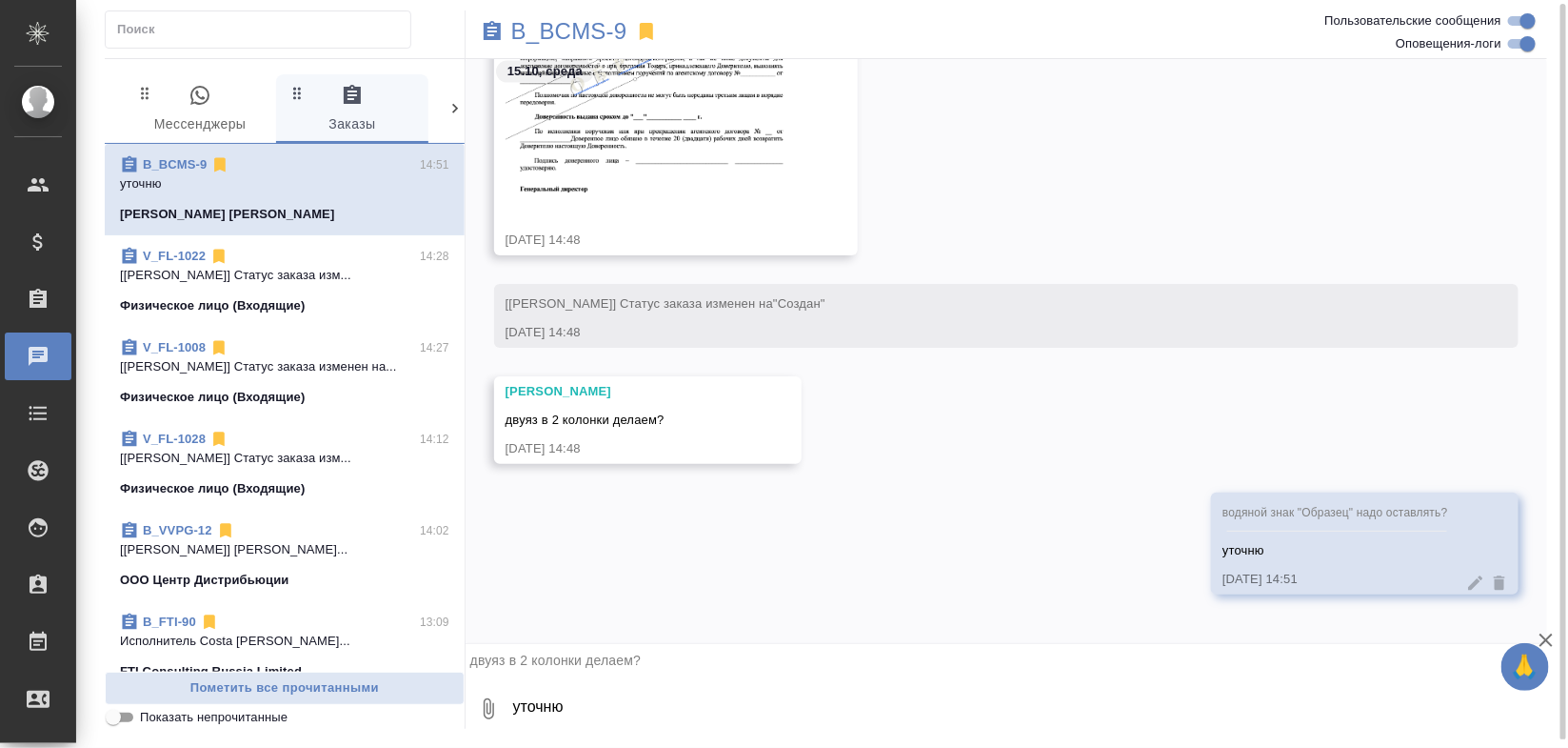
scroll to position [2, 0]
click at [670, 711] on textarea "уточню" at bounding box center [1028, 706] width 1035 height 65
type textarea "и это"
